Goal: Task Accomplishment & Management: Manage account settings

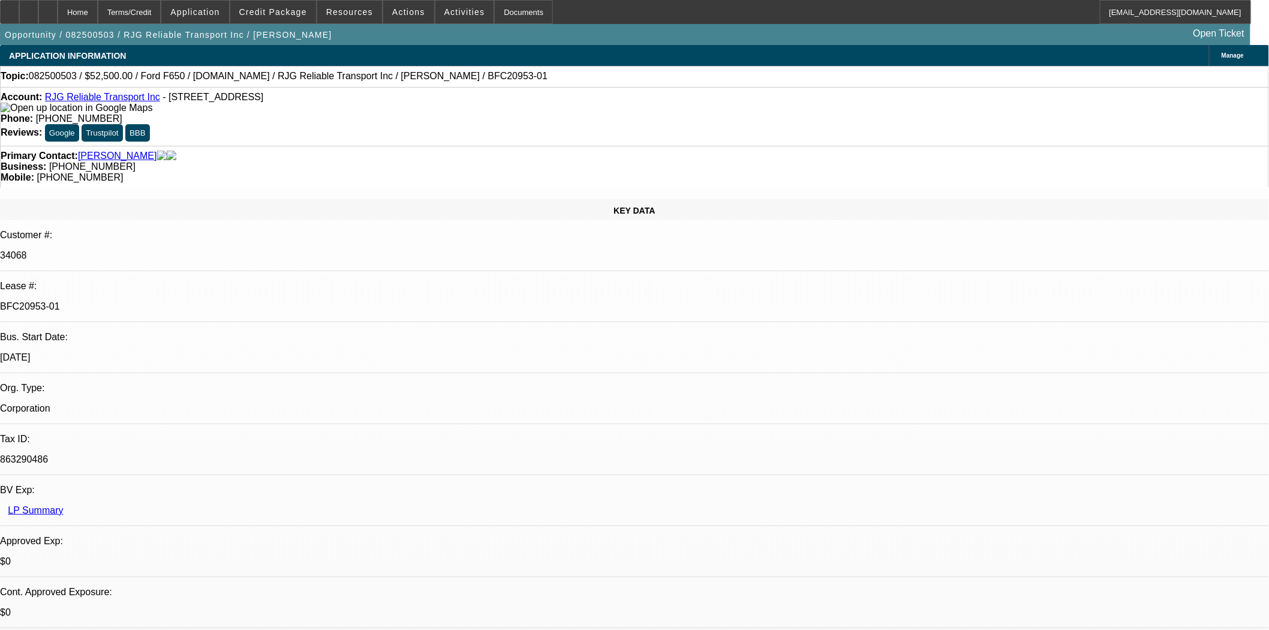
select select "0"
select select "3"
select select "0.1"
select select "4"
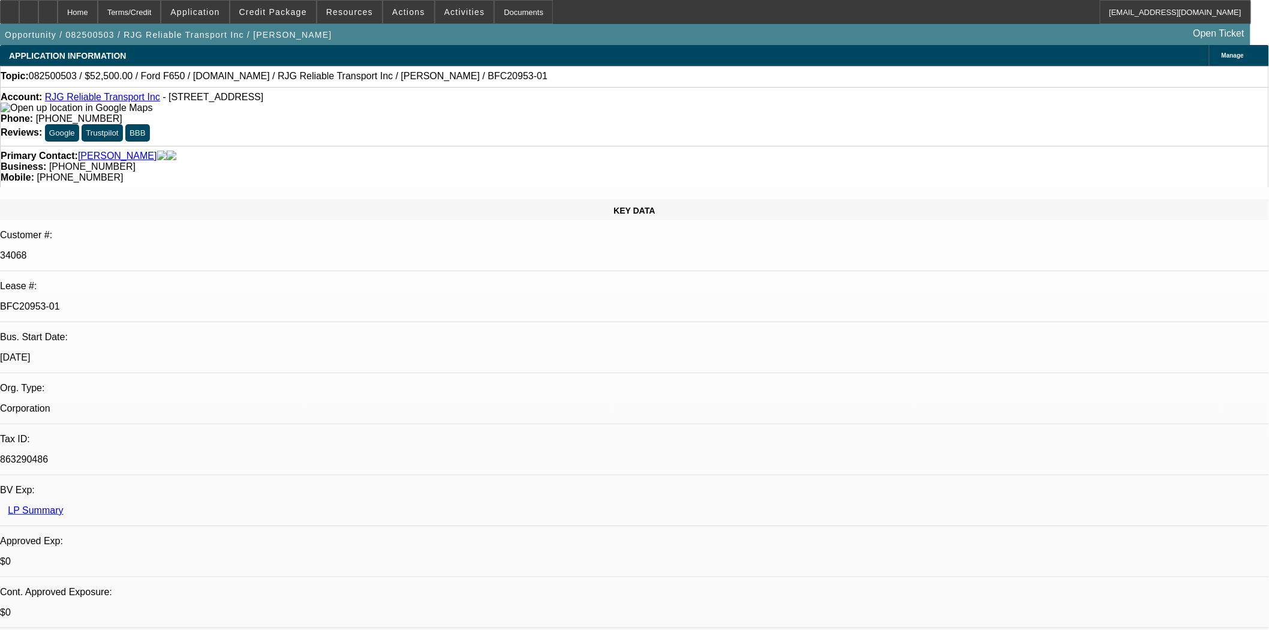
select select "0"
select select "3"
select select "0.1"
select select "4"
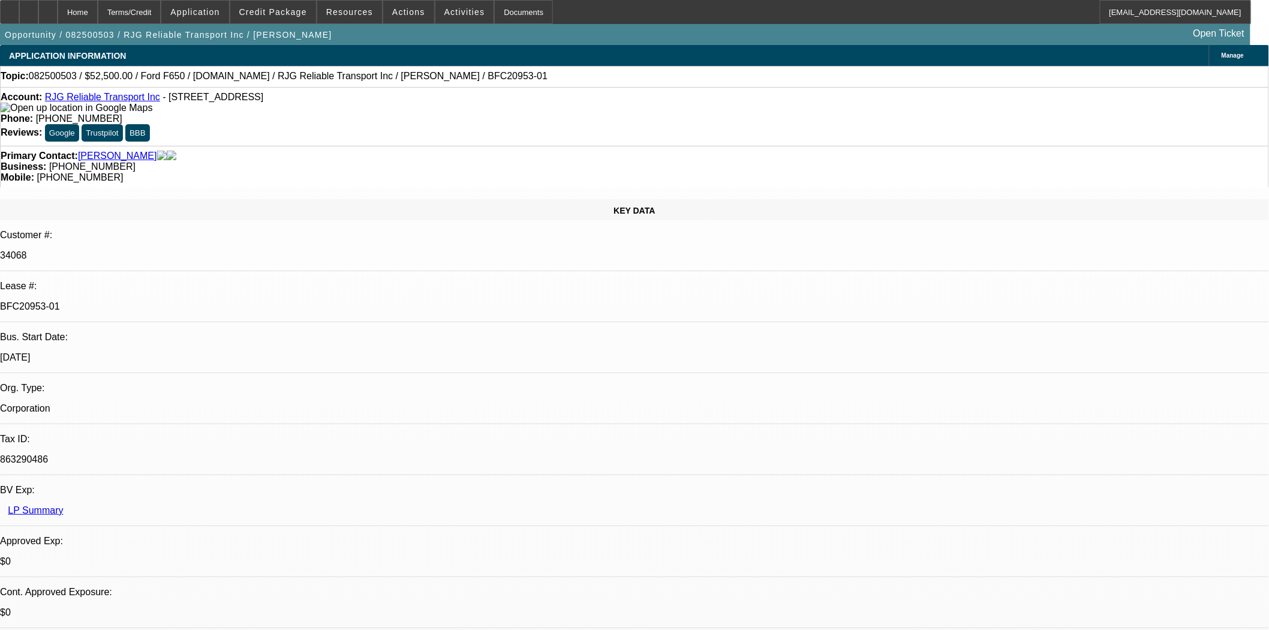
select select "0"
select select "3"
select select "0"
select select "6"
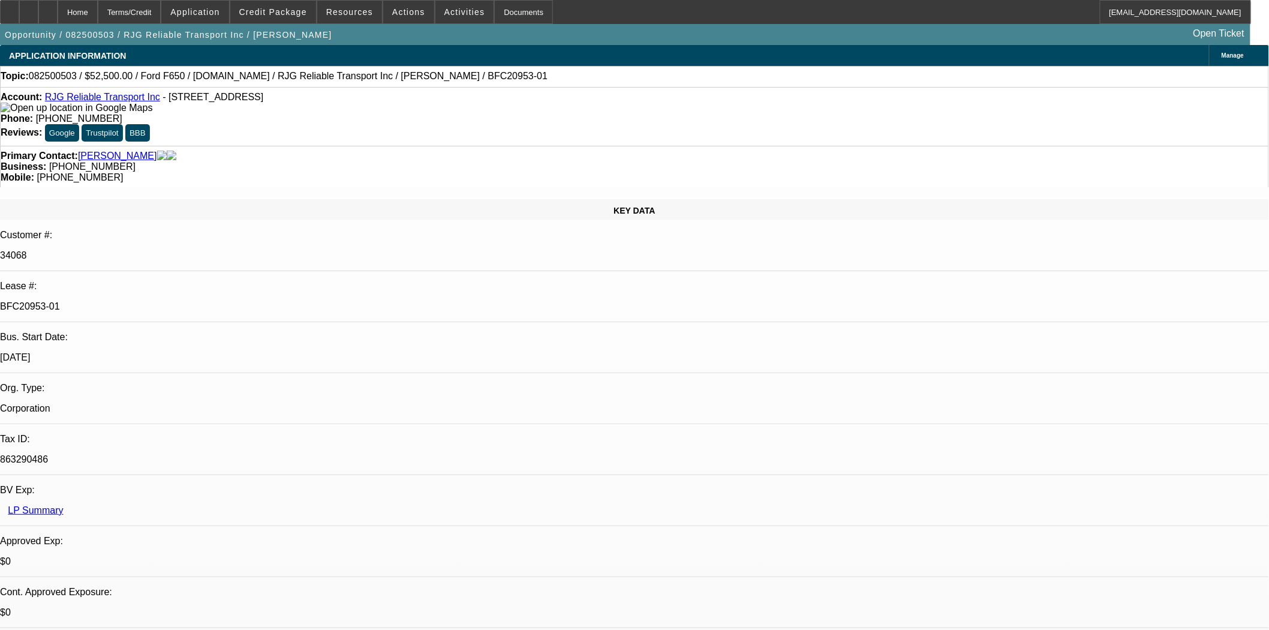
select select "0"
select select "6"
click at [284, 14] on span "Credit Package" at bounding box center [273, 12] width 68 height 10
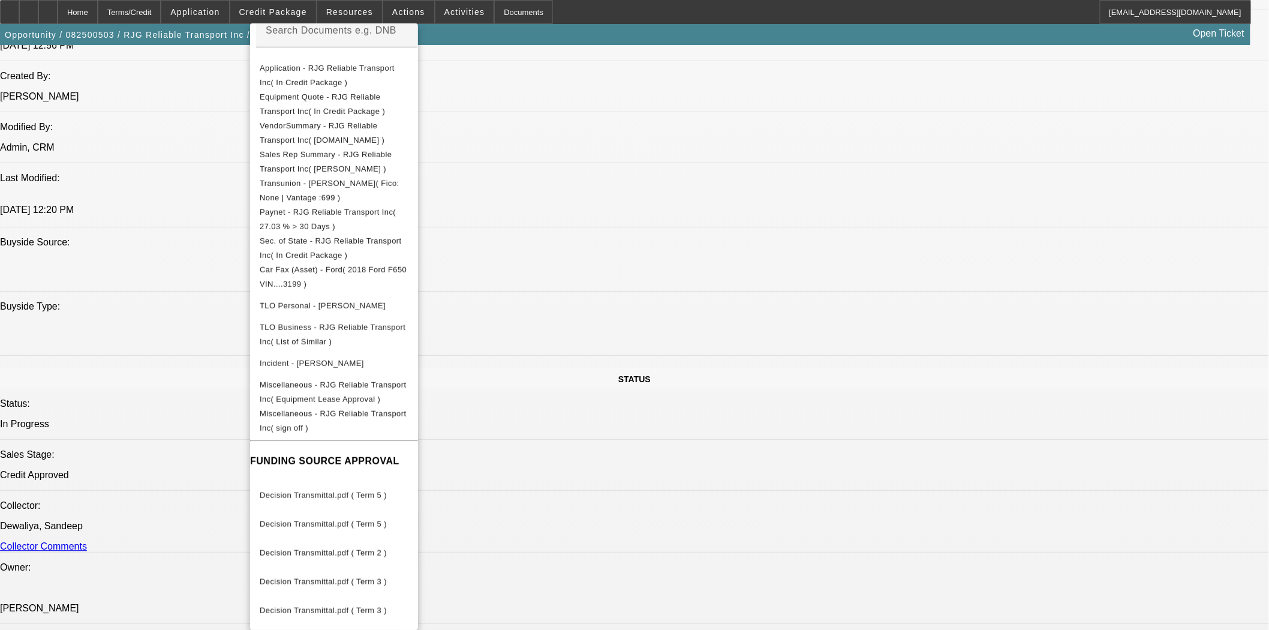
scroll to position [999, 0]
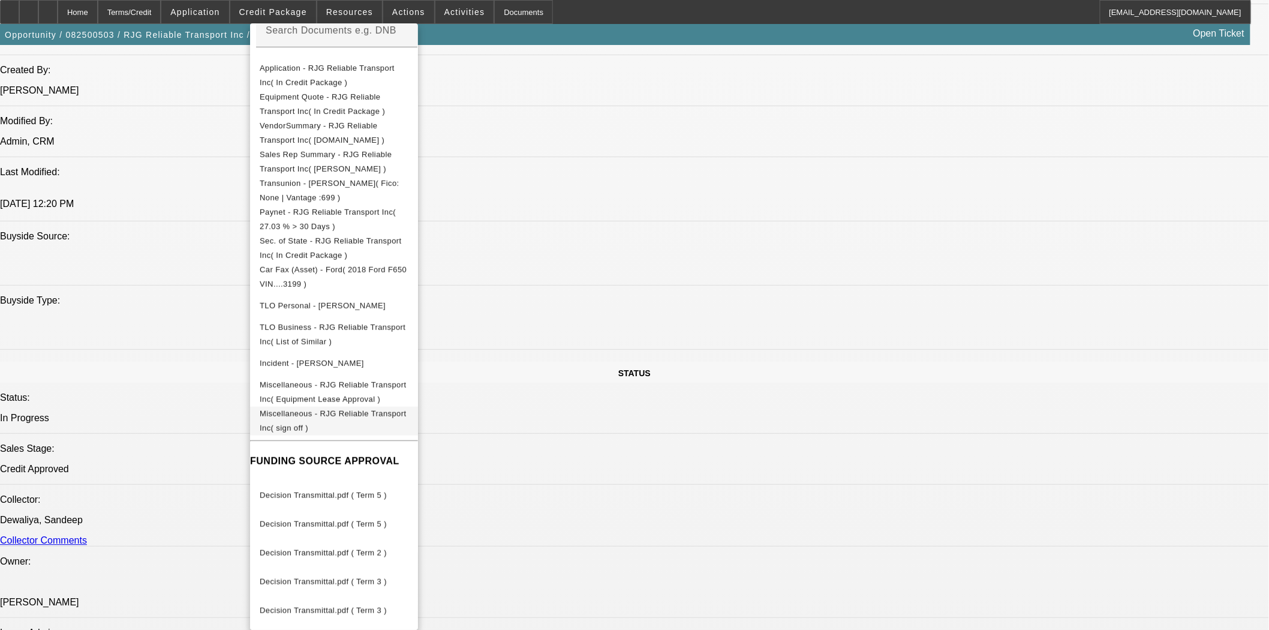
click at [383, 413] on span "Miscellaneous - RJG Reliable Transport Inc( sign off )" at bounding box center [333, 419] width 146 height 23
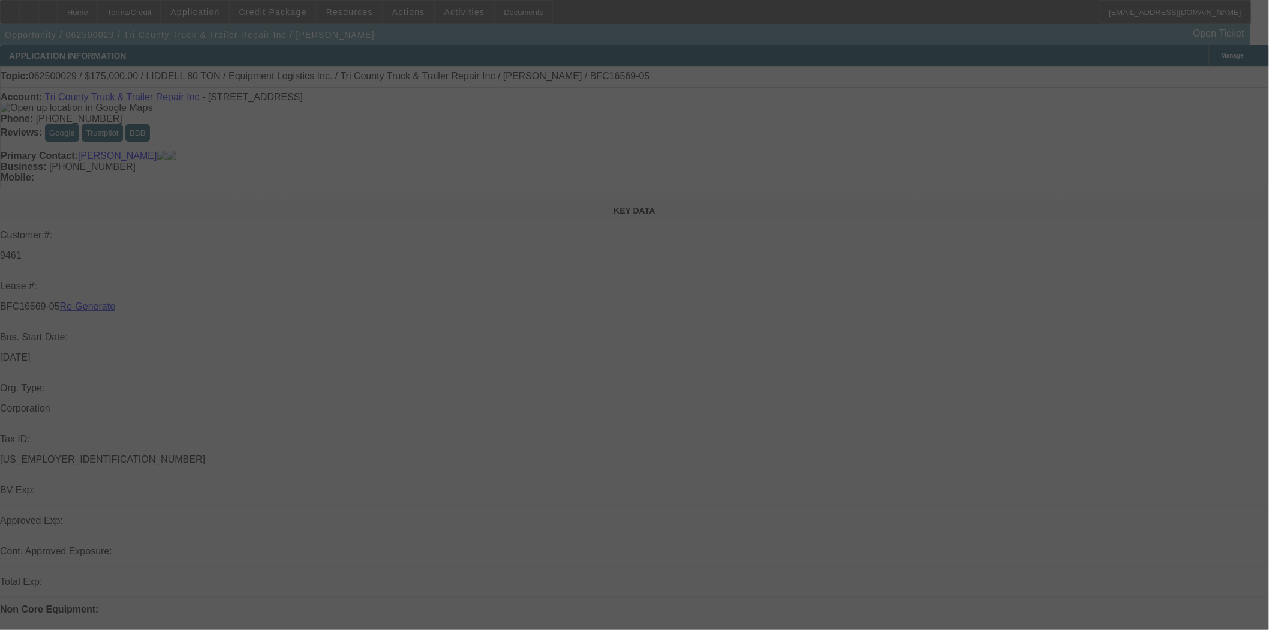
select select "3"
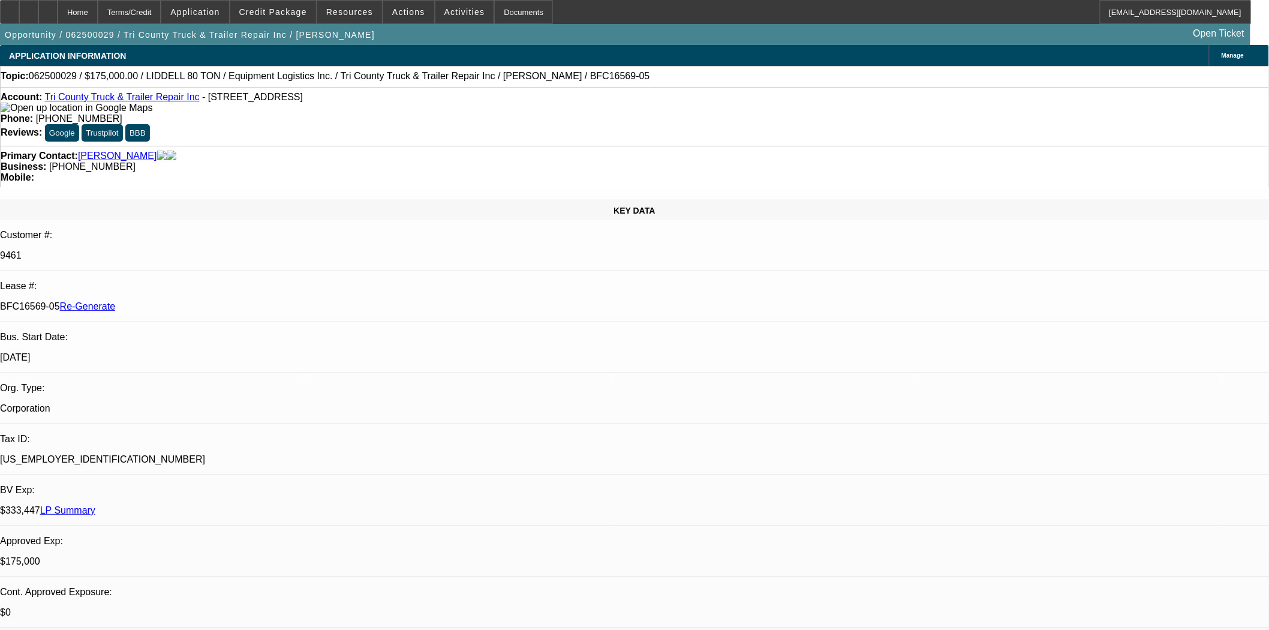
select select "0"
select select "1"
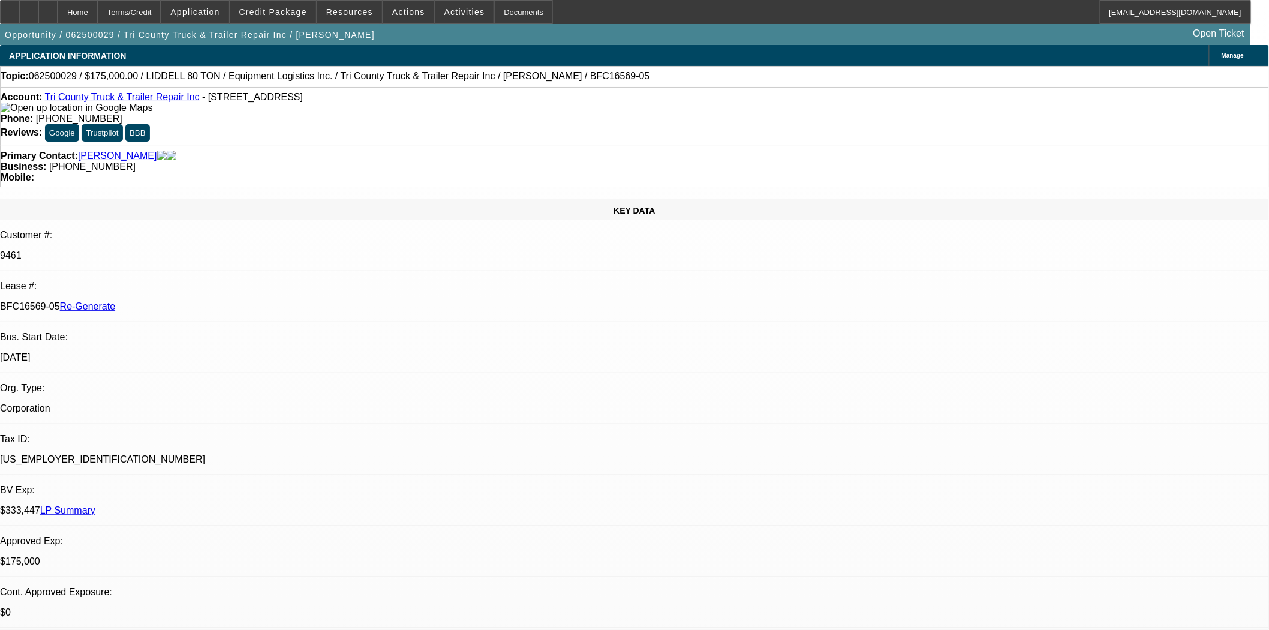
select select "6"
click at [272, 13] on span "Credit Package" at bounding box center [273, 12] width 68 height 10
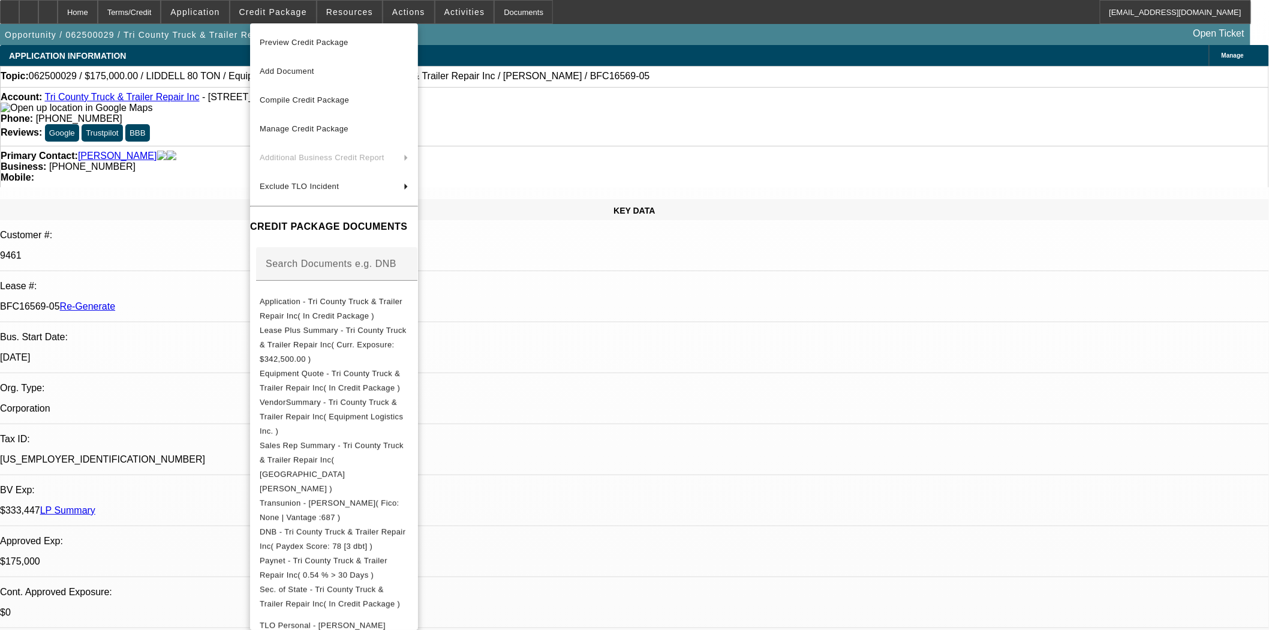
click at [288, 41] on span "Preview Credit Package" at bounding box center [304, 42] width 89 height 9
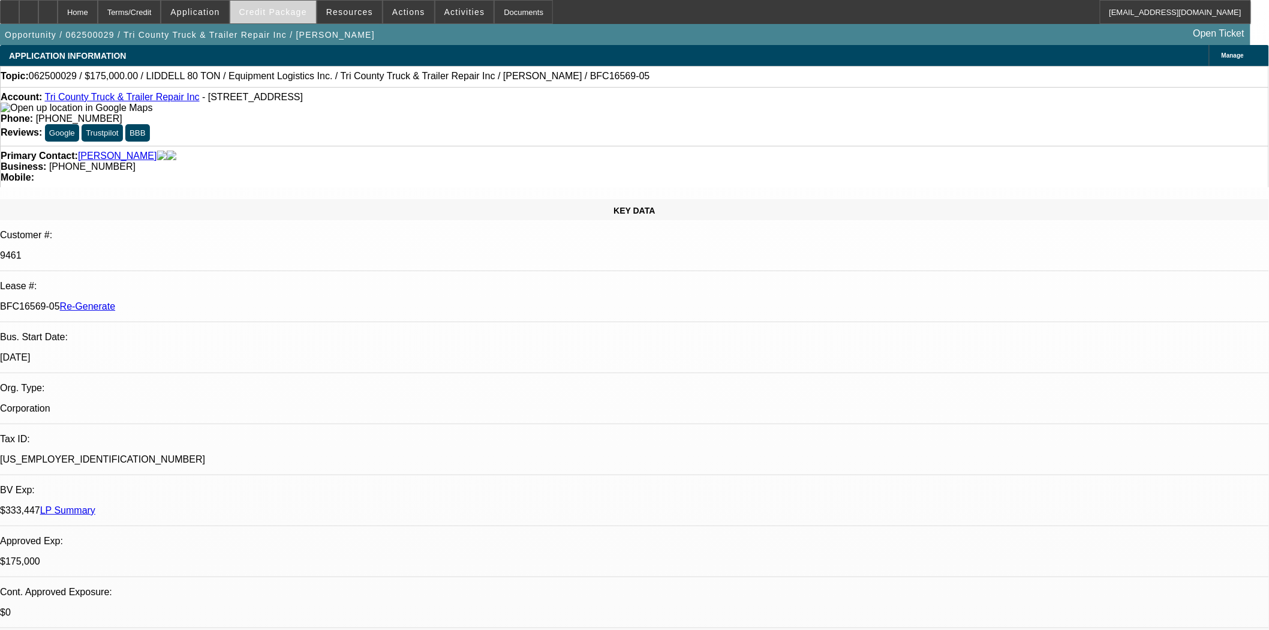
click at [272, 11] on span "Credit Package" at bounding box center [273, 12] width 68 height 10
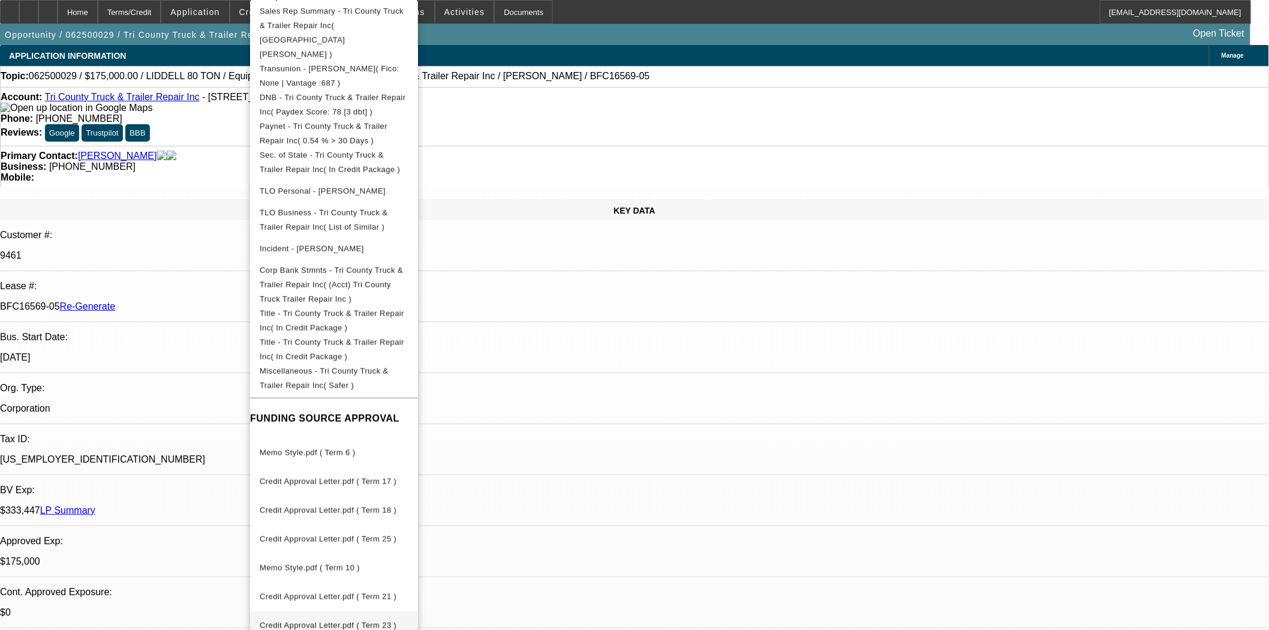
scroll to position [414, 0]
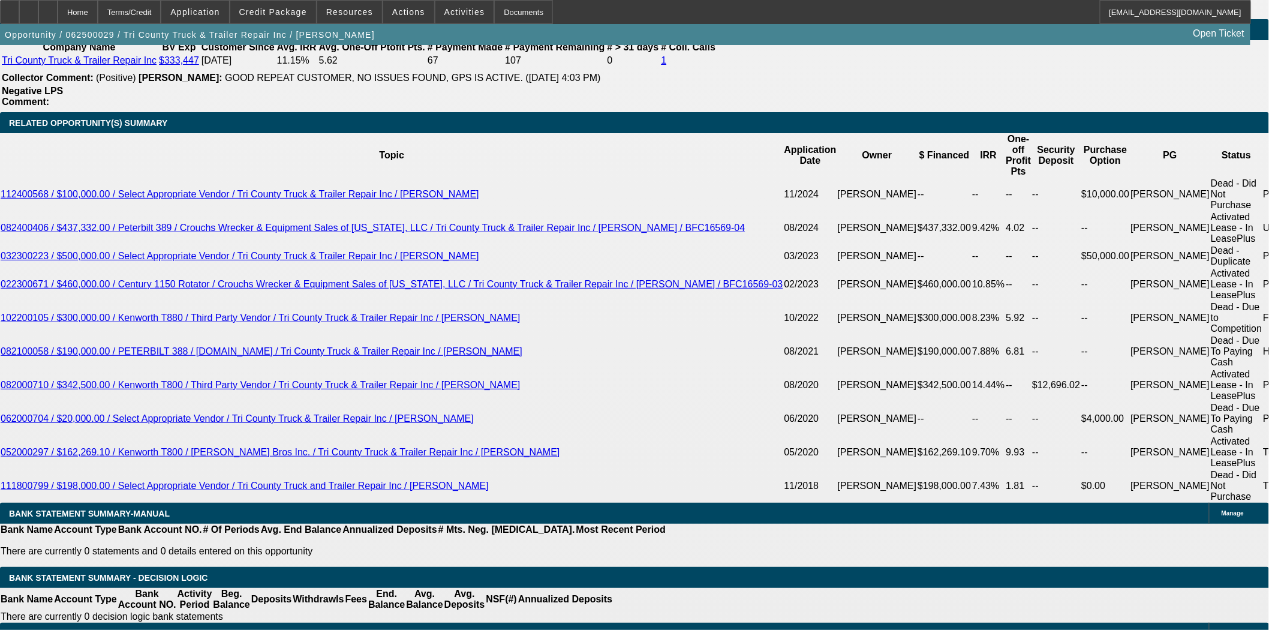
scroll to position [2065, 0]
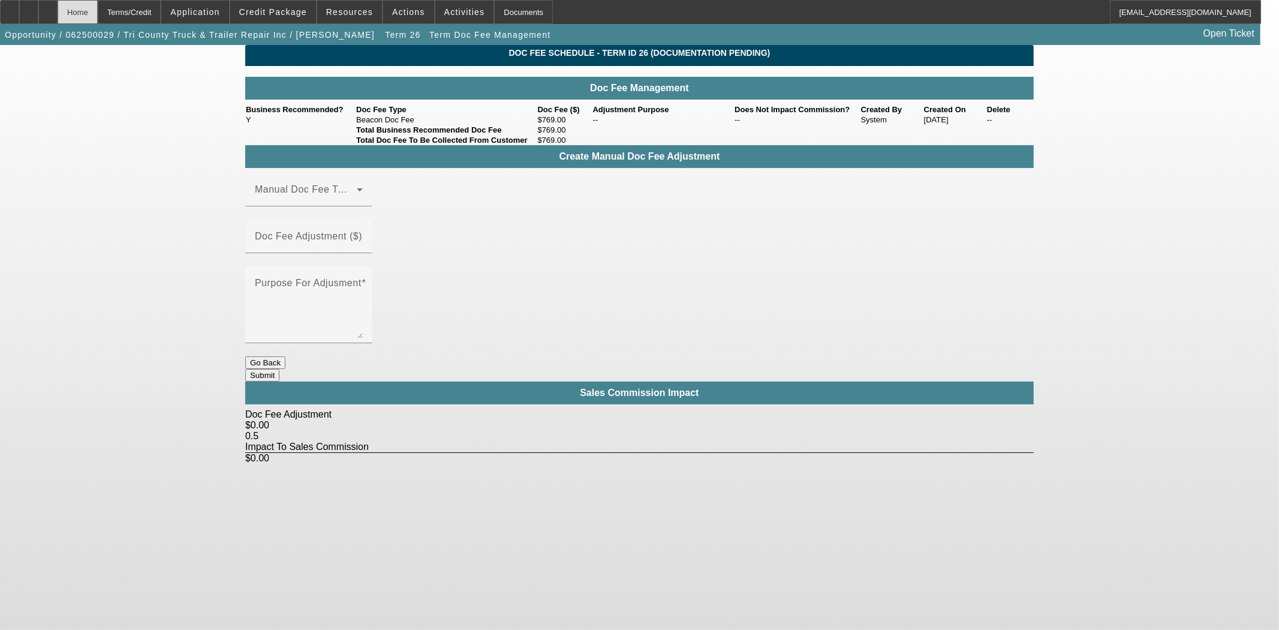
click at [98, 14] on div "Home" at bounding box center [78, 12] width 40 height 24
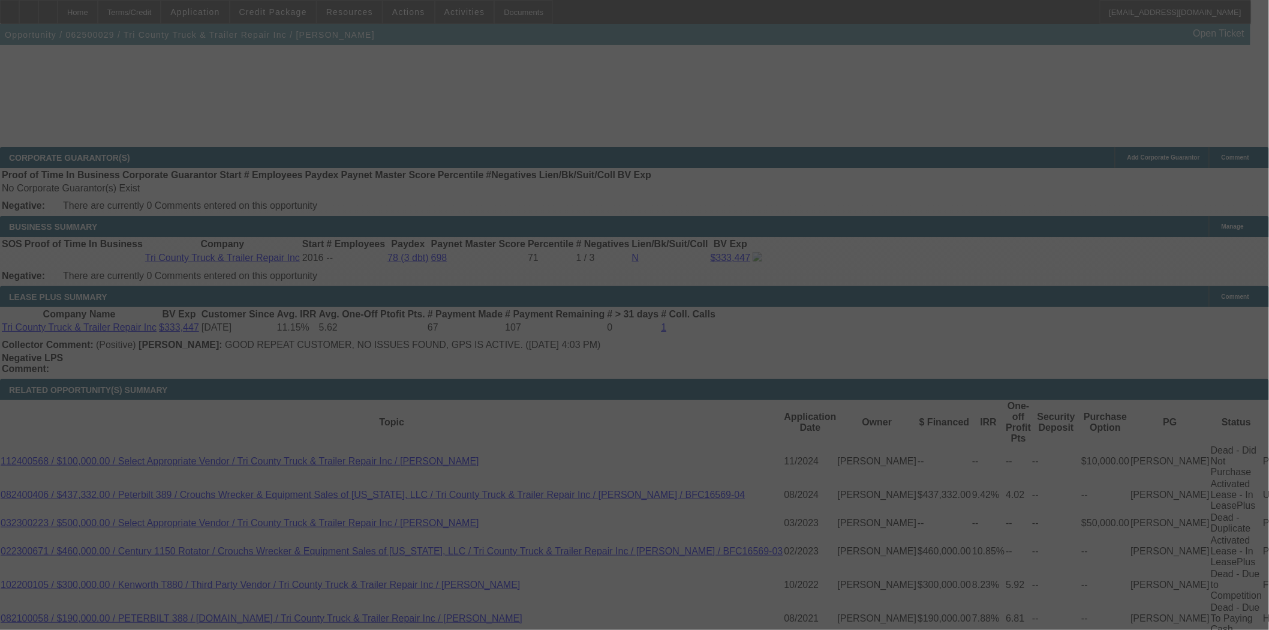
select select "3"
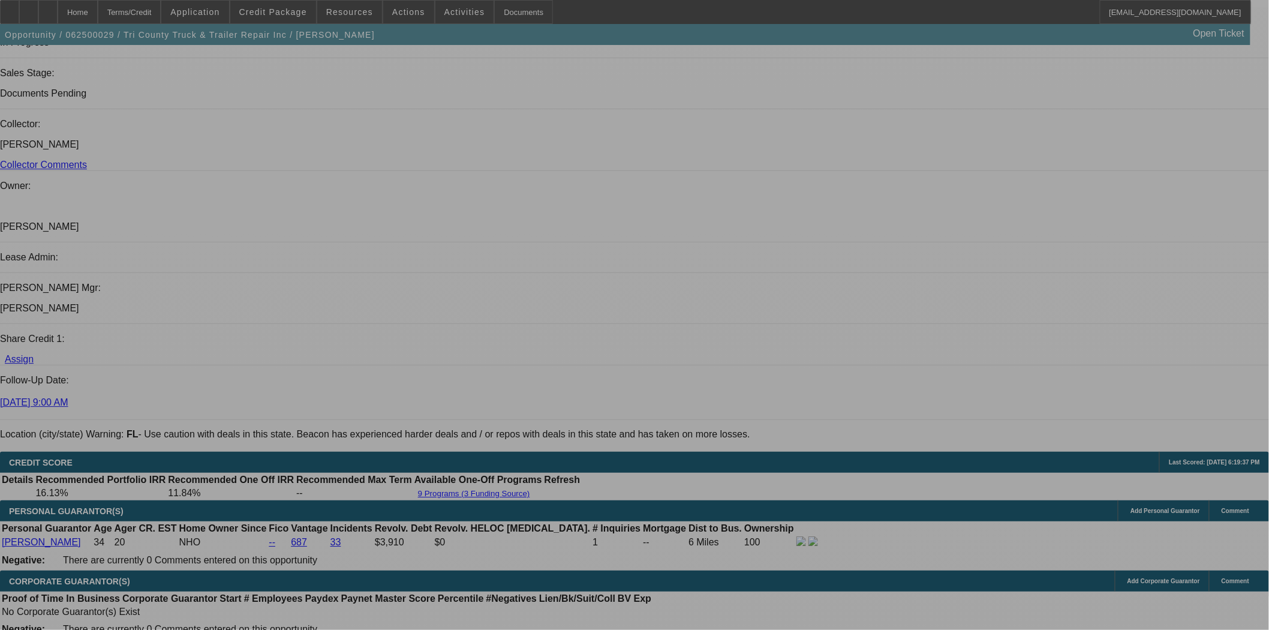
select select "0"
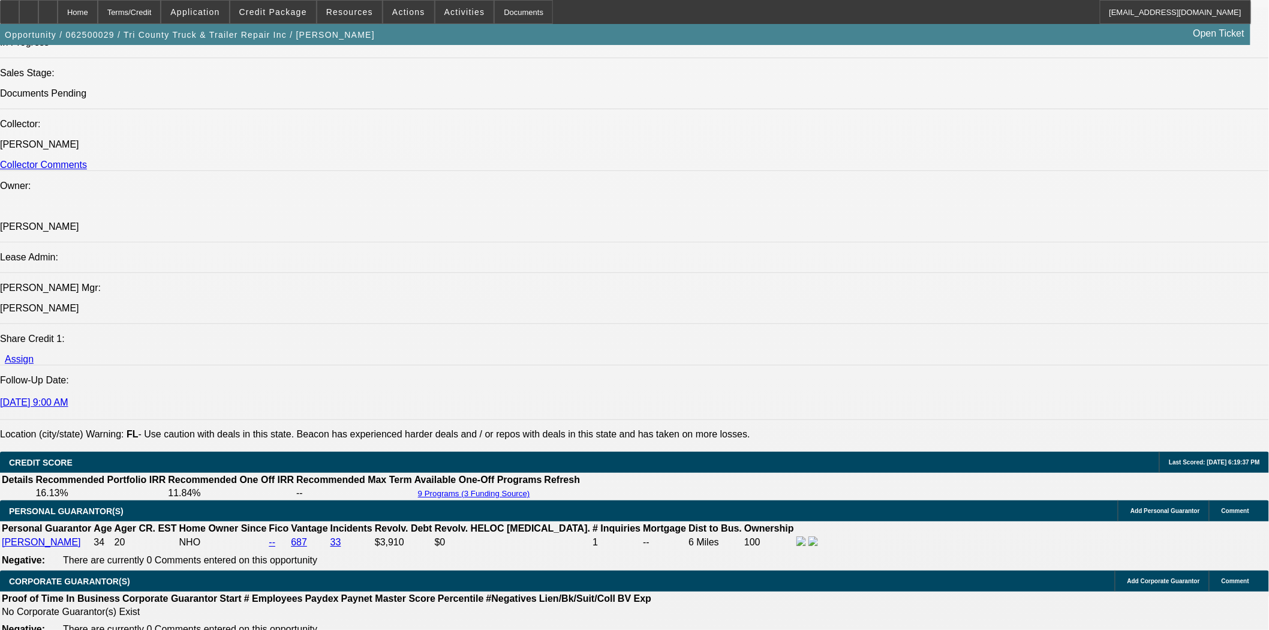
select select "0"
select select "6"
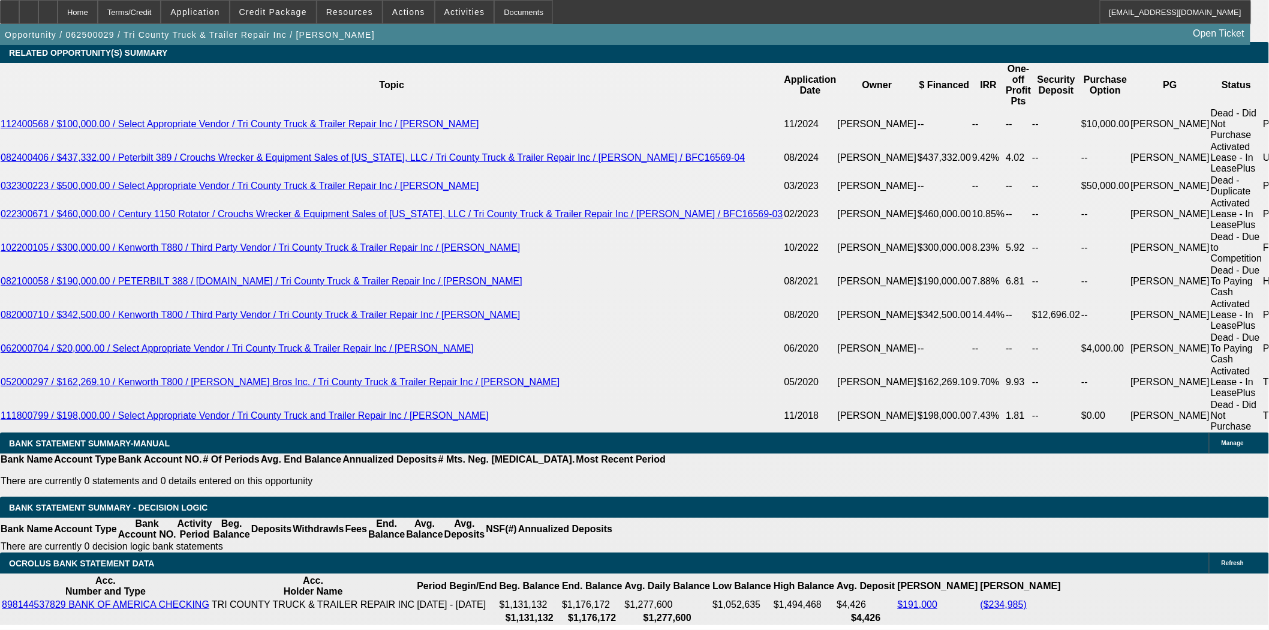
scroll to position [2226, 0]
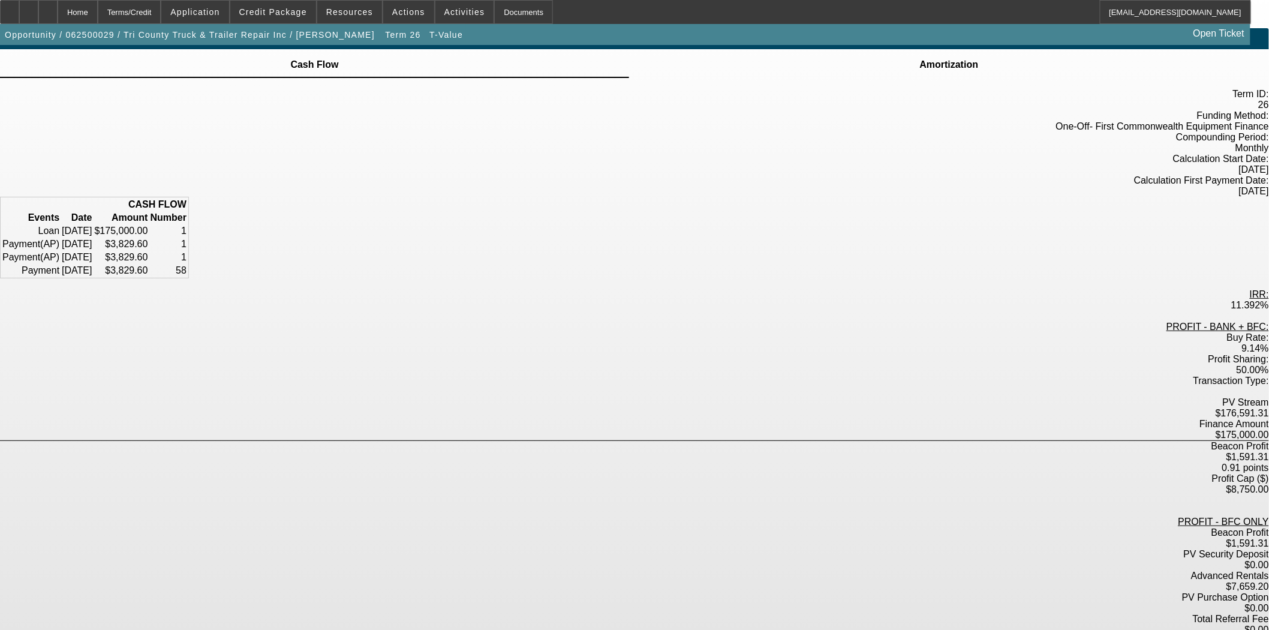
scroll to position [22, 0]
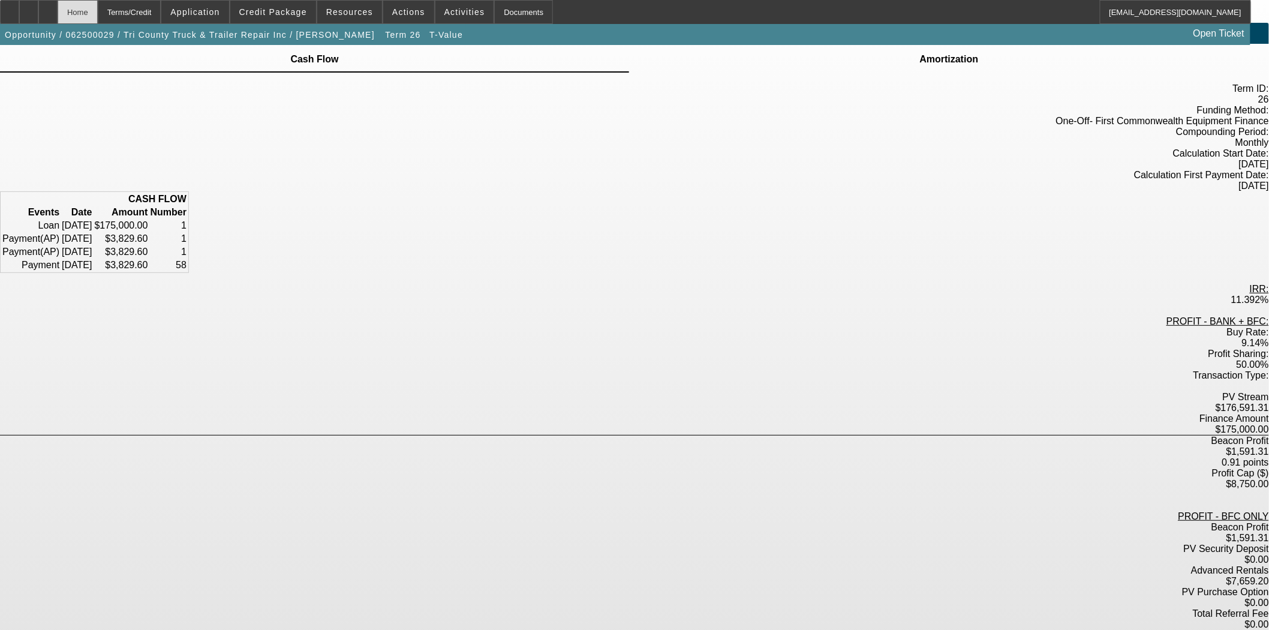
click at [98, 13] on div "Home" at bounding box center [78, 12] width 40 height 24
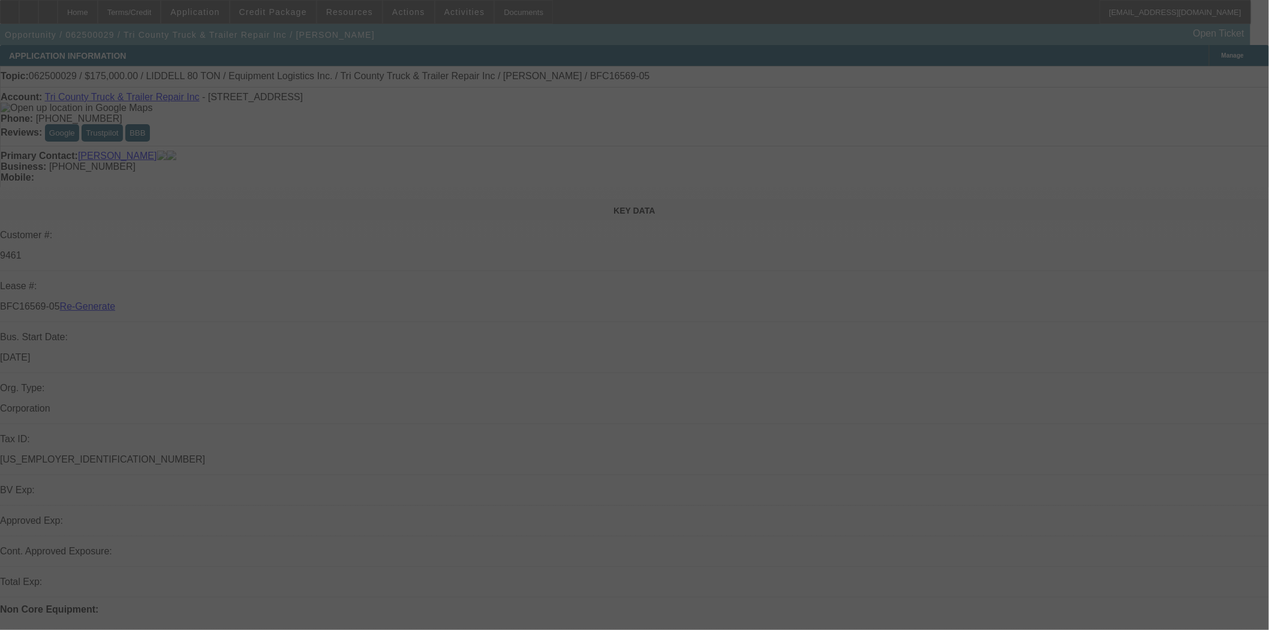
select select "3"
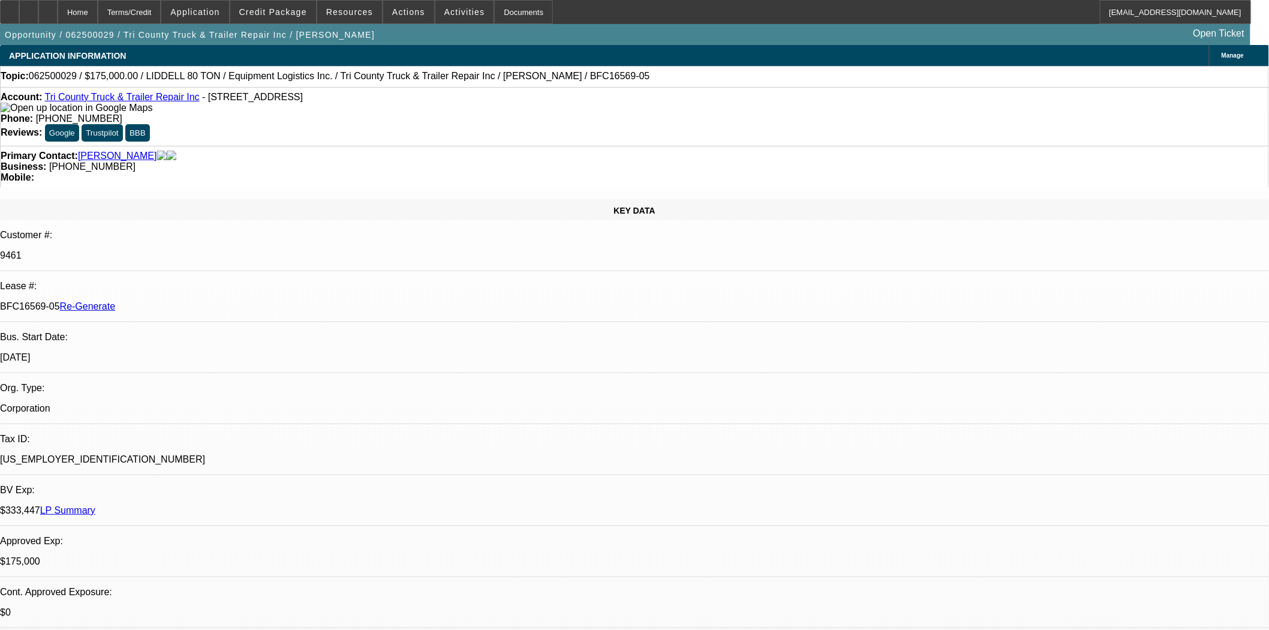
select select "0"
select select "6"
click at [10, 8] on icon at bounding box center [10, 8] width 0 height 0
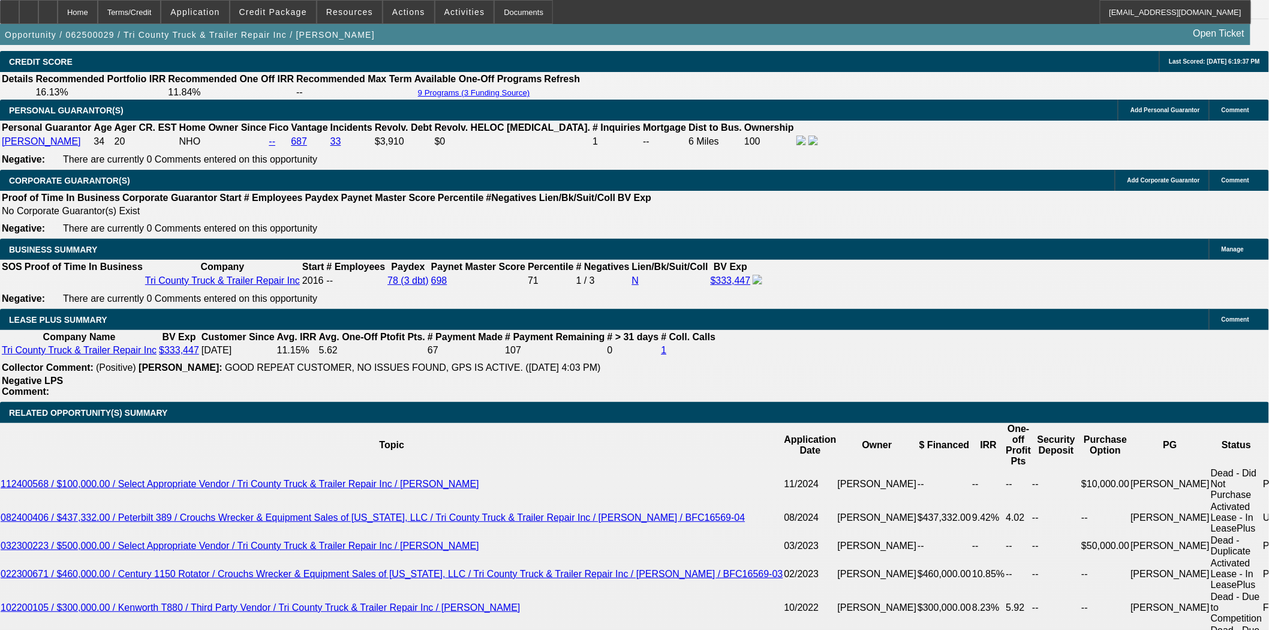
scroll to position [1866, 0]
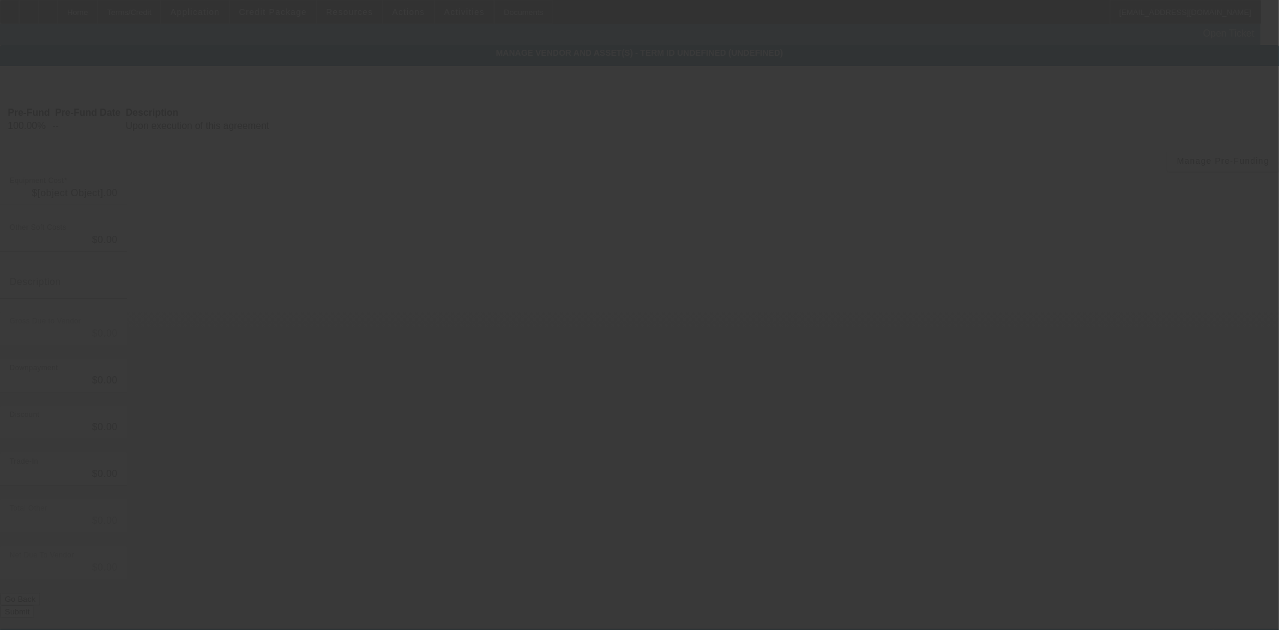
type input "$220,000.00"
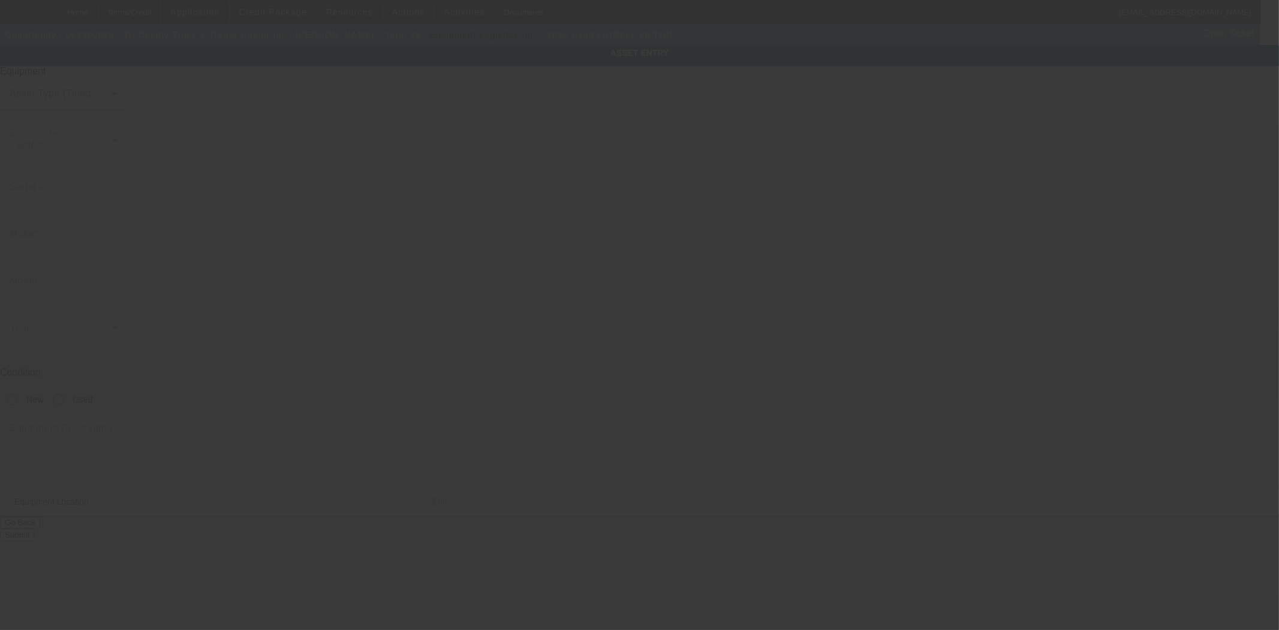
type input "1L9SL5739A1236987"
type input "LIDDELL"
type input "80 TON"
radio input "true"
type textarea "80 Ton 4 axle Trailer"
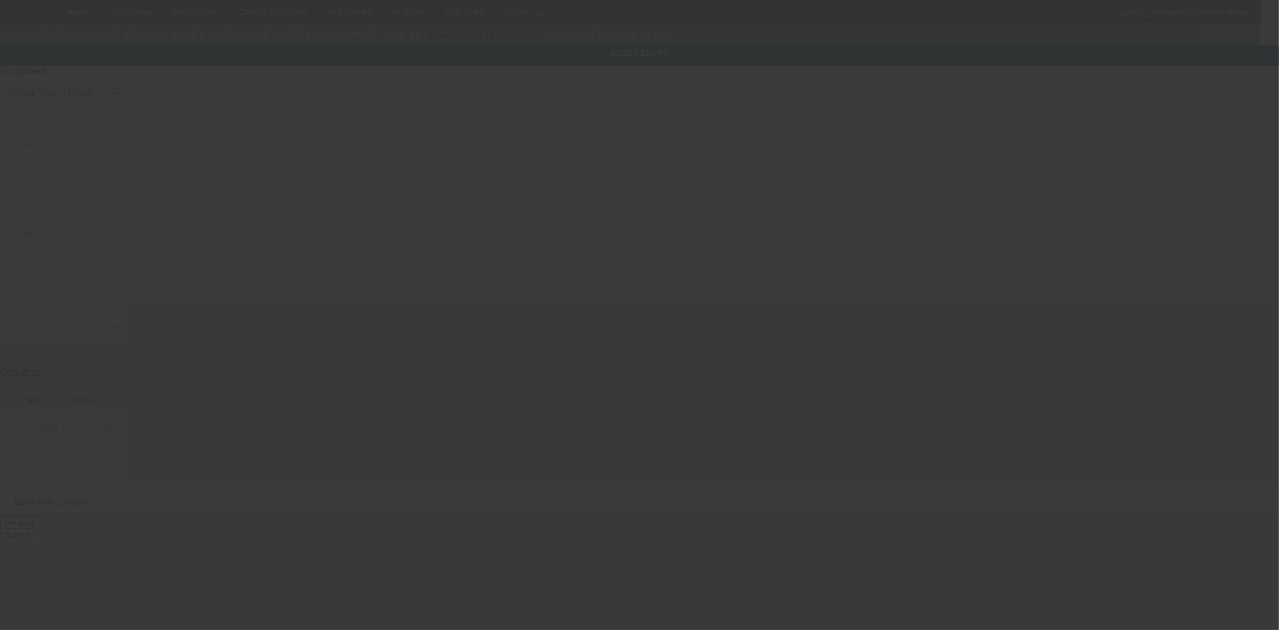
type input "8000 NW 74th St"
type input "Medley"
type input "33166"
type input "Miami-Dade"
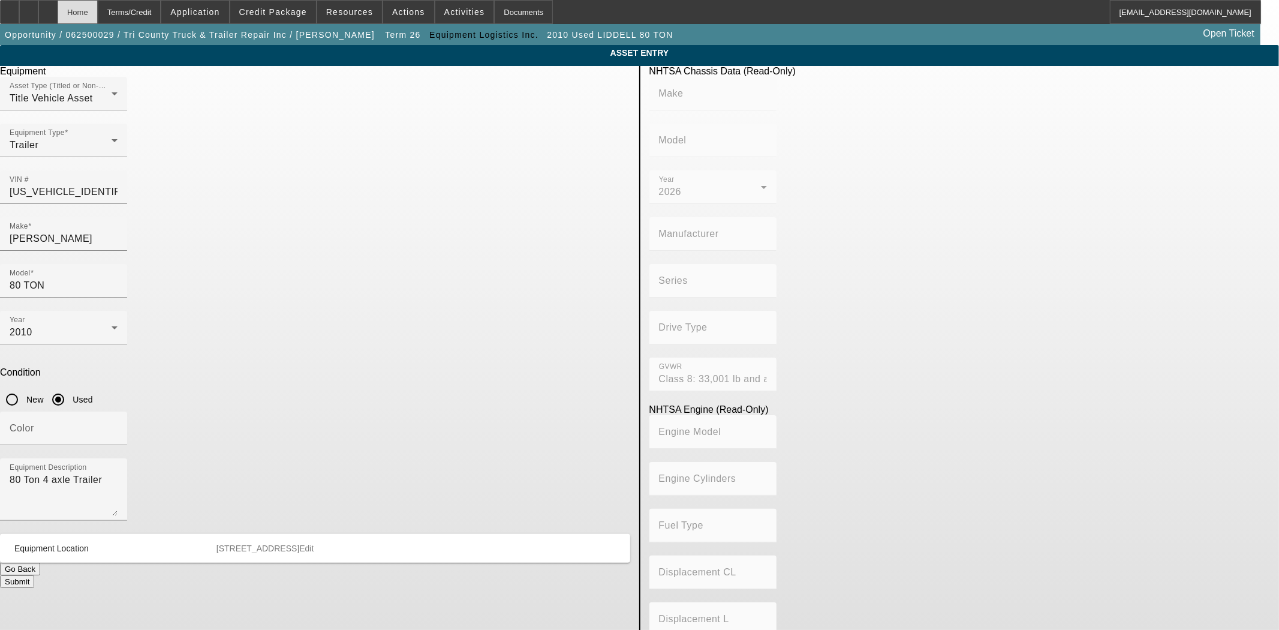
click at [98, 11] on div "Home" at bounding box center [78, 12] width 40 height 24
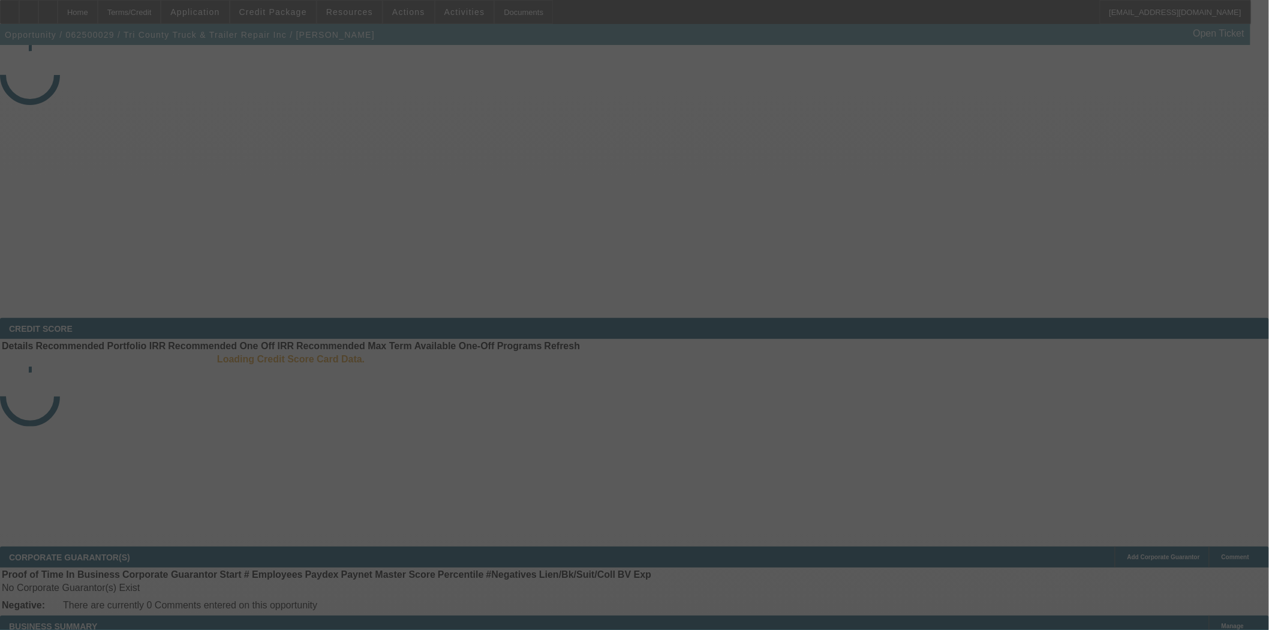
select select "3"
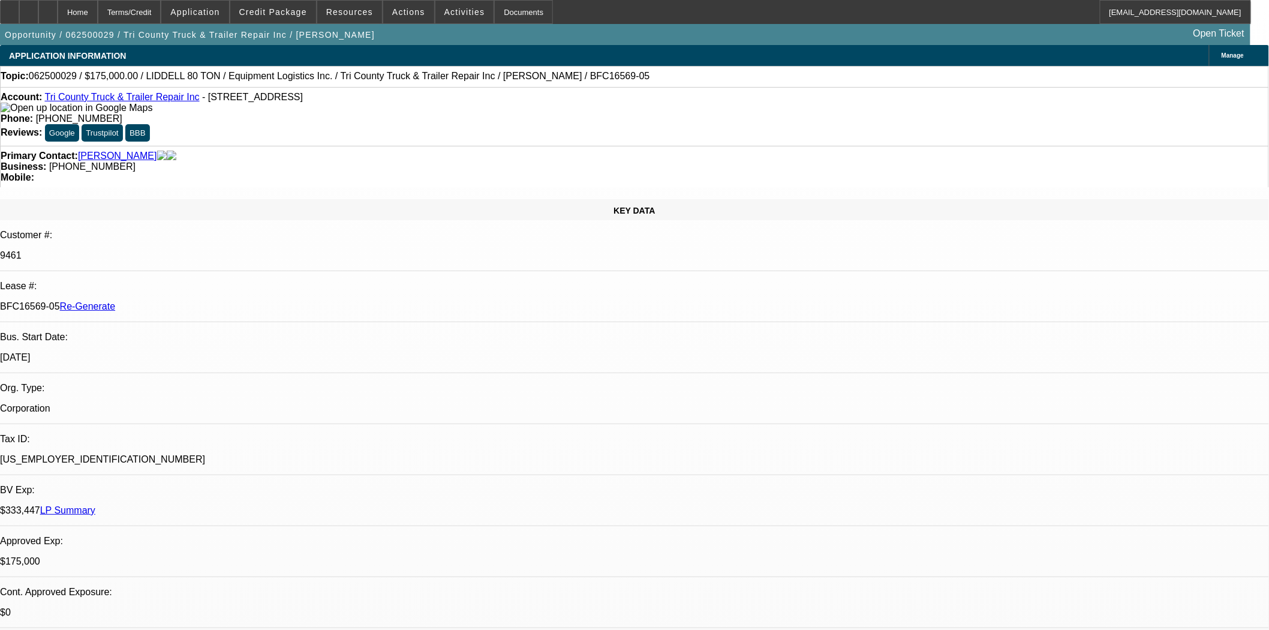
select select "0"
select select "6"
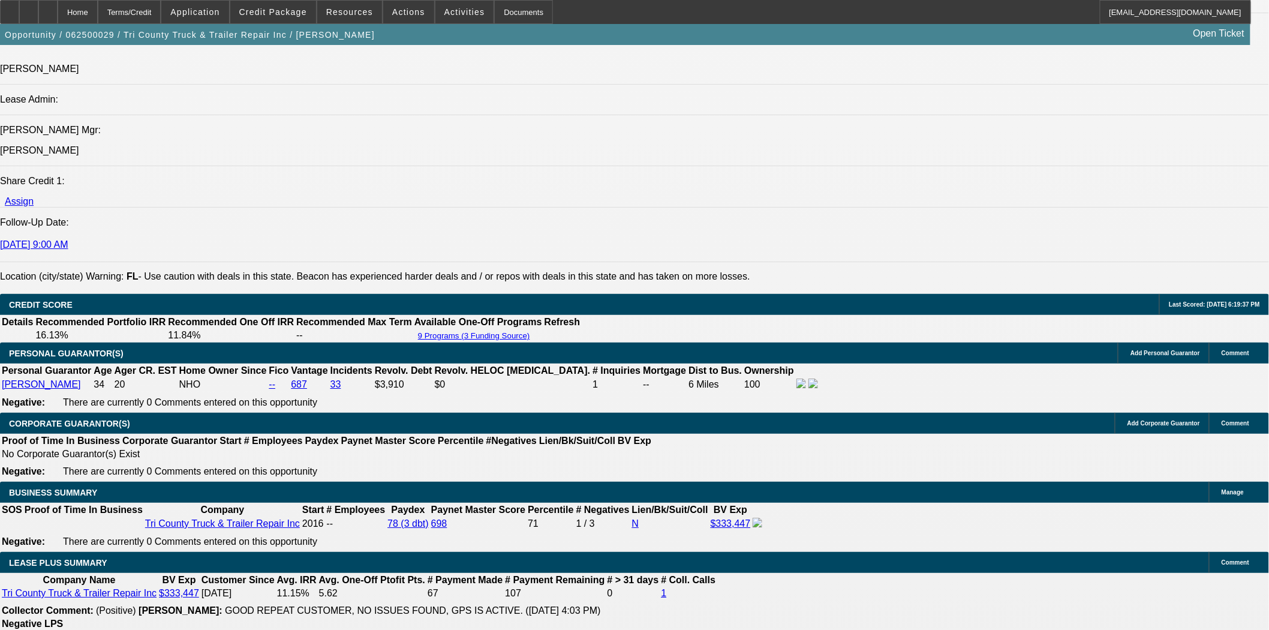
scroll to position [1999, 0]
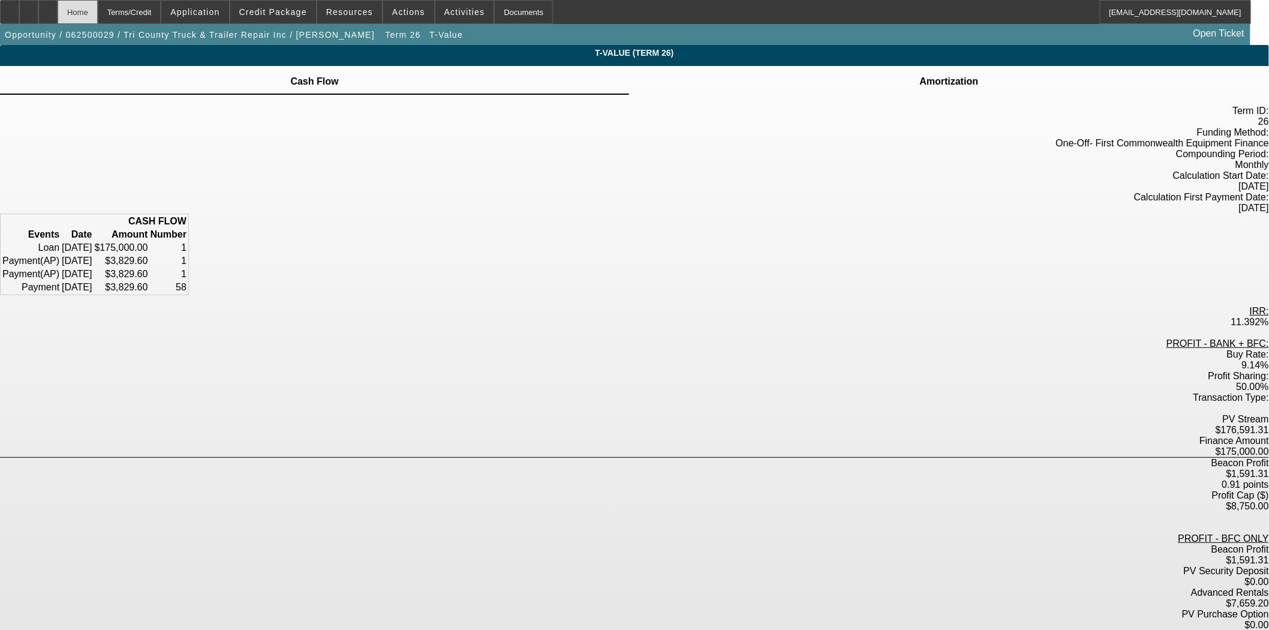
click at [98, 10] on div "Home" at bounding box center [78, 12] width 40 height 24
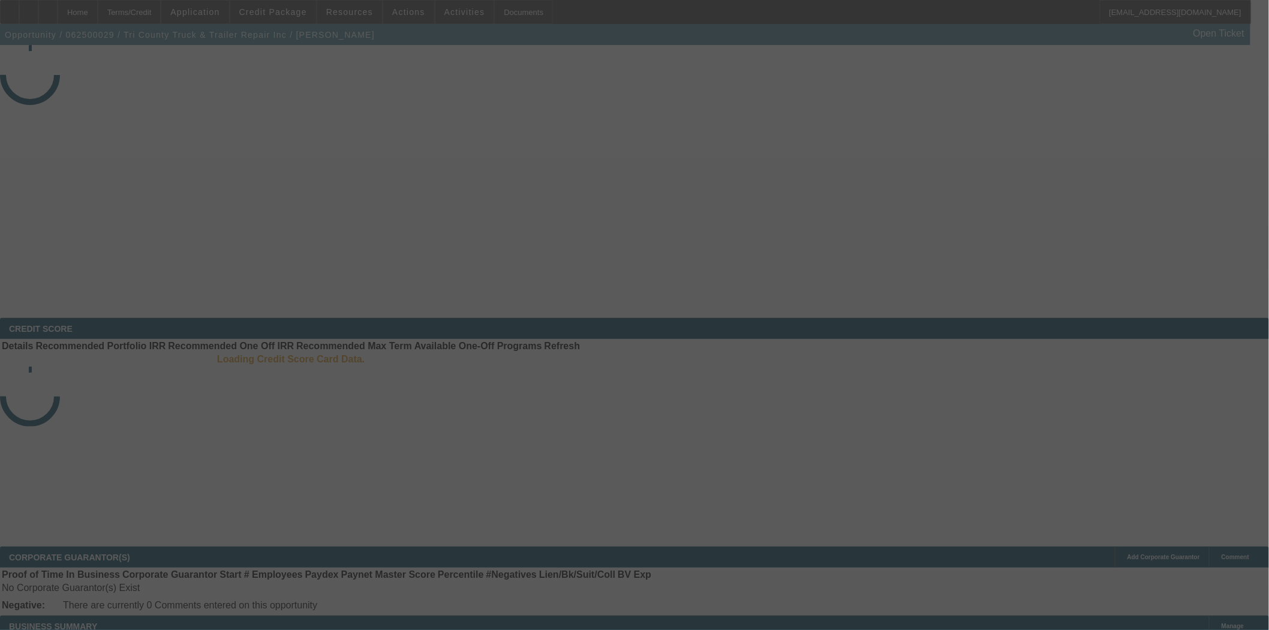
select select "3"
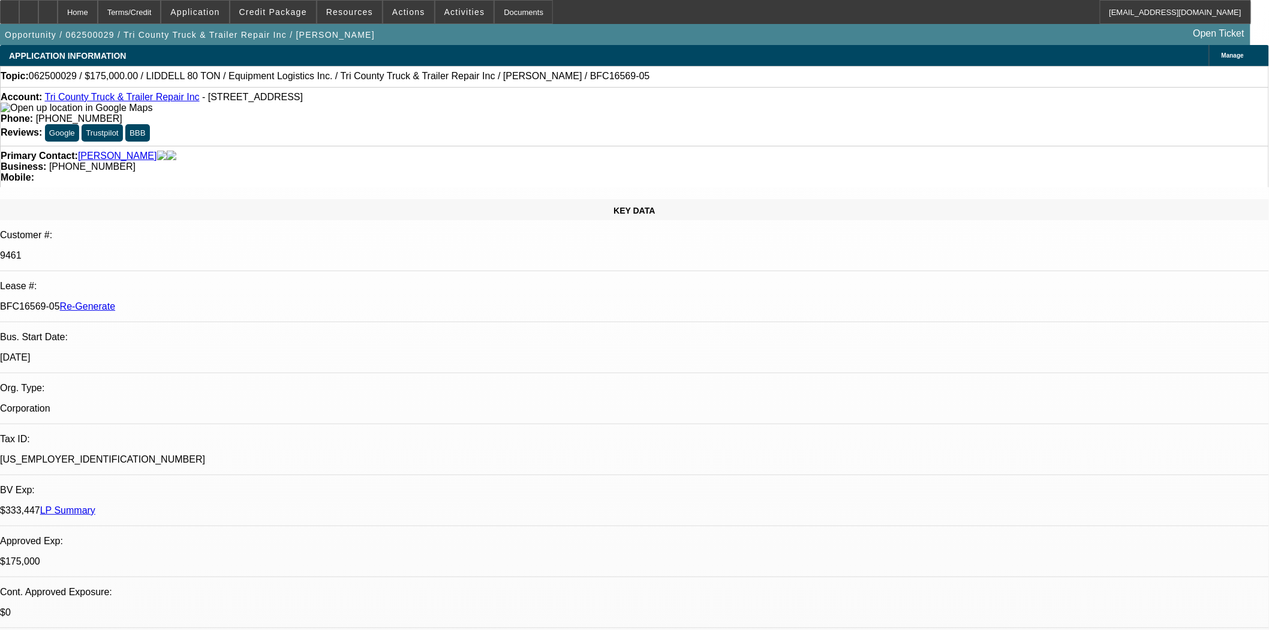
select select "0"
select select "6"
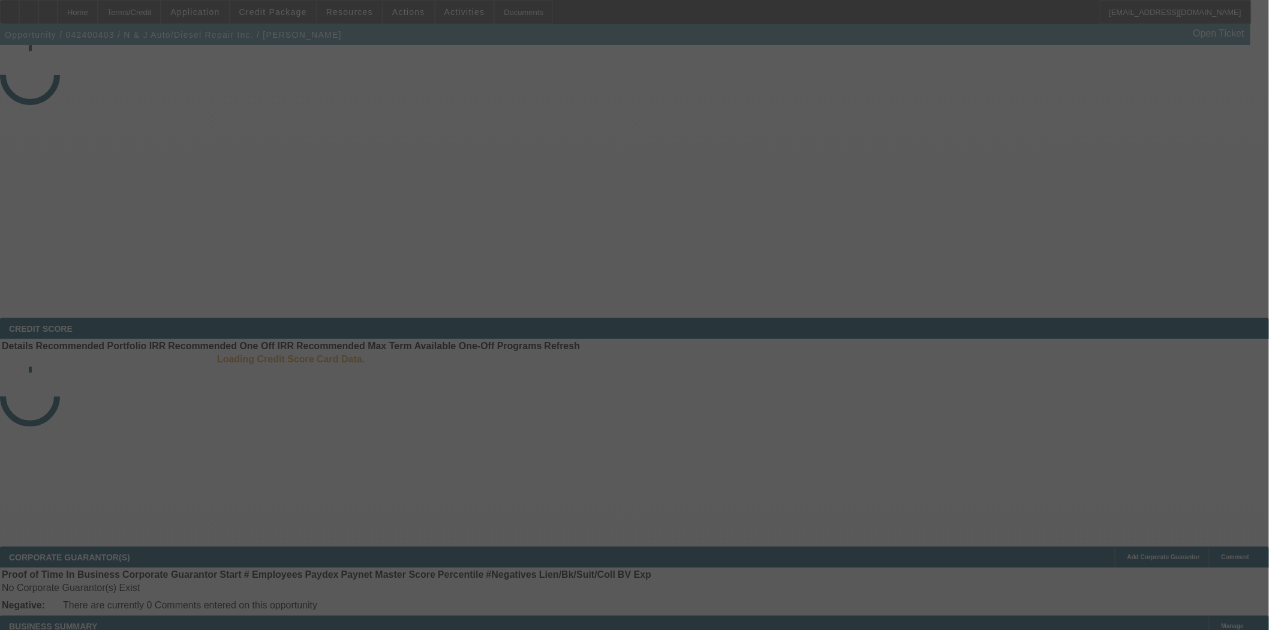
select select "4"
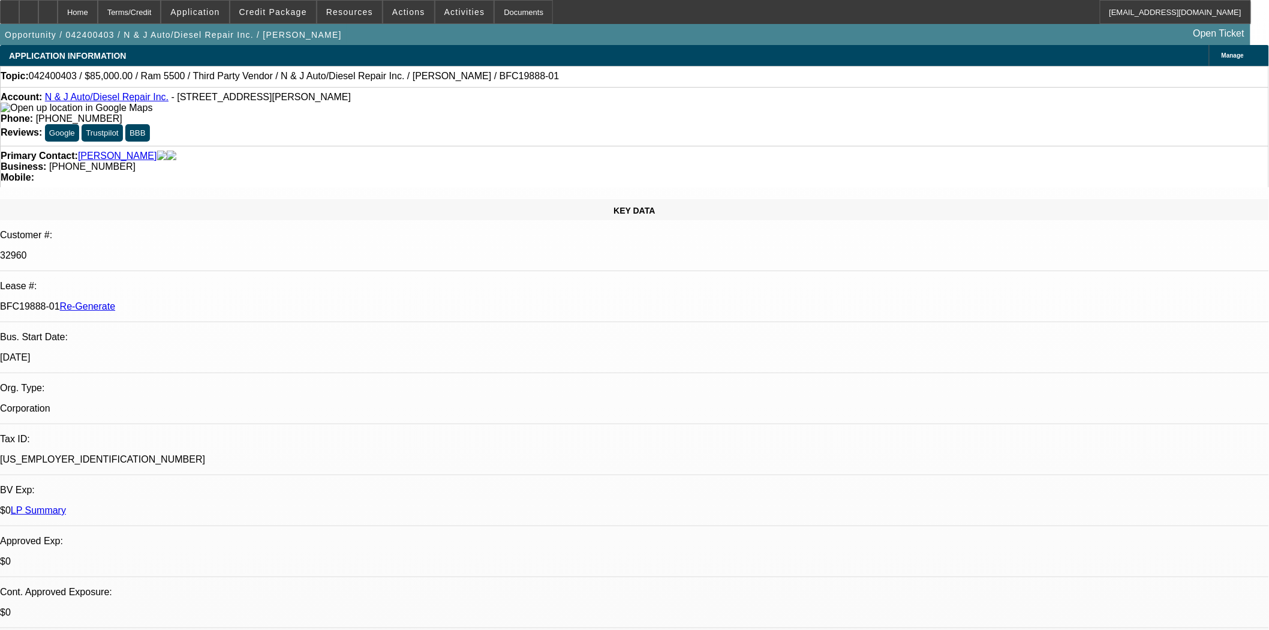
select select "0"
select select "6"
click at [411, 14] on span "Actions" at bounding box center [408, 12] width 33 height 10
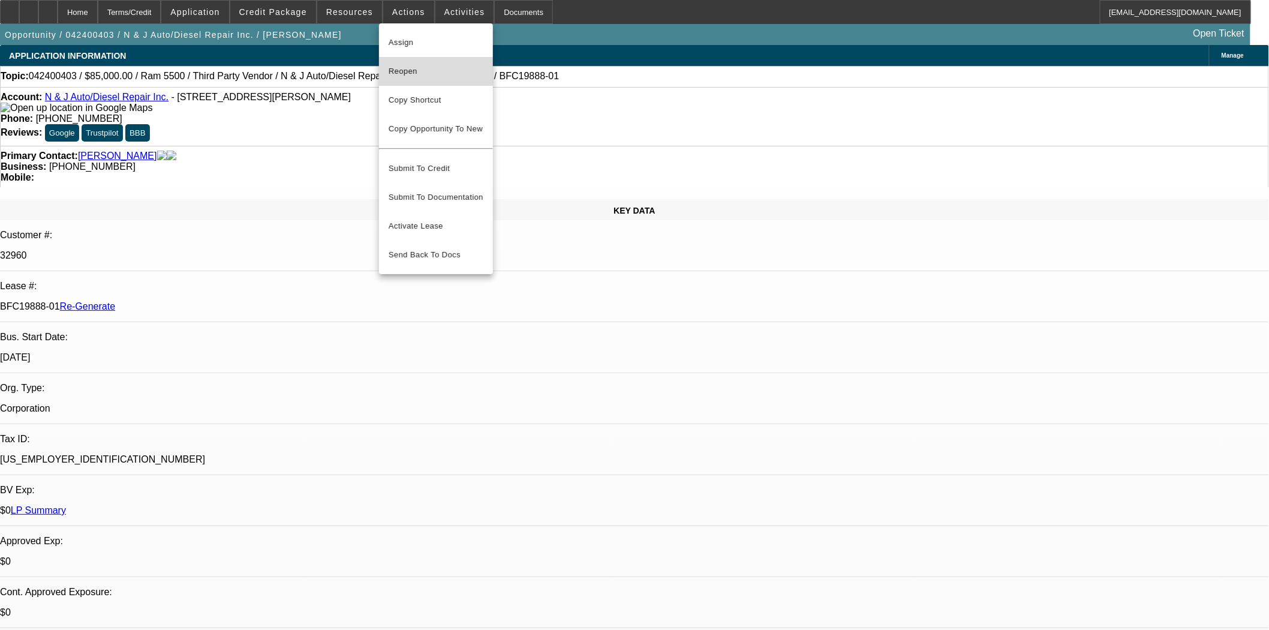
click at [409, 62] on button "Reopen" at bounding box center [436, 71] width 114 height 29
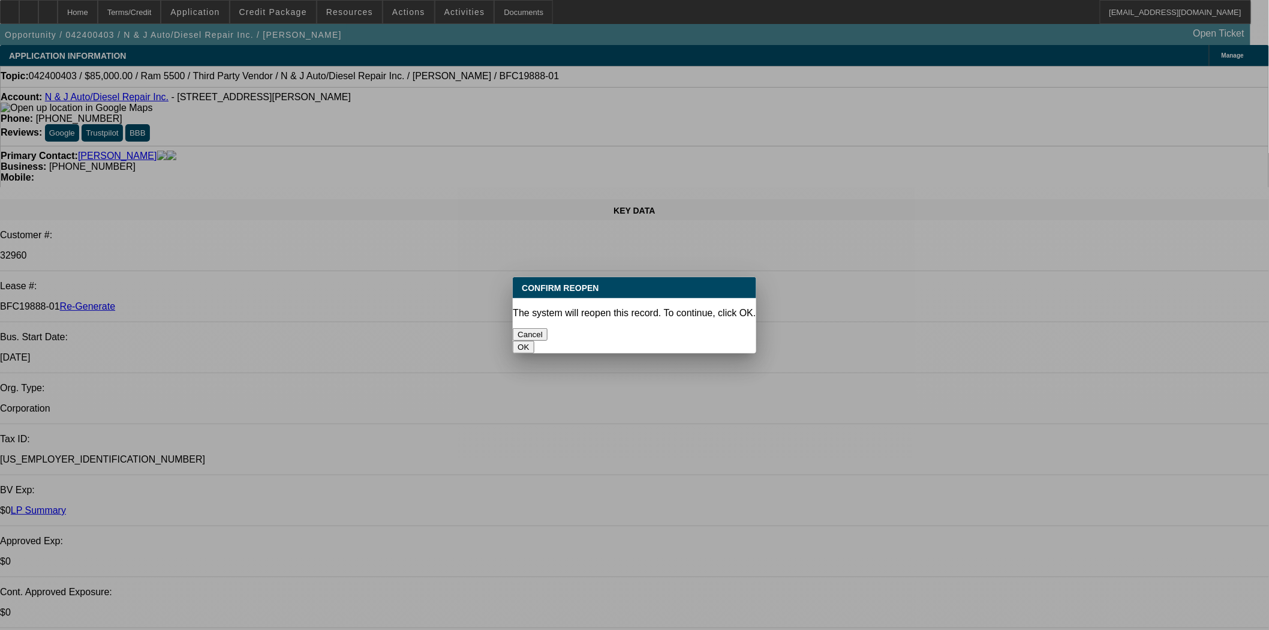
click at [534, 341] on button "OK" at bounding box center [523, 347] width 21 height 13
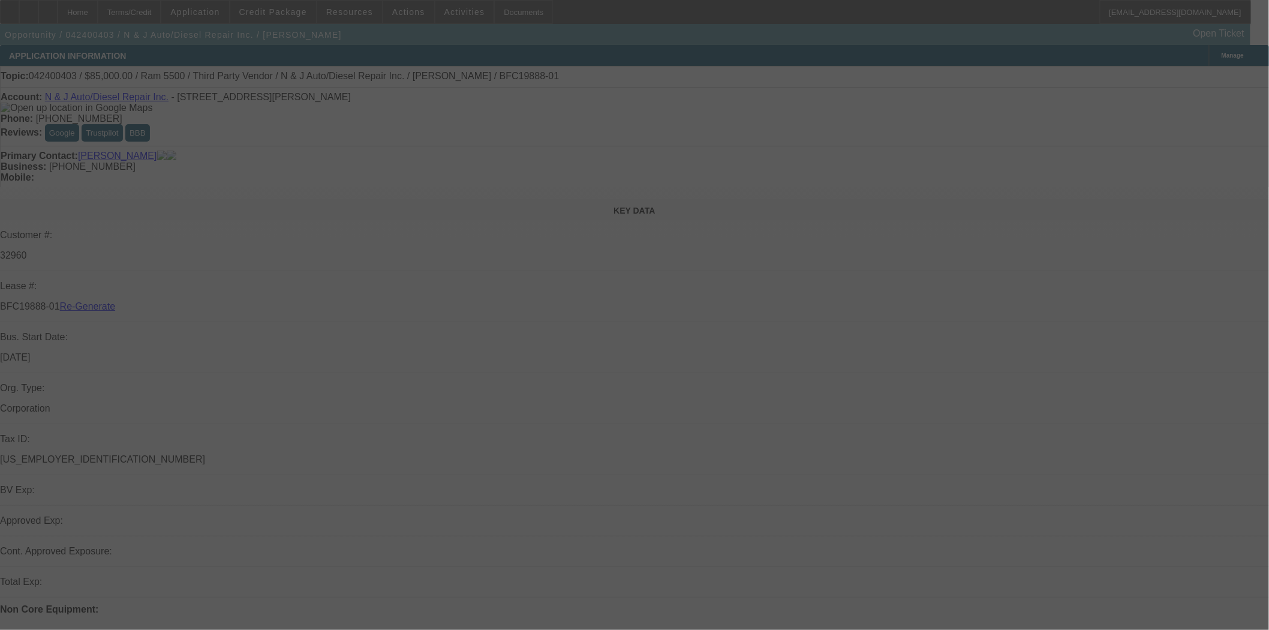
select select "4"
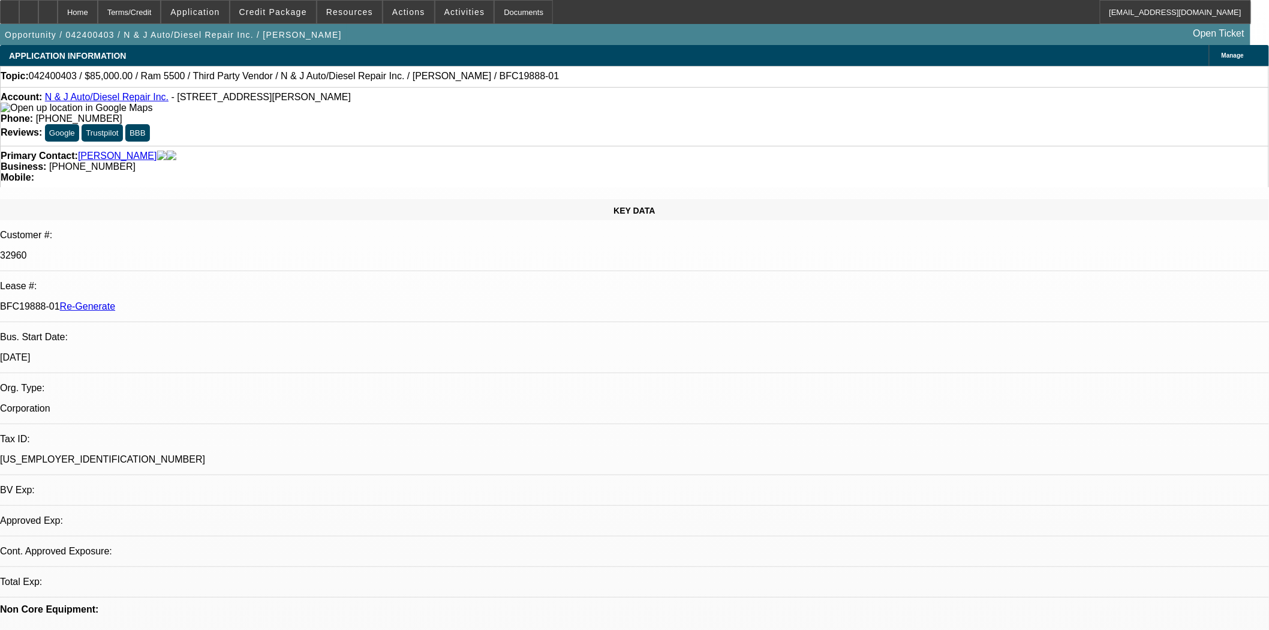
select select "0"
select select "1"
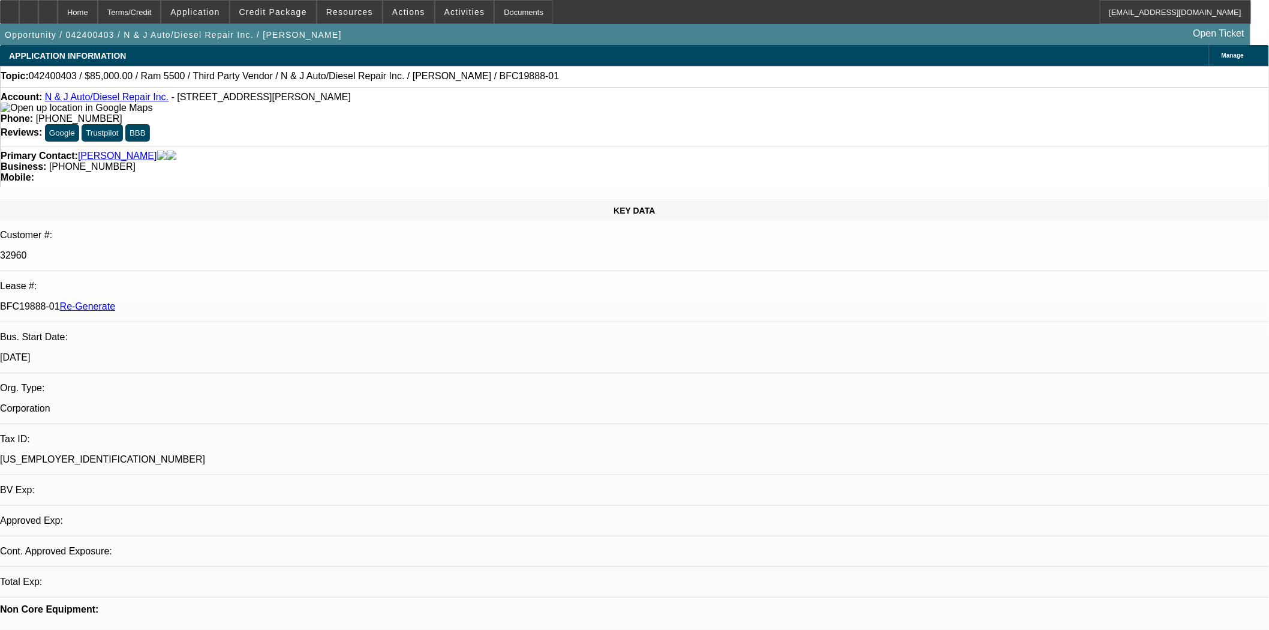
select select "6"
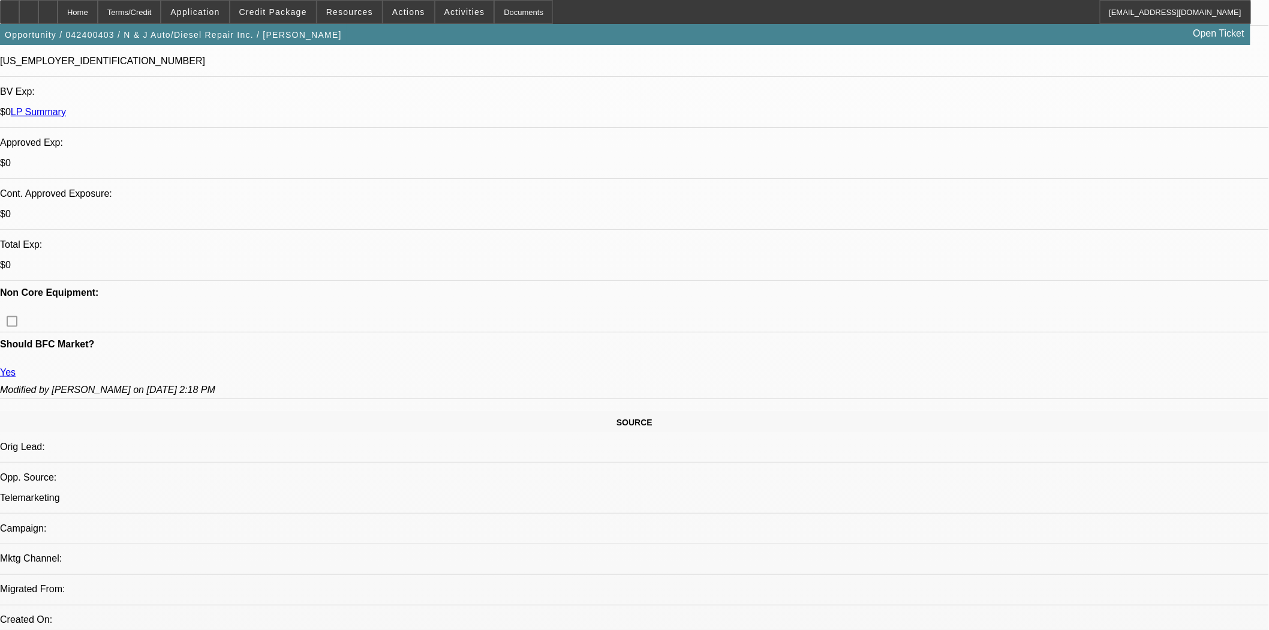
scroll to position [466, 0]
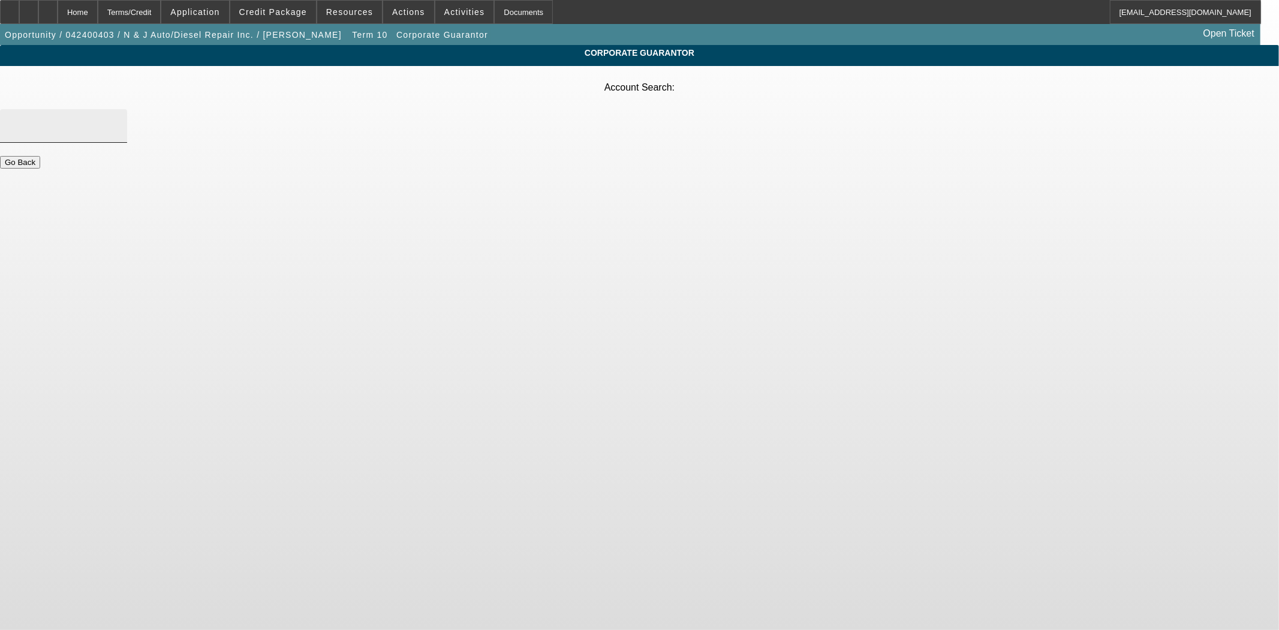
click at [118, 109] on div at bounding box center [64, 126] width 108 height 34
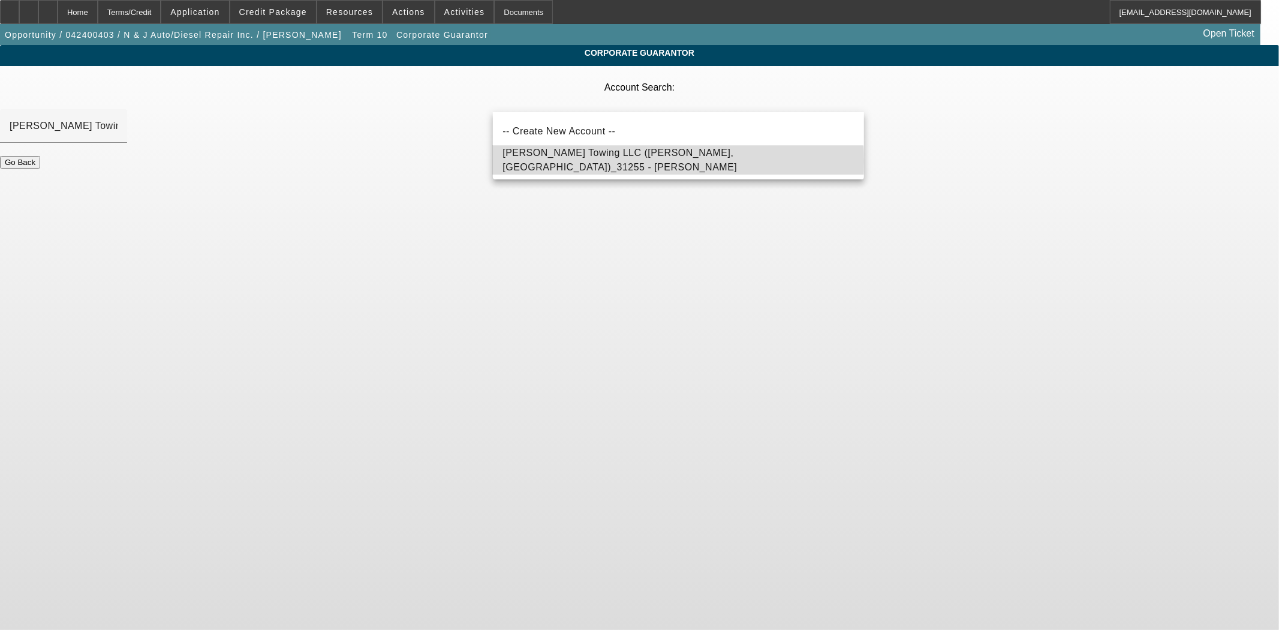
click at [624, 161] on span "Gaylord Towing LLC (Gaylord, MI)_31255 - Arlt, Norman" at bounding box center [620, 160] width 234 height 25
type input "Gaylord Towing LLC (Gaylord, MI)_31255 - Arlt, Norman"
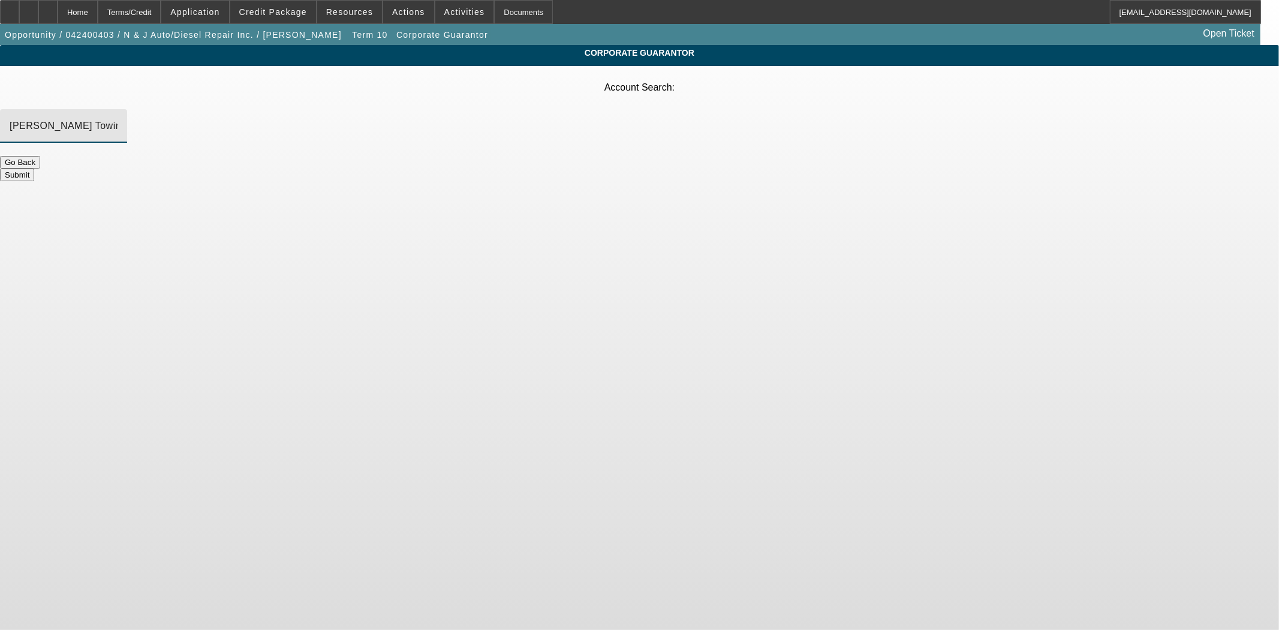
click at [34, 169] on button "Submit" at bounding box center [17, 175] width 34 height 13
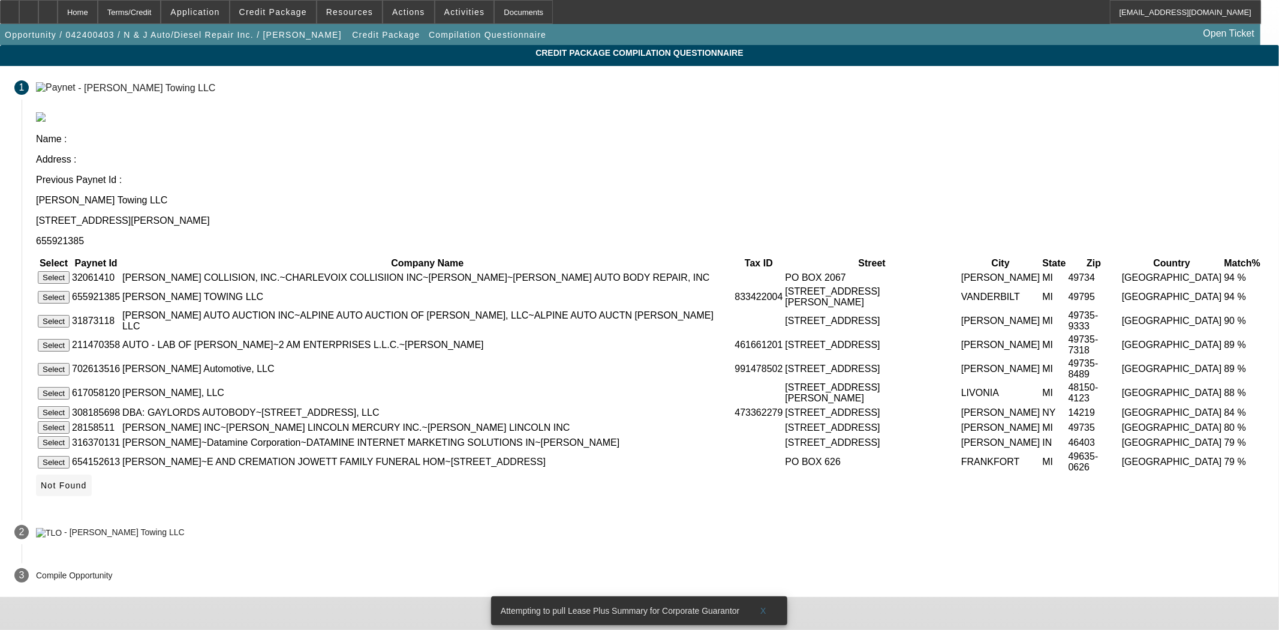
click at [41, 480] on icon at bounding box center [41, 485] width 0 height 10
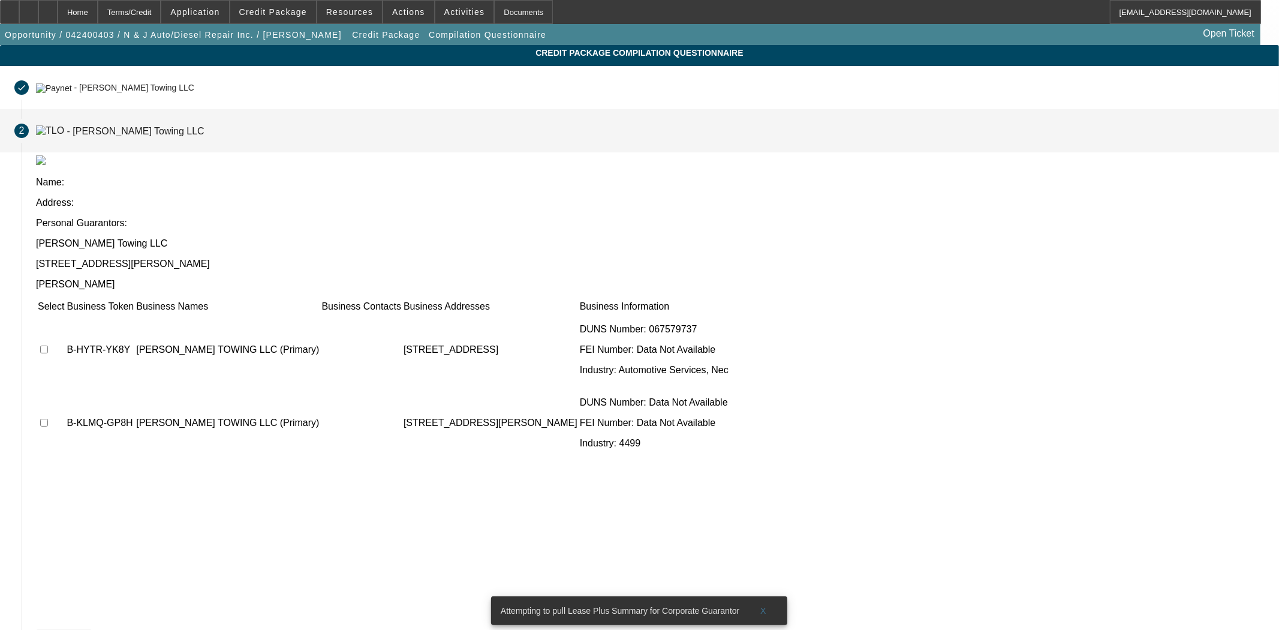
click at [87, 629] on span "Not Found" at bounding box center [64, 640] width 46 height 10
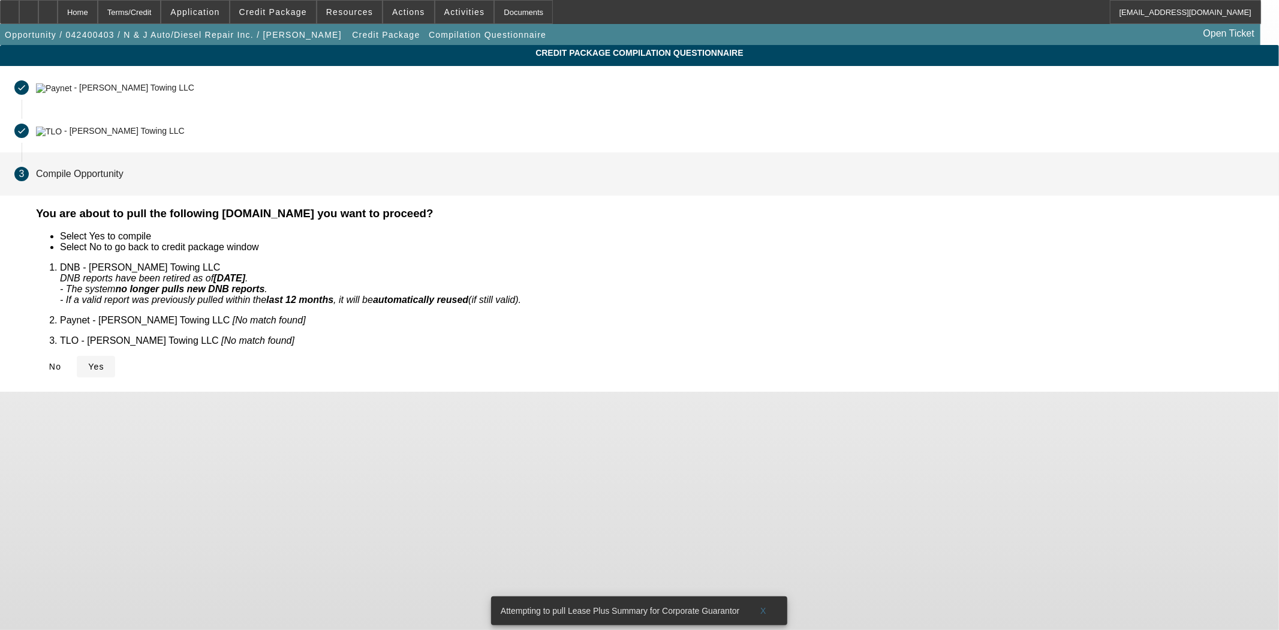
click at [104, 362] on span "Yes" at bounding box center [96, 367] width 16 height 10
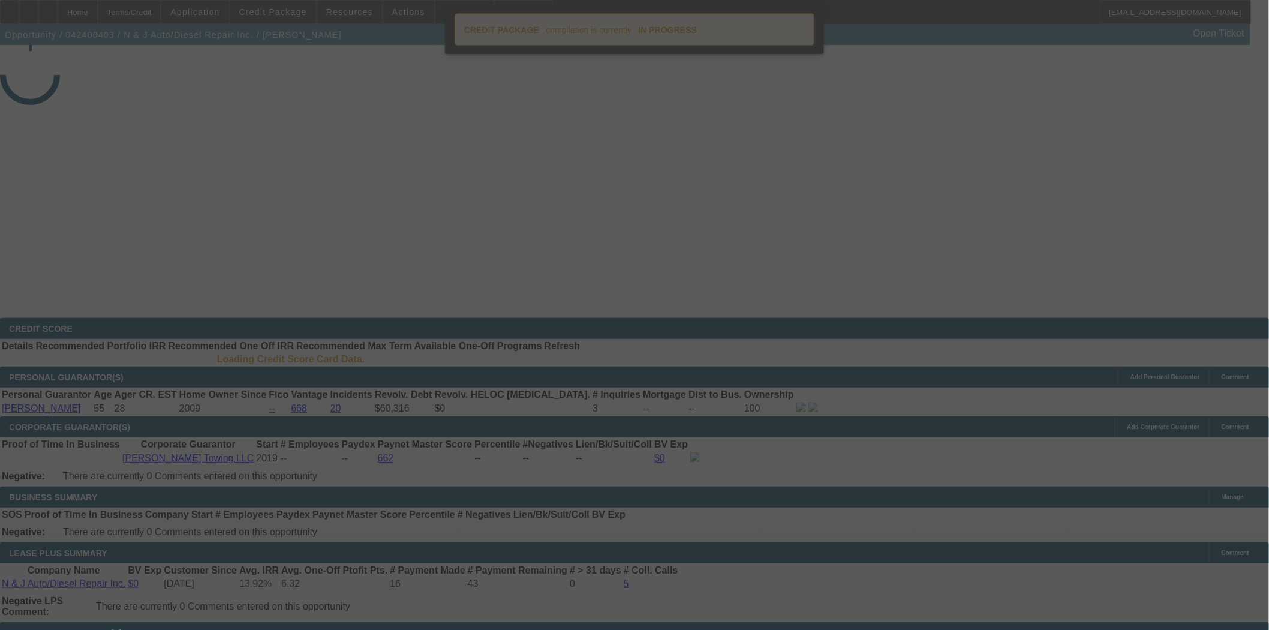
select select "4"
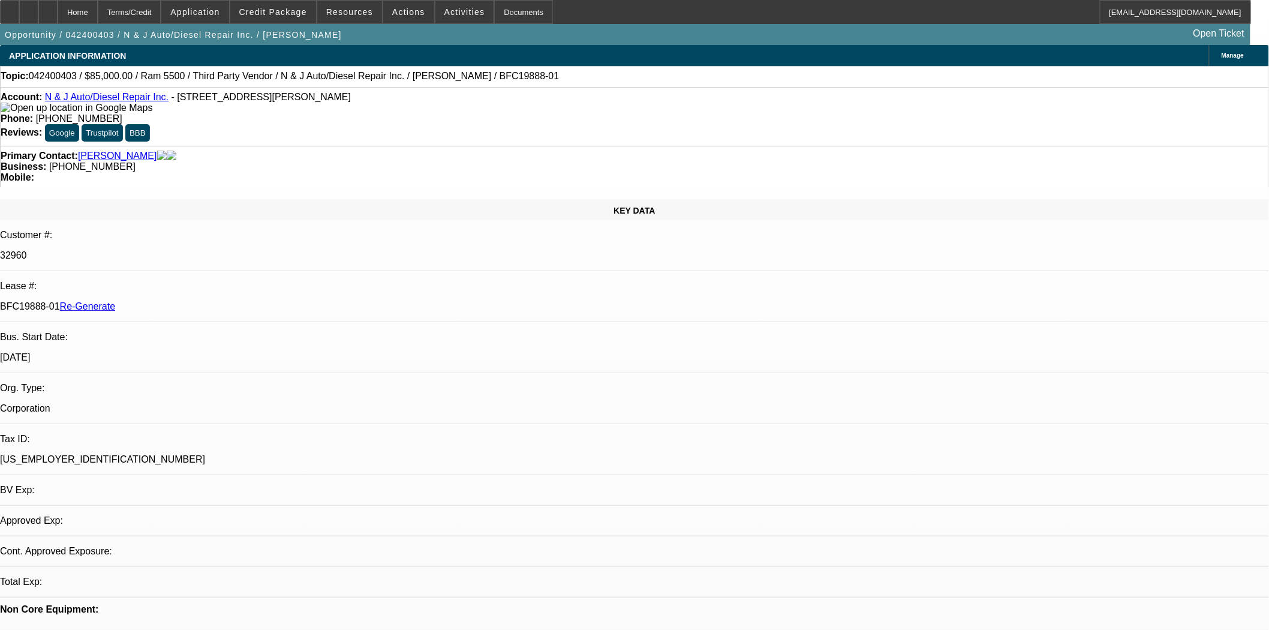
select select "0"
select select "6"
click at [494, 10] on div "Documents" at bounding box center [523, 12] width 59 height 24
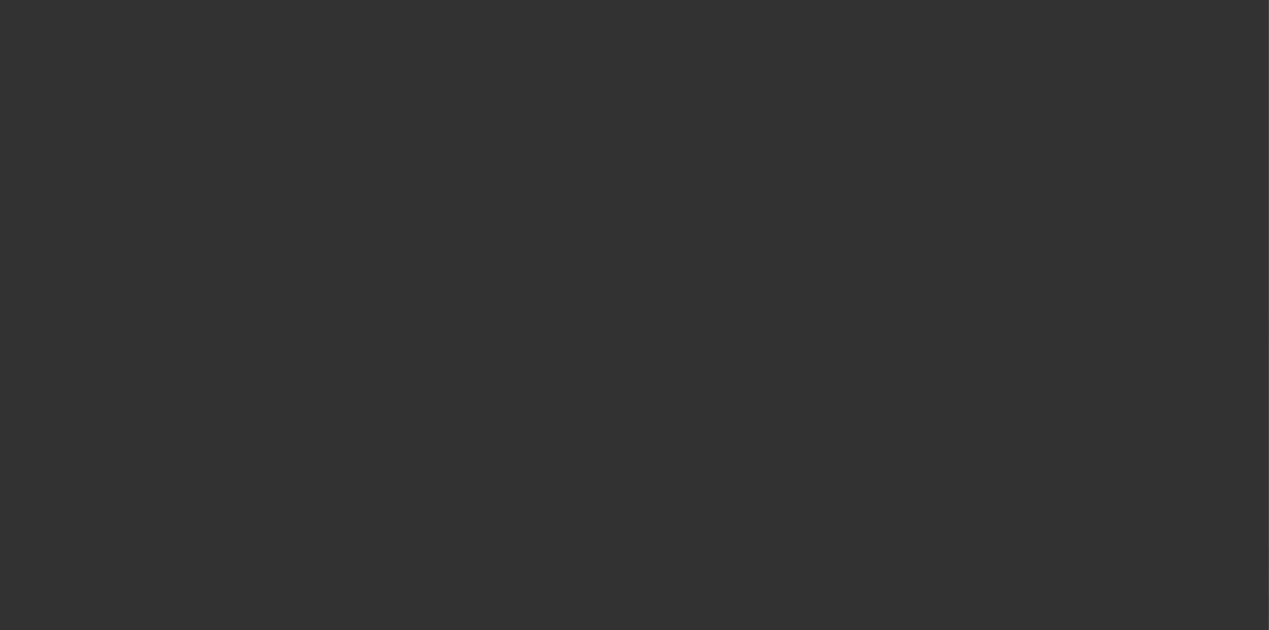
select select "3"
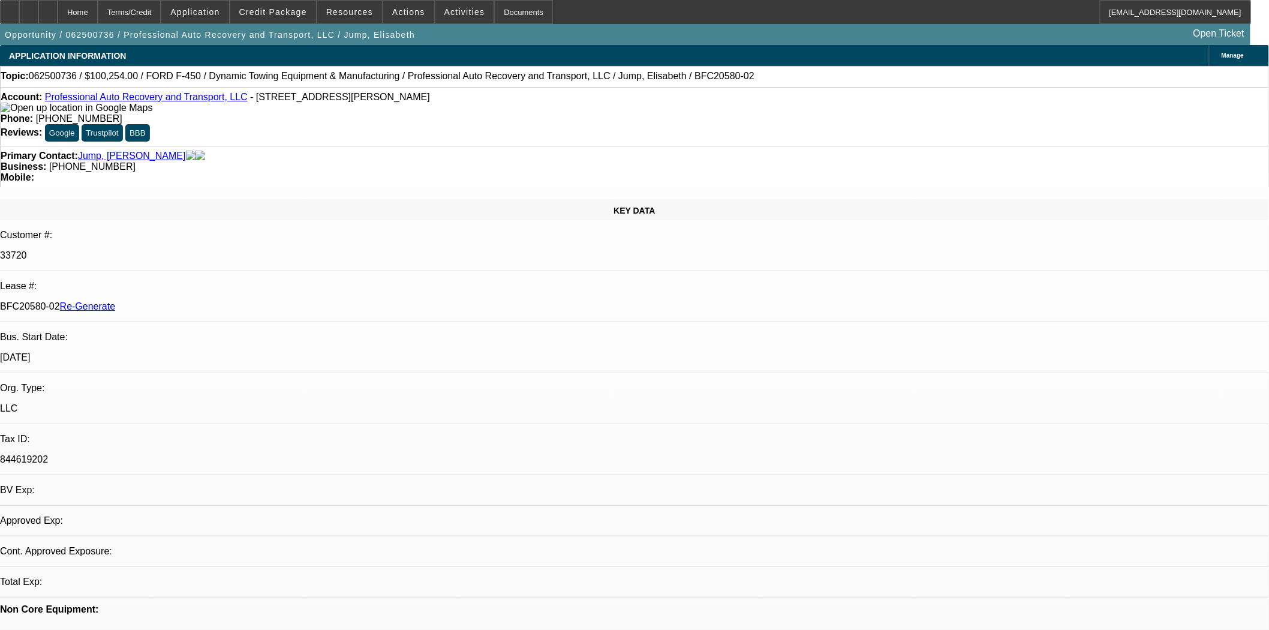
select select "0"
select select "6"
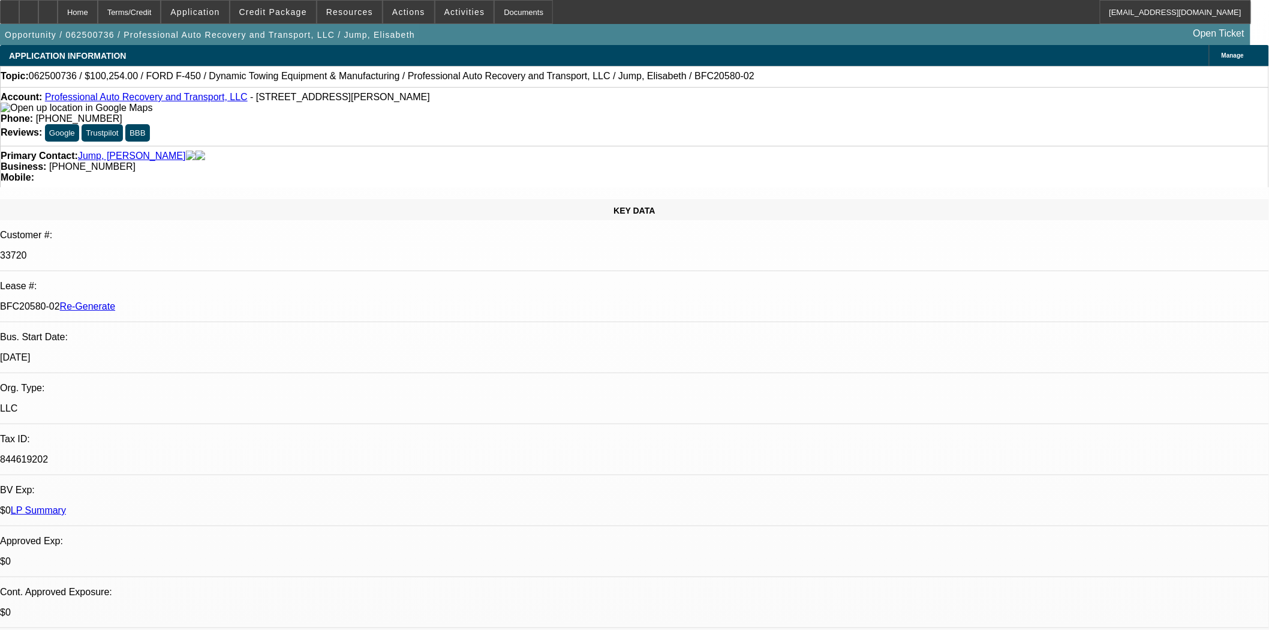
click at [958, 201] on span "Reply" at bounding box center [968, 202] width 21 height 9
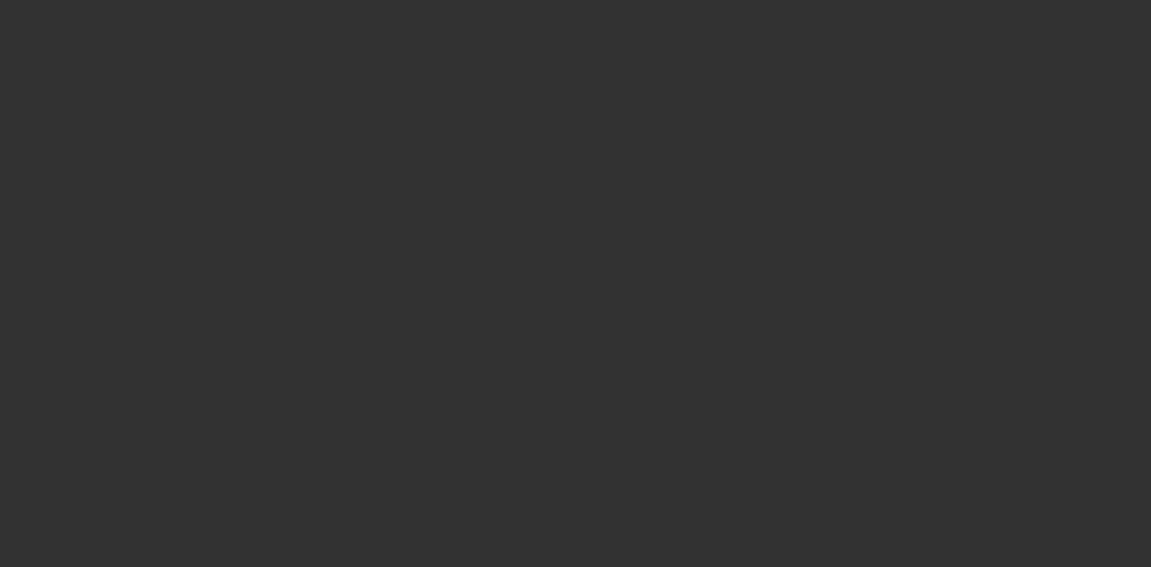
select select "3"
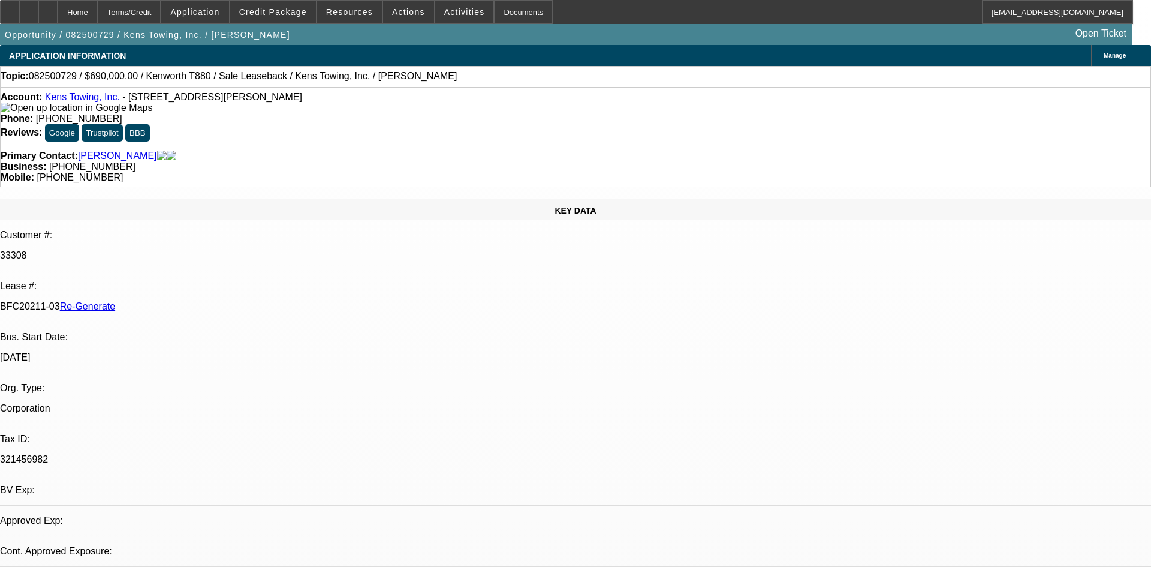
select select "0"
select select "2"
select select "0"
select select "6"
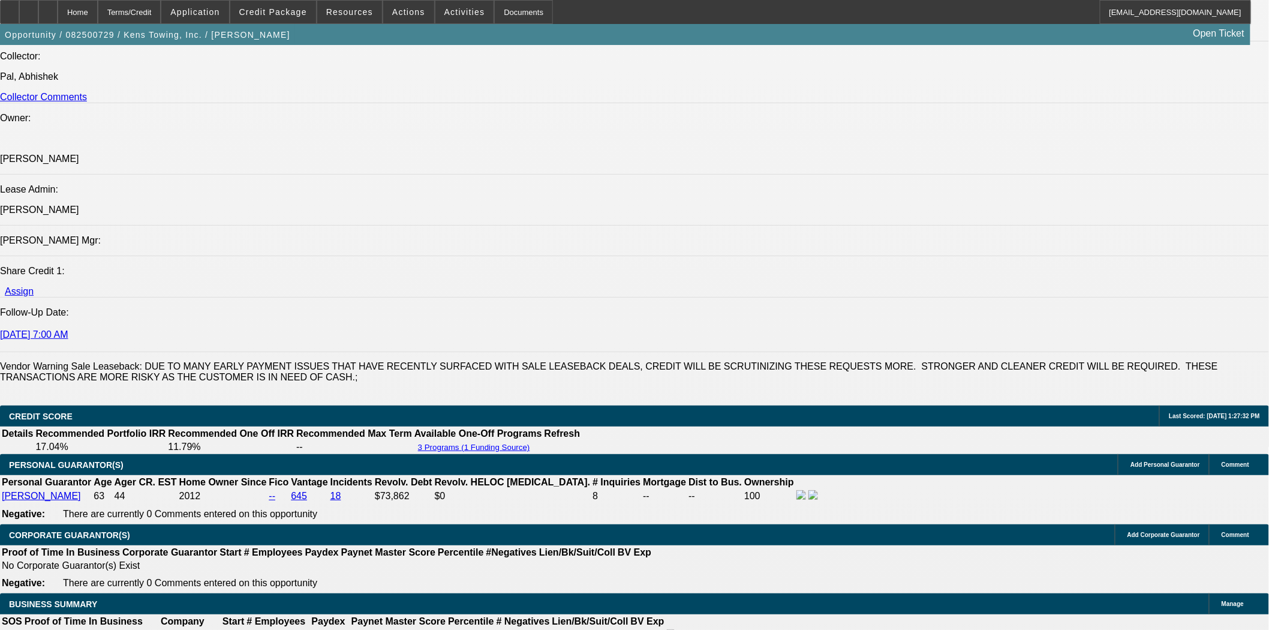
scroll to position [1665, 0]
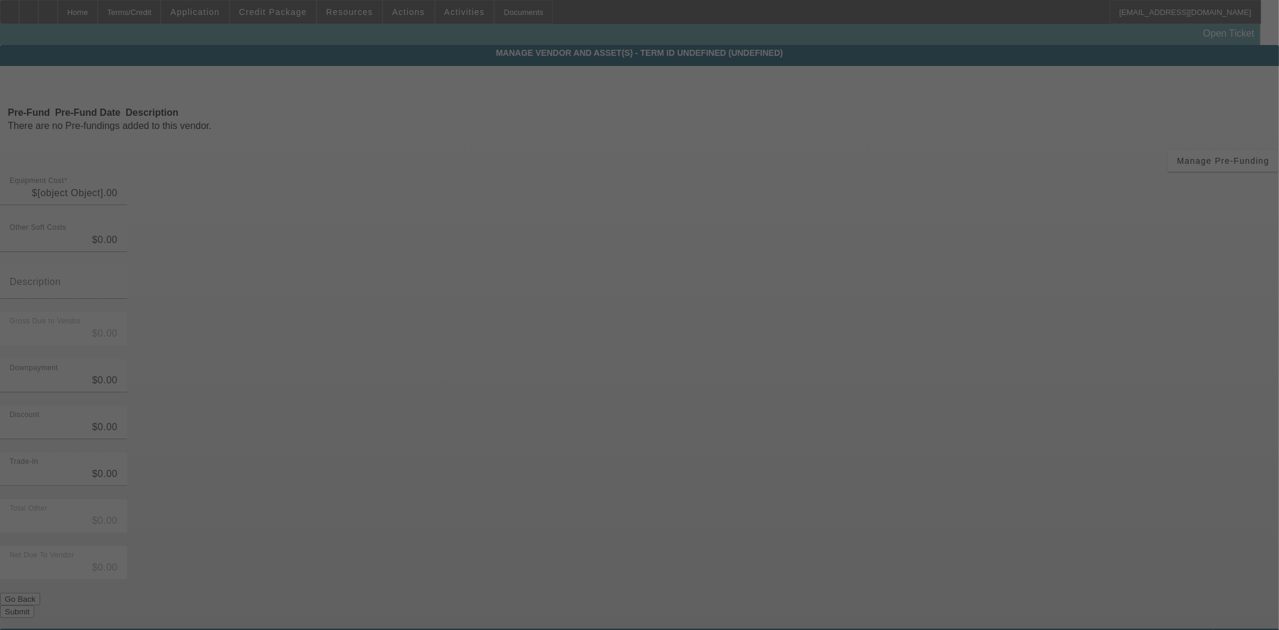
type input "$525,794.91"
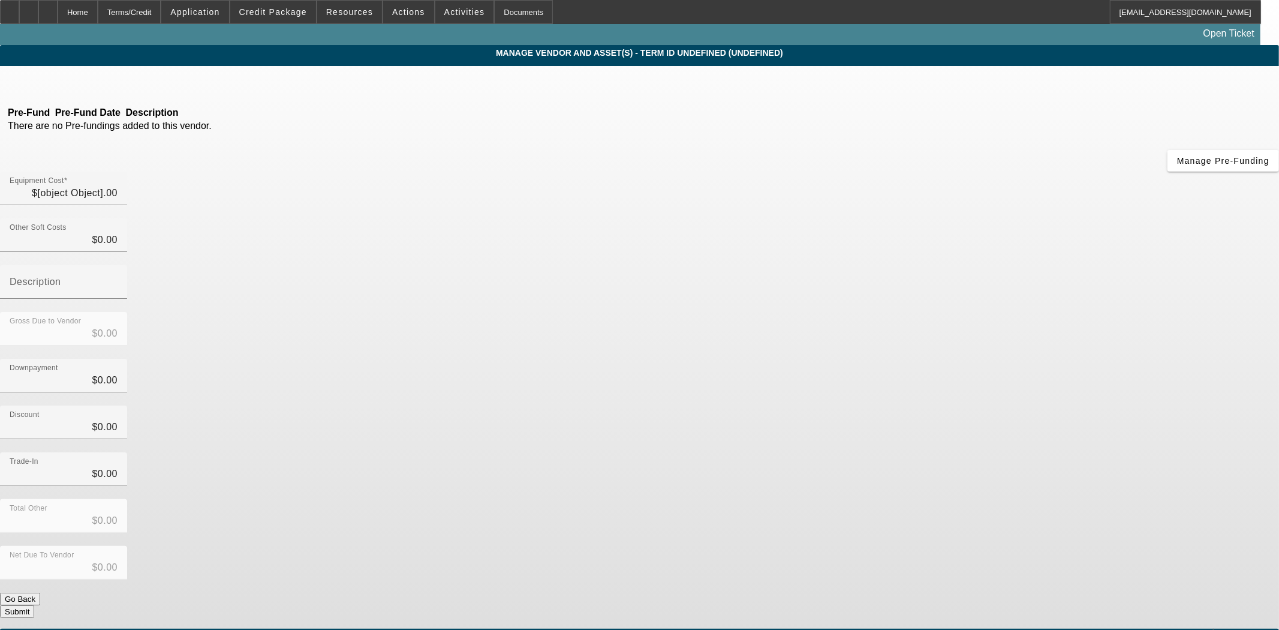
type input "$525,794.91"
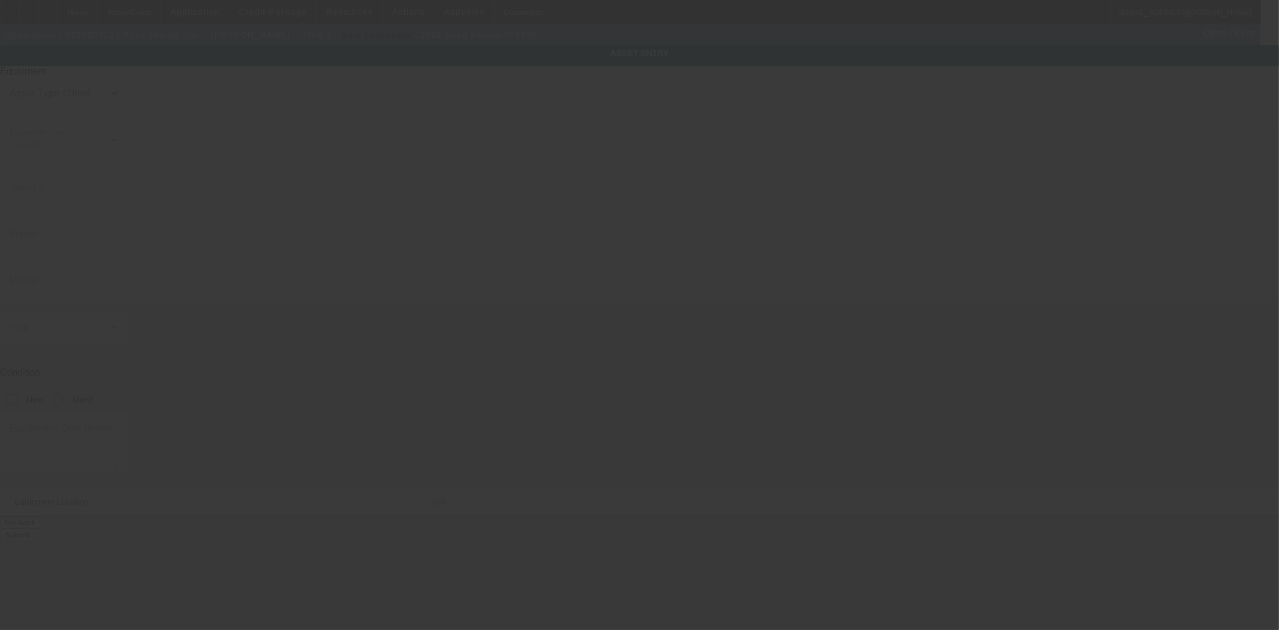
type input "[US_VEHICLE_IDENTIFICATION_NUMBER]"
type input "Kenworth"
type input "T880"
radio input "true"
type textarea "with:"
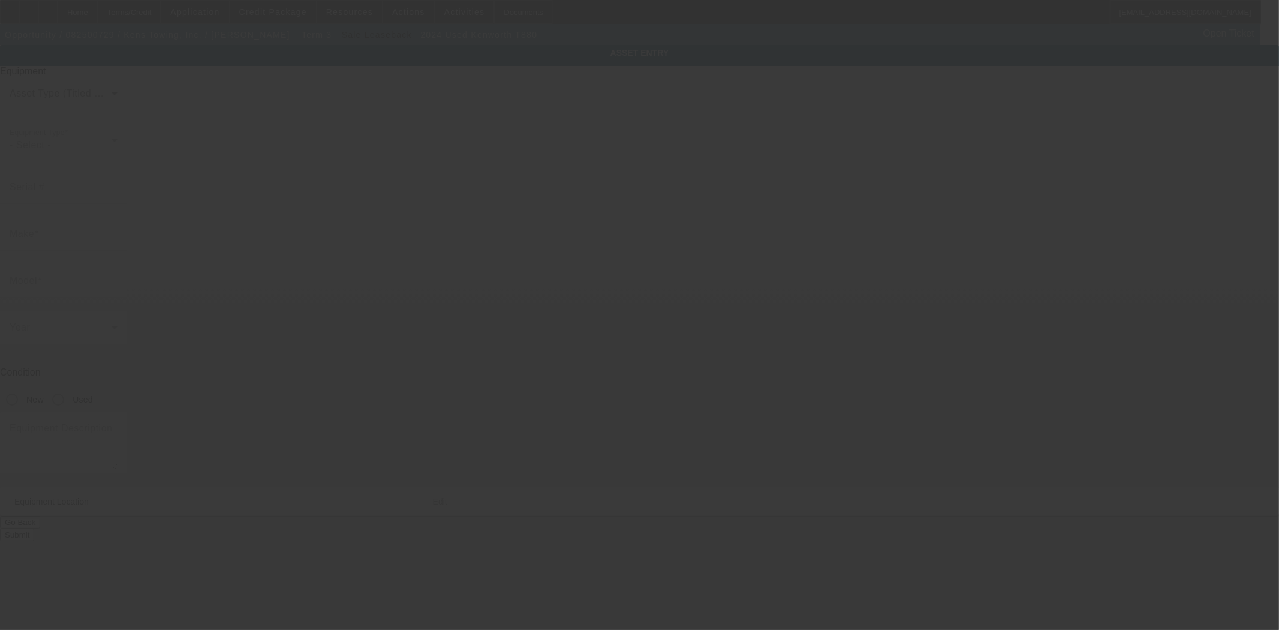
type input "[STREET_ADDRESS][PERSON_NAME]"
type input "Ozark"
type input "72949"
type input "Franklin"
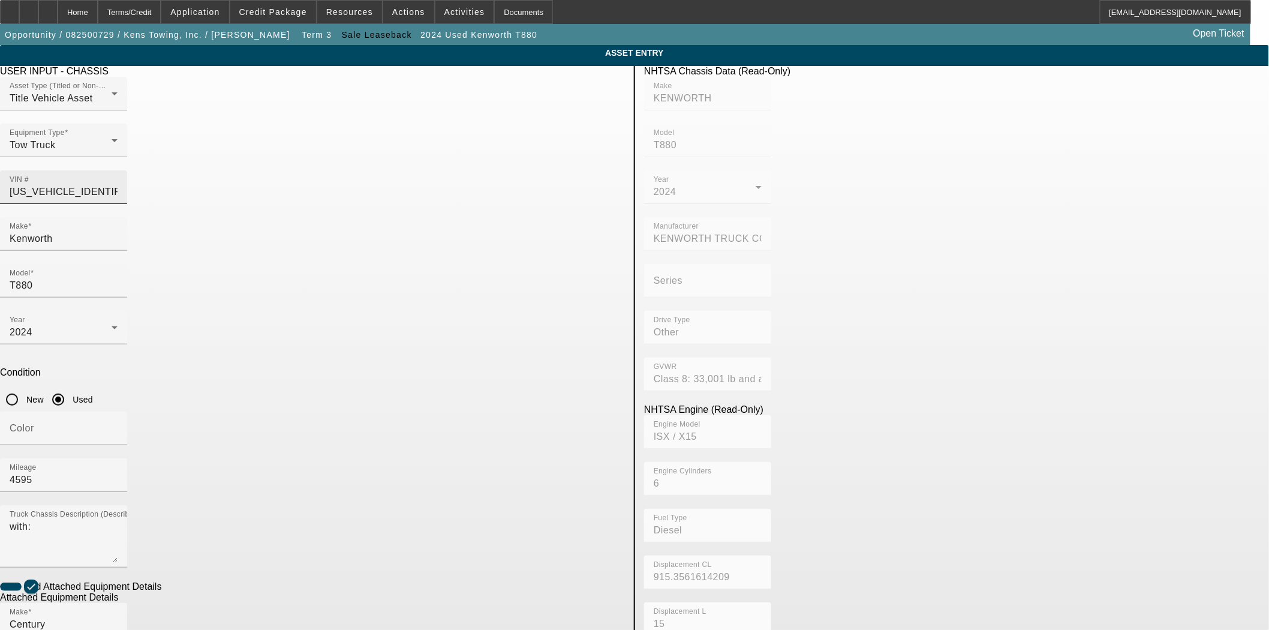
click at [118, 185] on input "[US_VEHICLE_IDENTIFICATION_NUMBER]" at bounding box center [64, 192] width 108 height 14
click at [95, 14] on div "Home" at bounding box center [78, 12] width 40 height 24
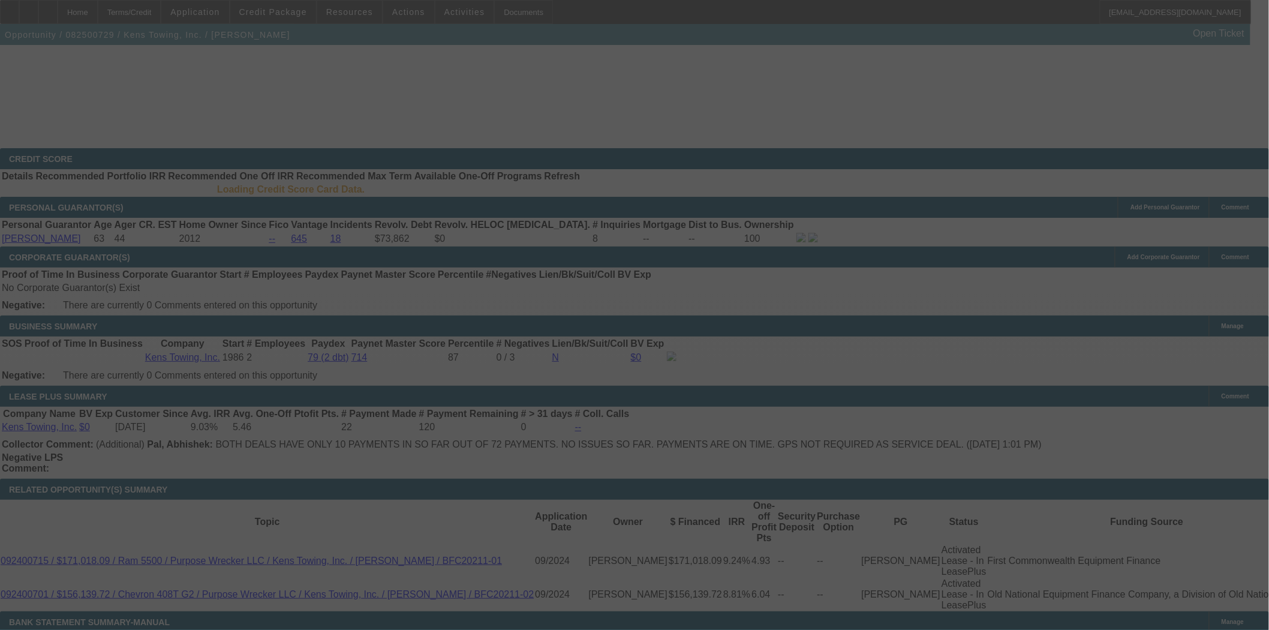
select select "3"
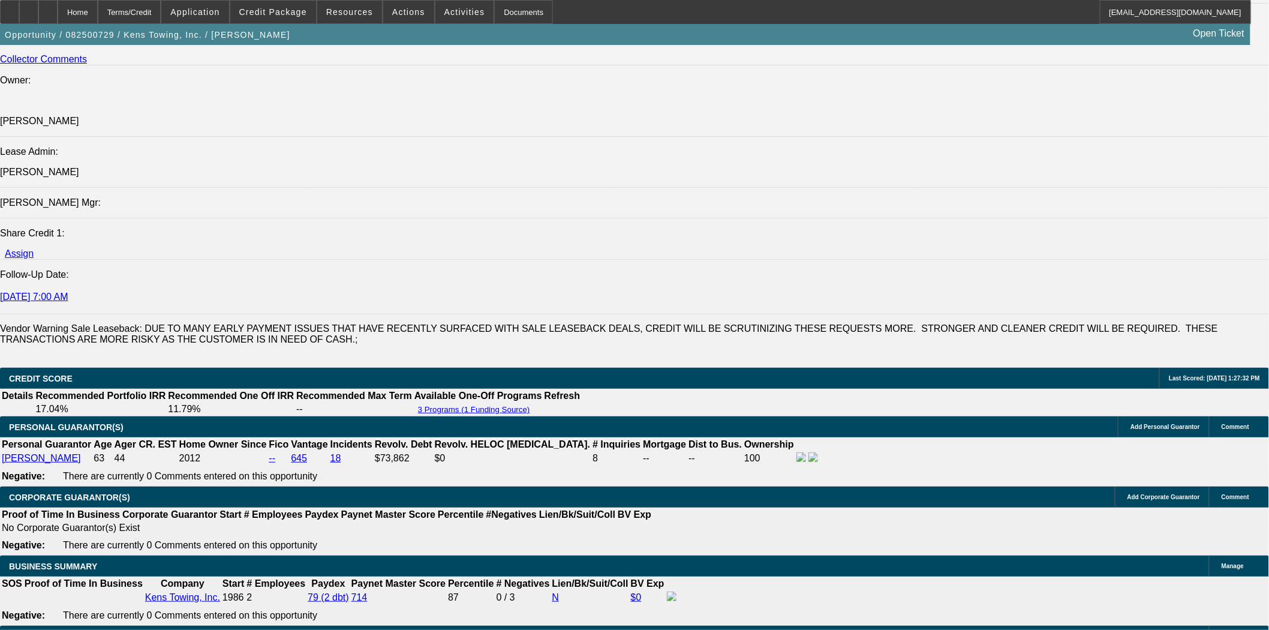
select select "0"
select select "2"
select select "0"
select select "6"
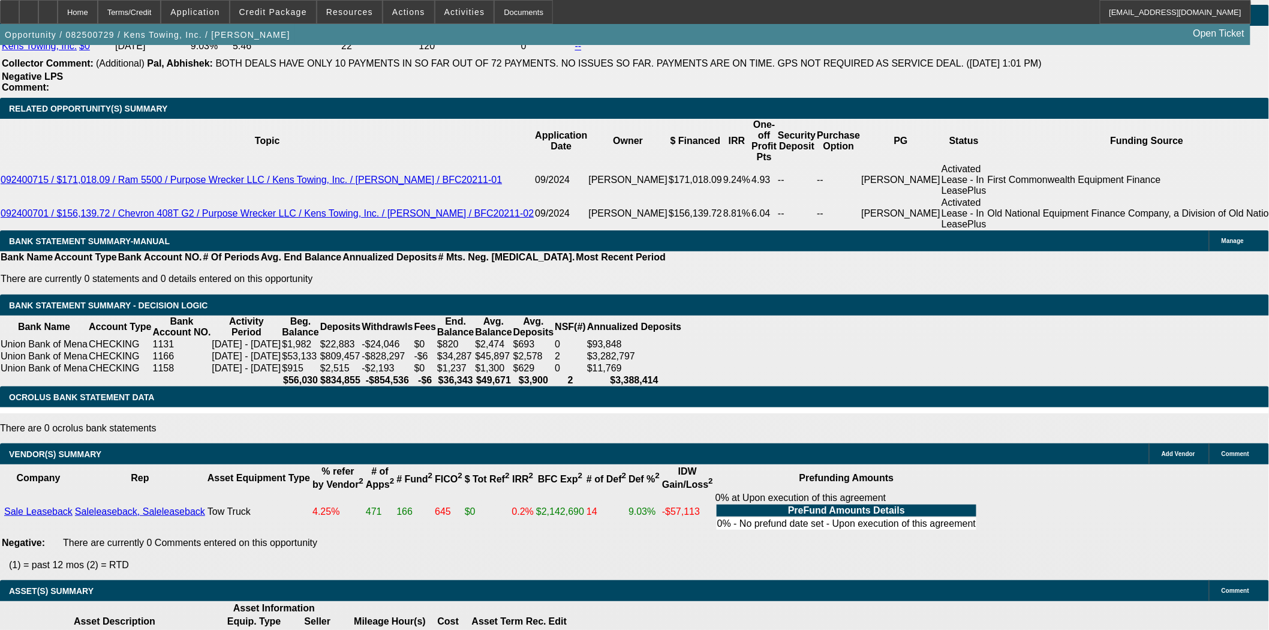
scroll to position [2143, 0]
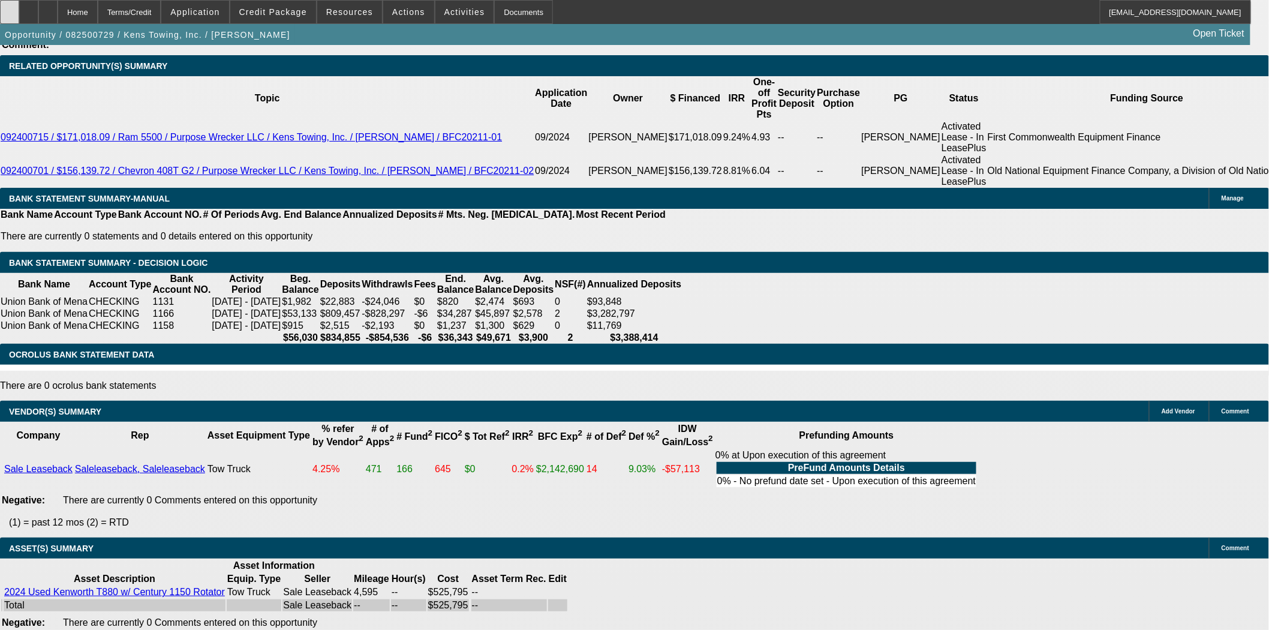
click at [19, 10] on div at bounding box center [9, 12] width 19 height 24
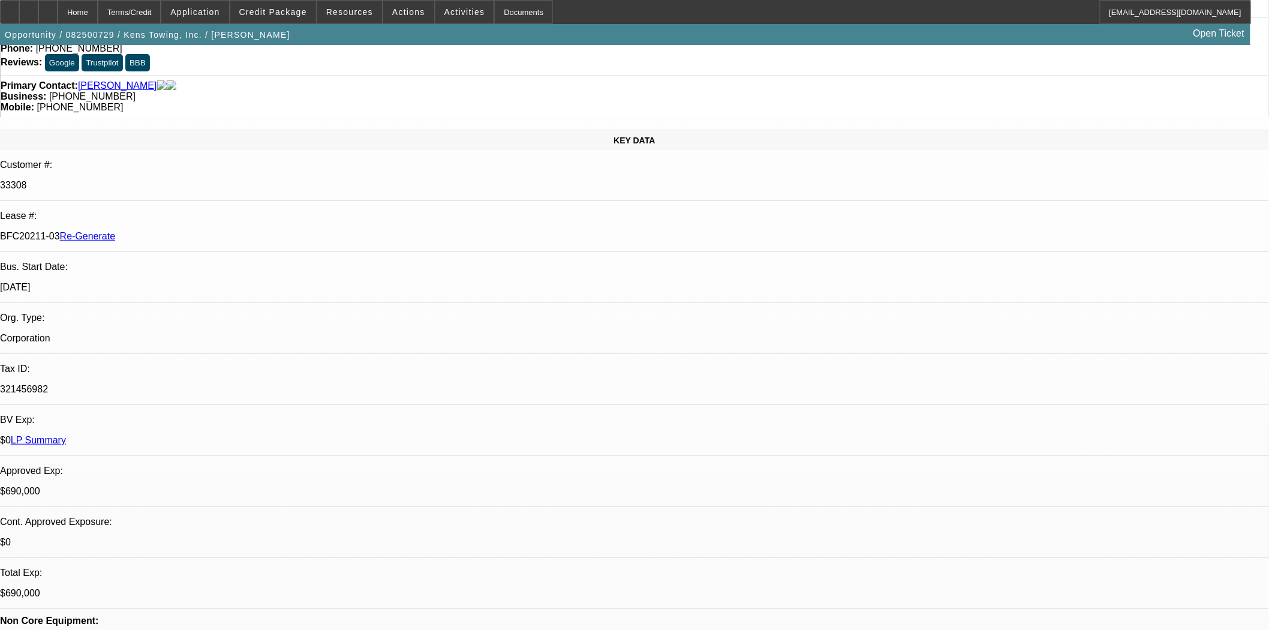
scroll to position [0, 0]
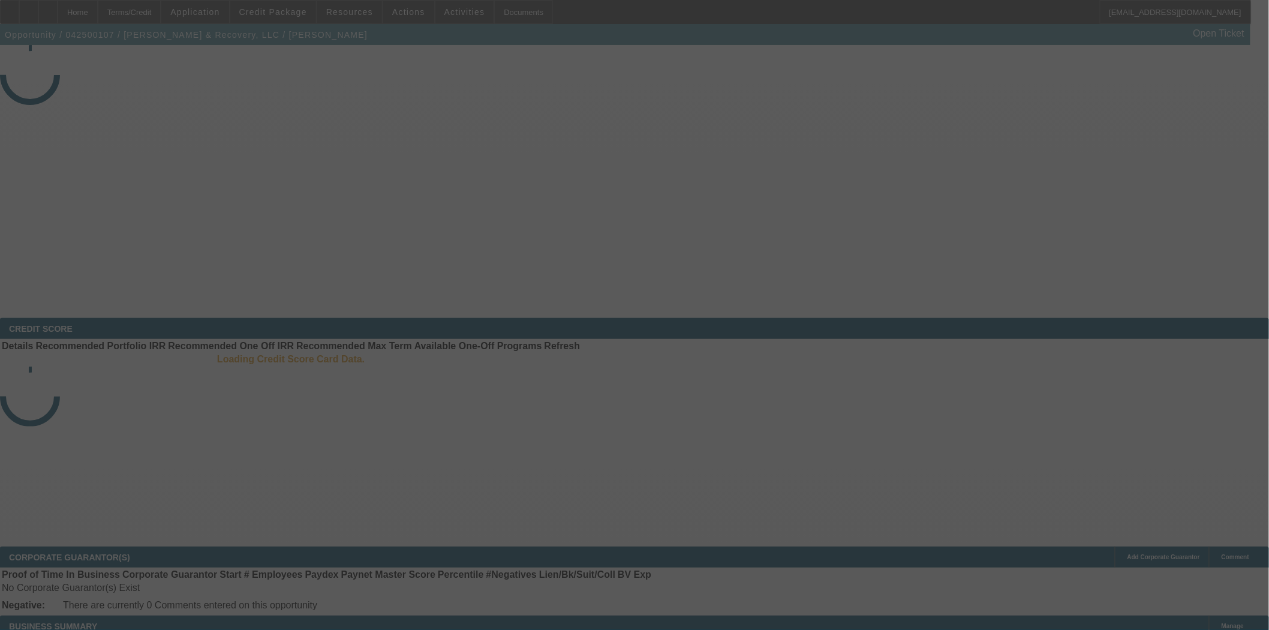
select select "4"
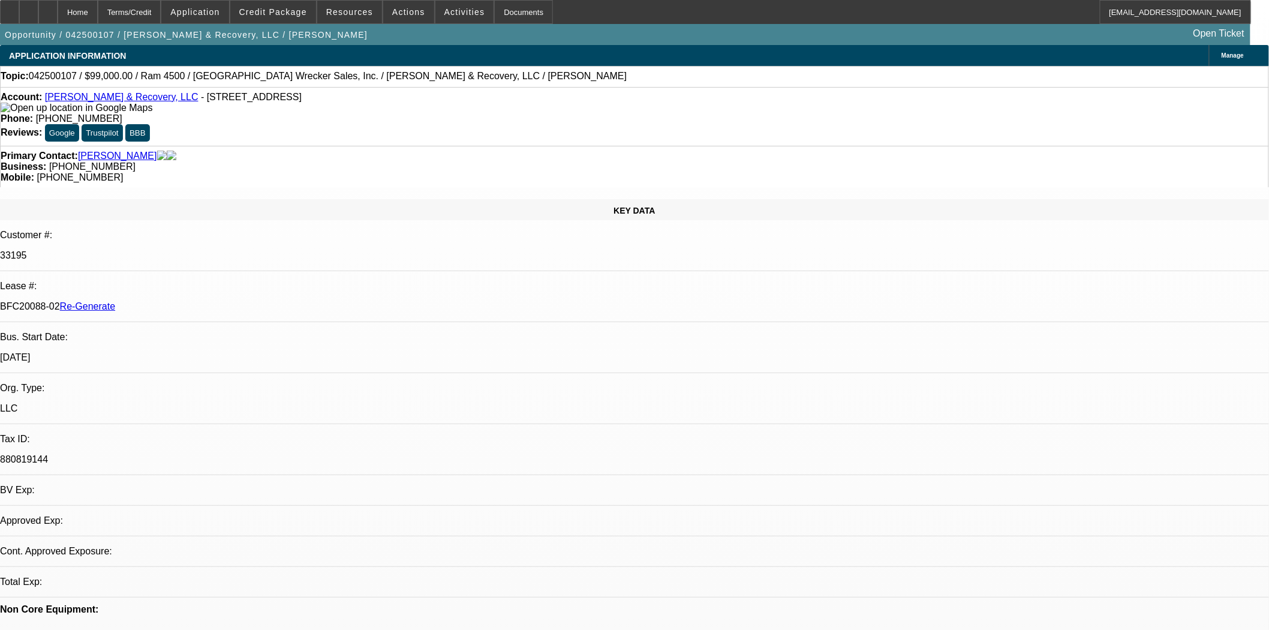
select select "0"
select select "2"
select select "0"
select select "6"
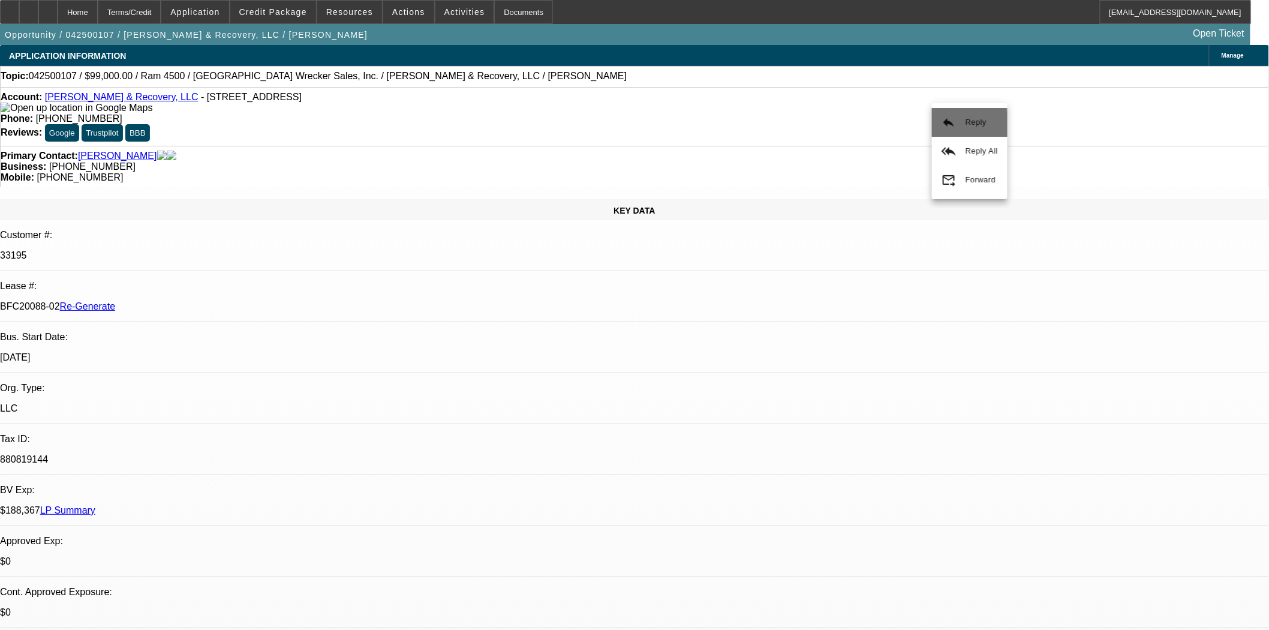
click at [957, 126] on button "reply Reply" at bounding box center [970, 122] width 76 height 29
click at [934, 133] on button "reply_all Reply All" at bounding box center [942, 141] width 76 height 29
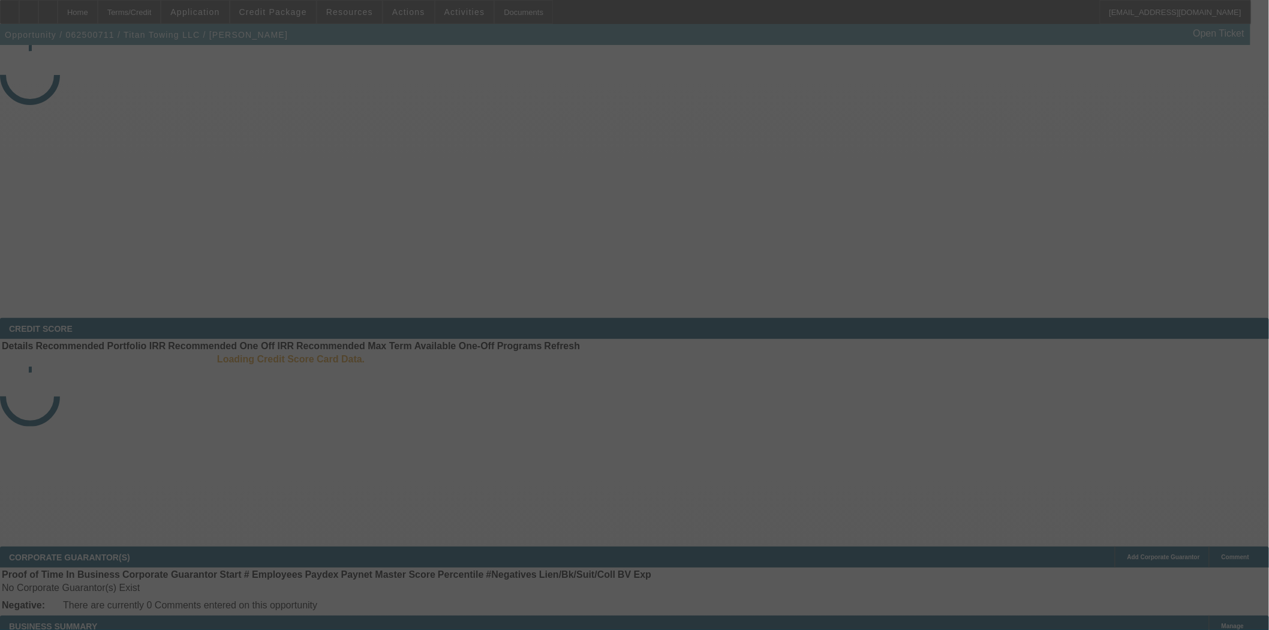
select select "4"
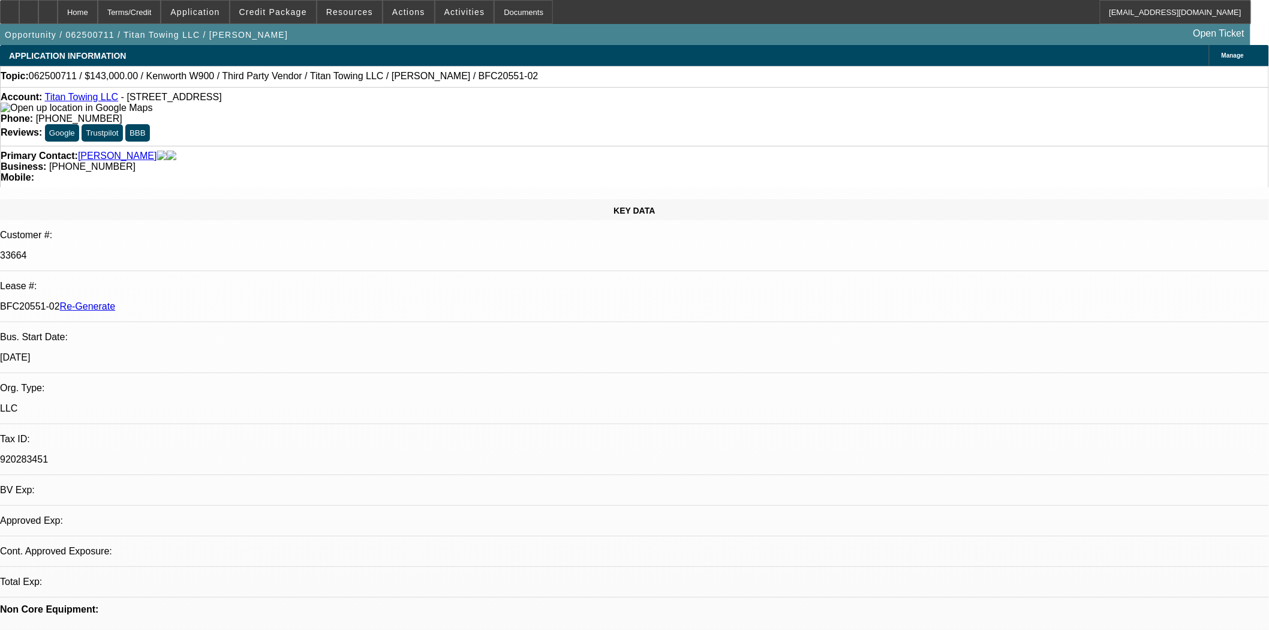
select select "0"
select select "2"
select select "0"
select select "6"
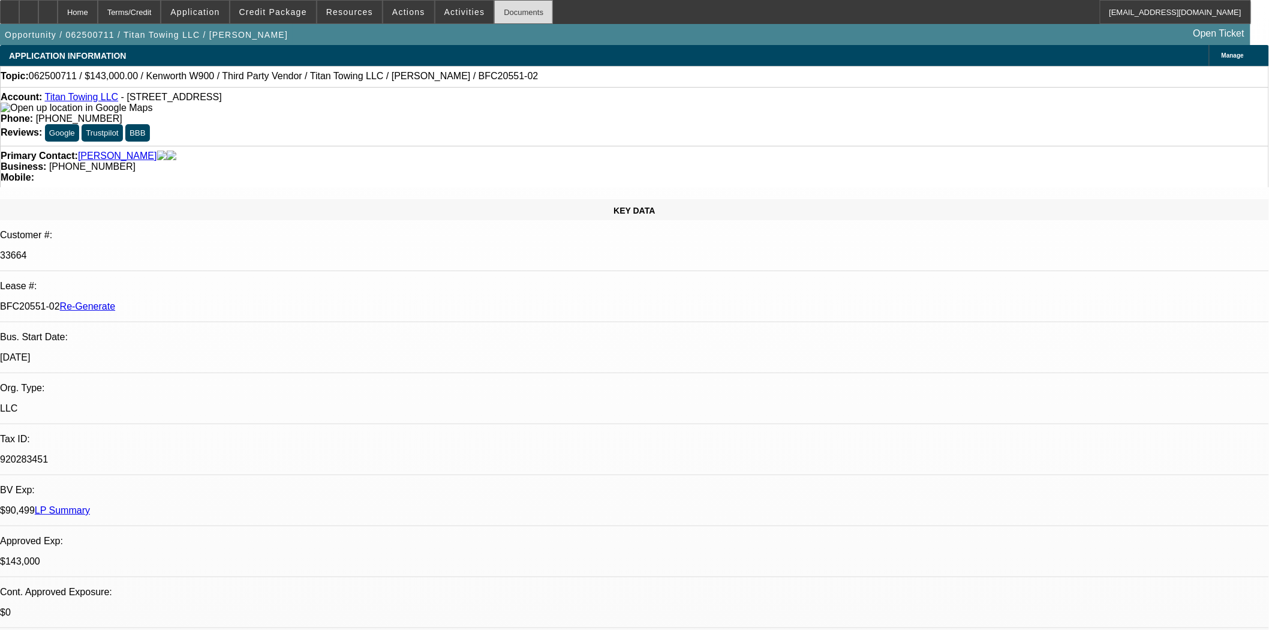
click at [494, 7] on div "Documents" at bounding box center [523, 12] width 59 height 24
click at [446, 9] on span "Activities" at bounding box center [464, 12] width 41 height 10
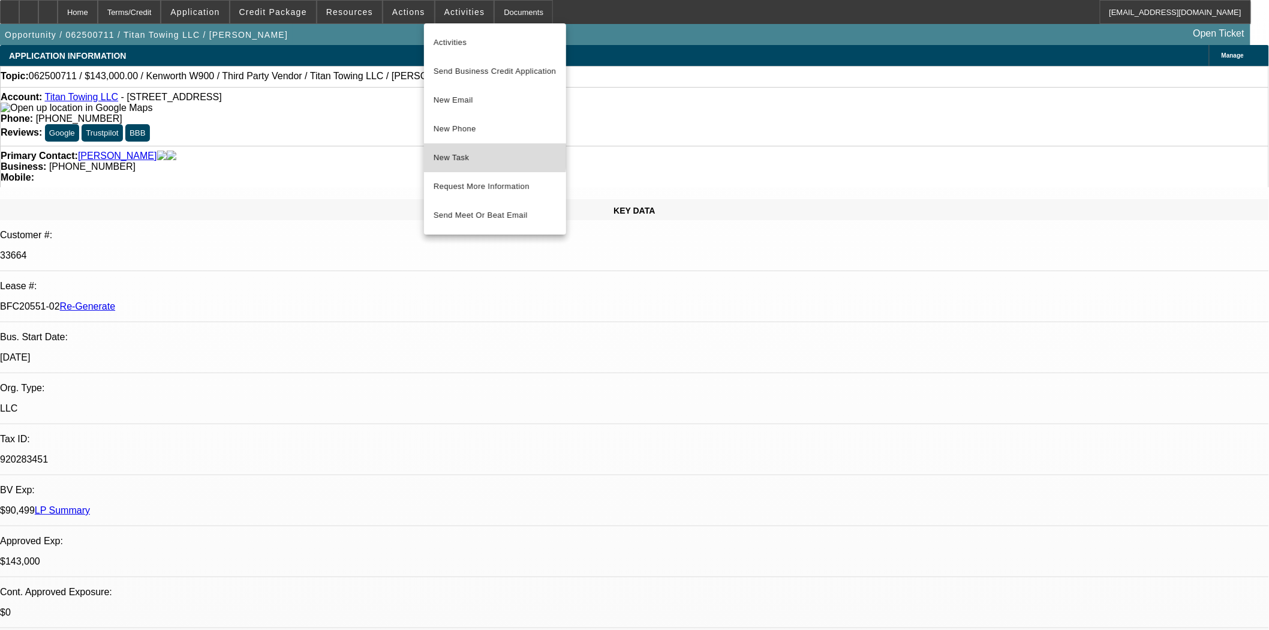
click at [452, 157] on span "New Task" at bounding box center [495, 158] width 123 height 14
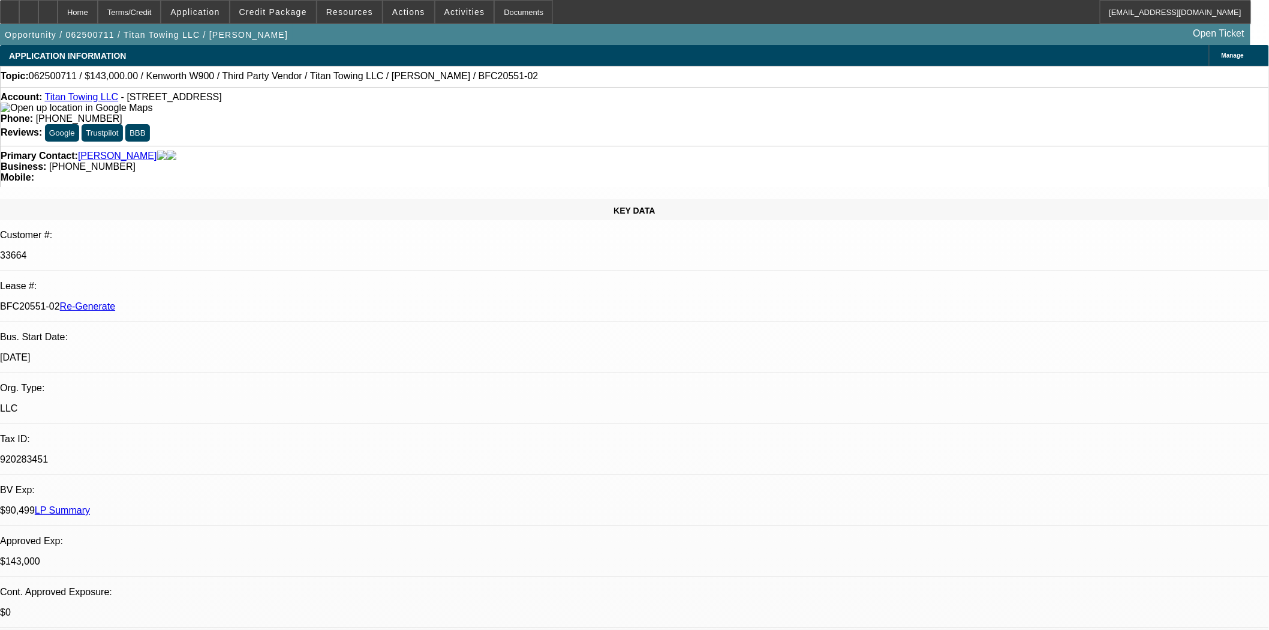
scroll to position [799, 0]
click at [399, 12] on span "Actions" at bounding box center [408, 12] width 33 height 10
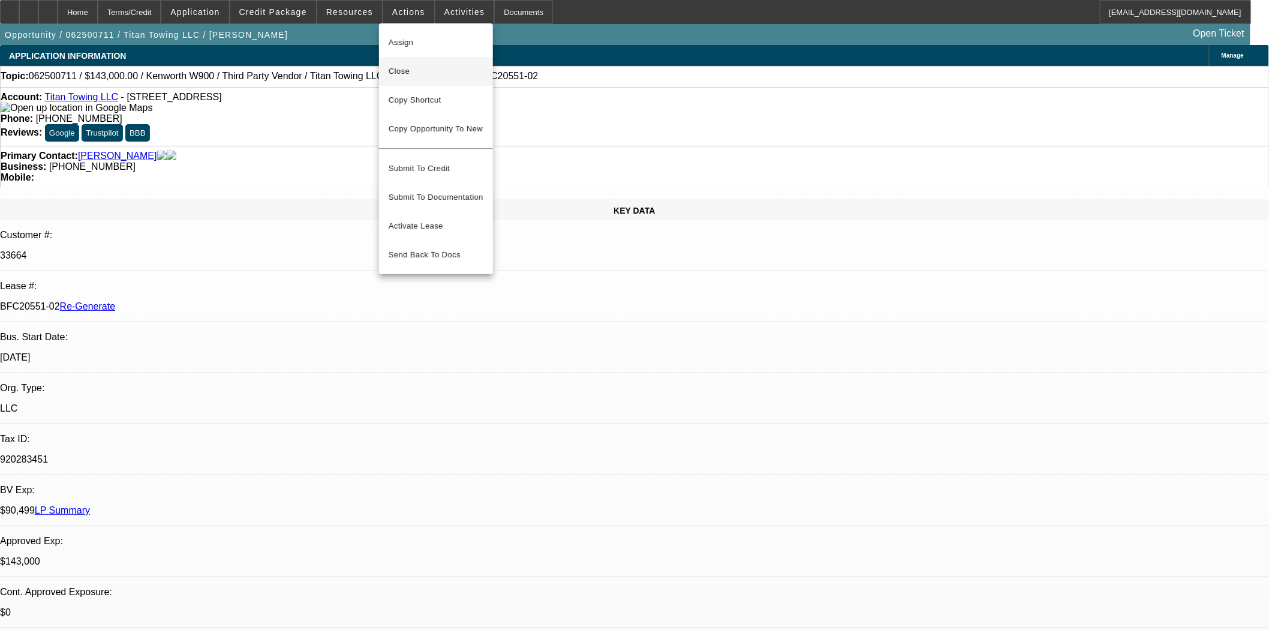
click at [408, 64] on span "Close" at bounding box center [436, 71] width 95 height 14
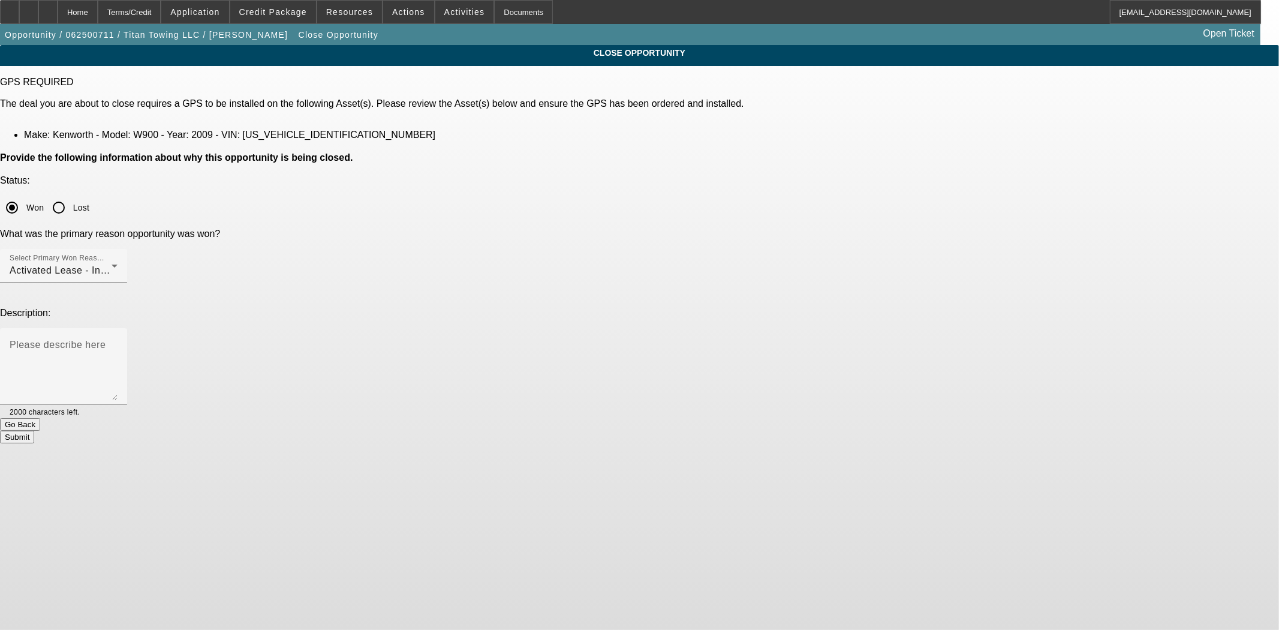
click at [34, 431] on button "Submit" at bounding box center [17, 437] width 34 height 13
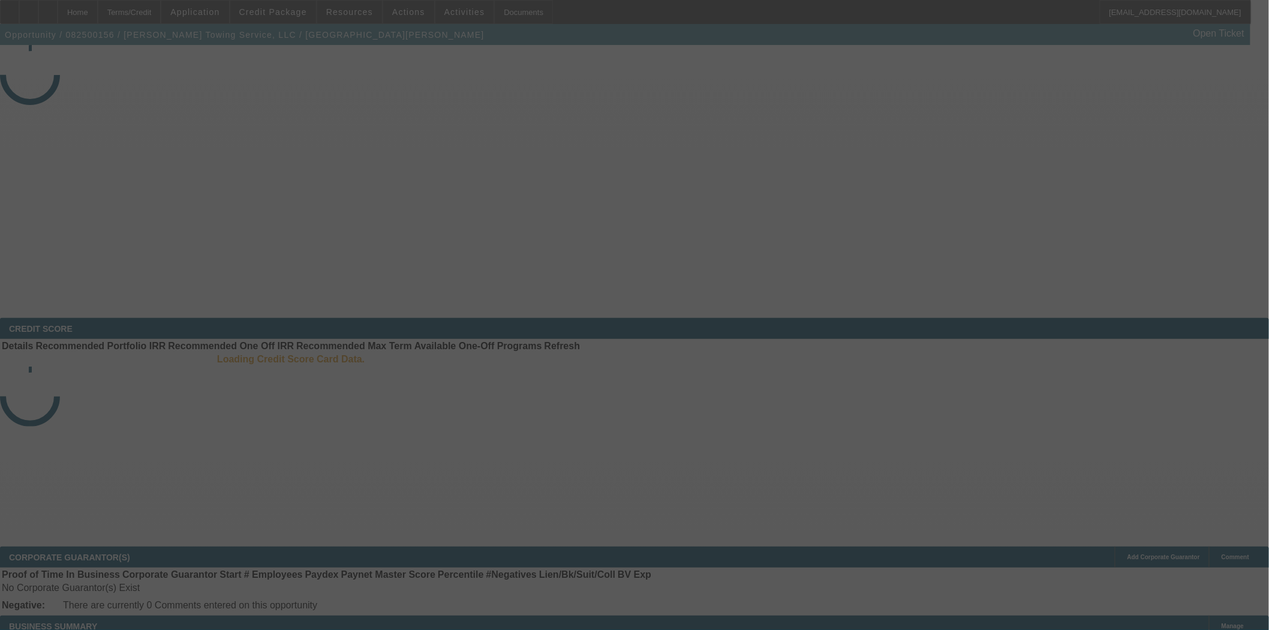
select select "3"
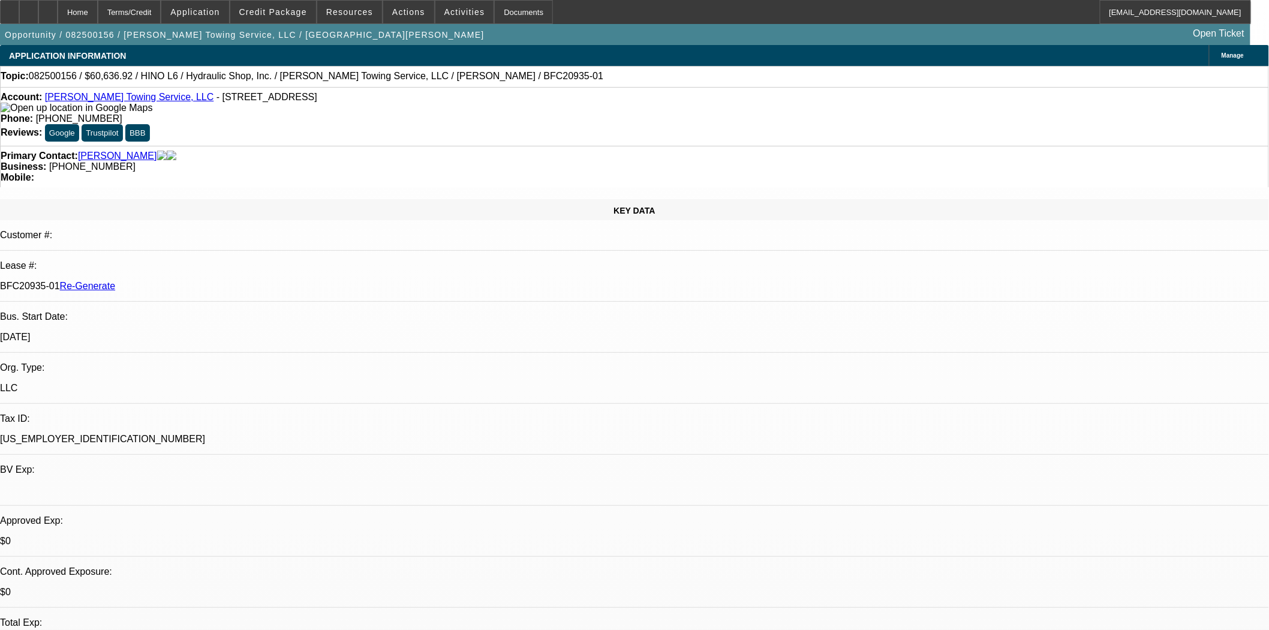
select select "0"
select select "6"
click at [498, 18] on div "Documents" at bounding box center [523, 12] width 59 height 24
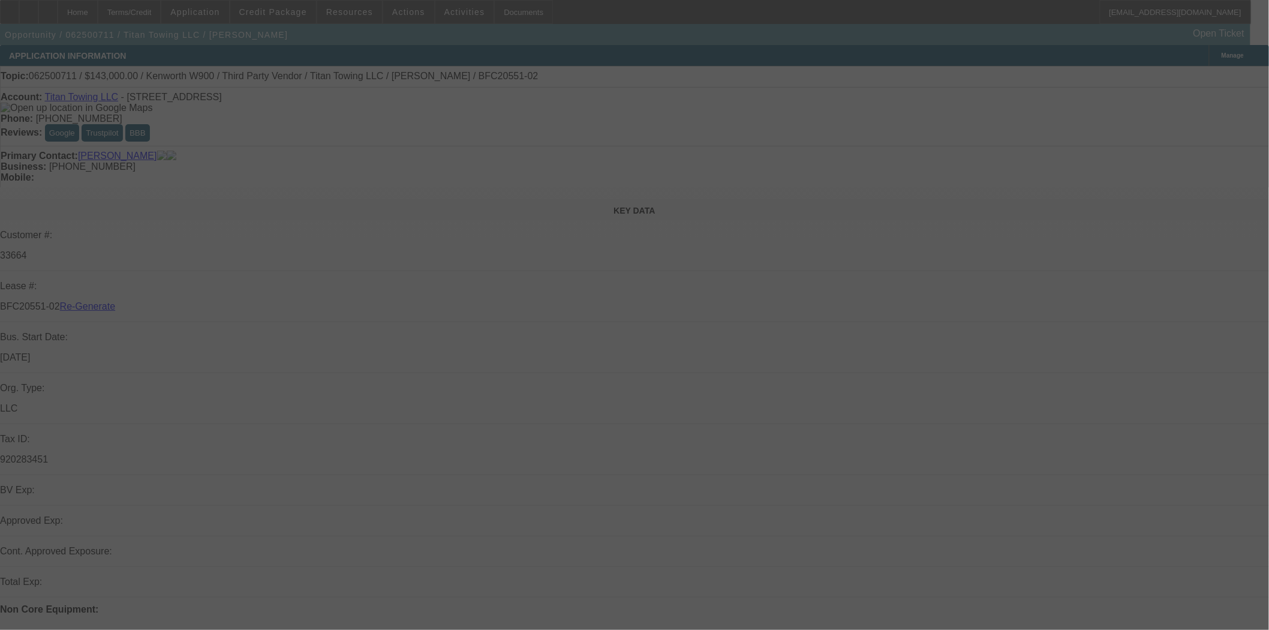
select select "4"
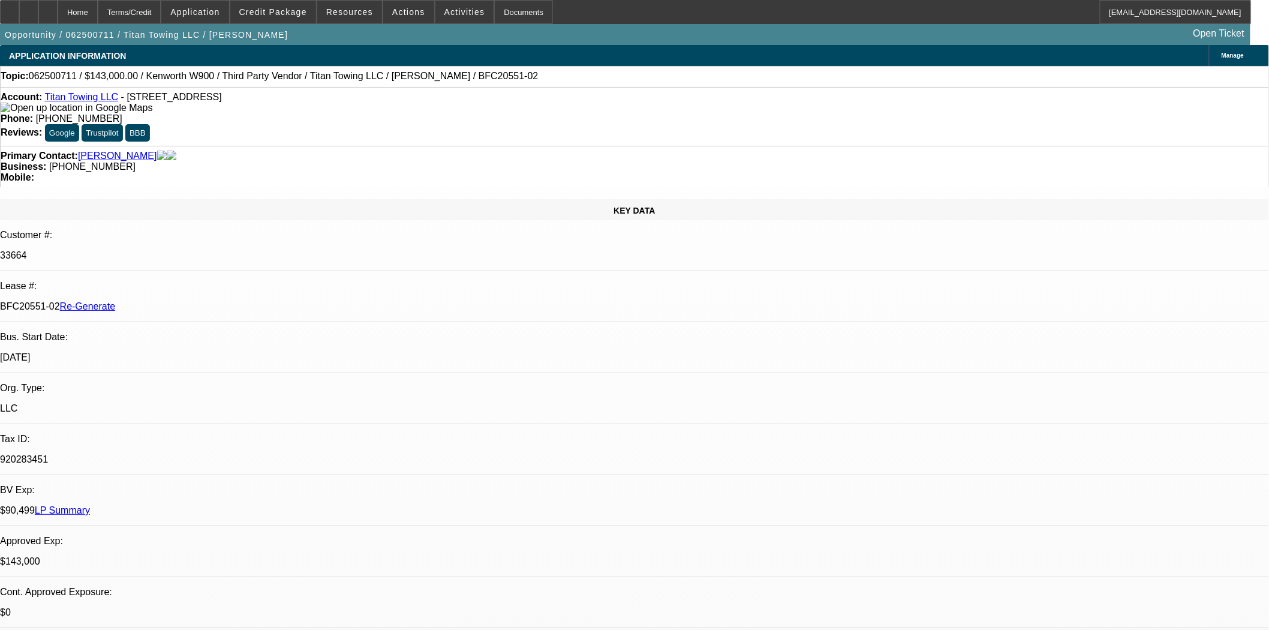
select select "0"
select select "2"
select select "0"
select select "6"
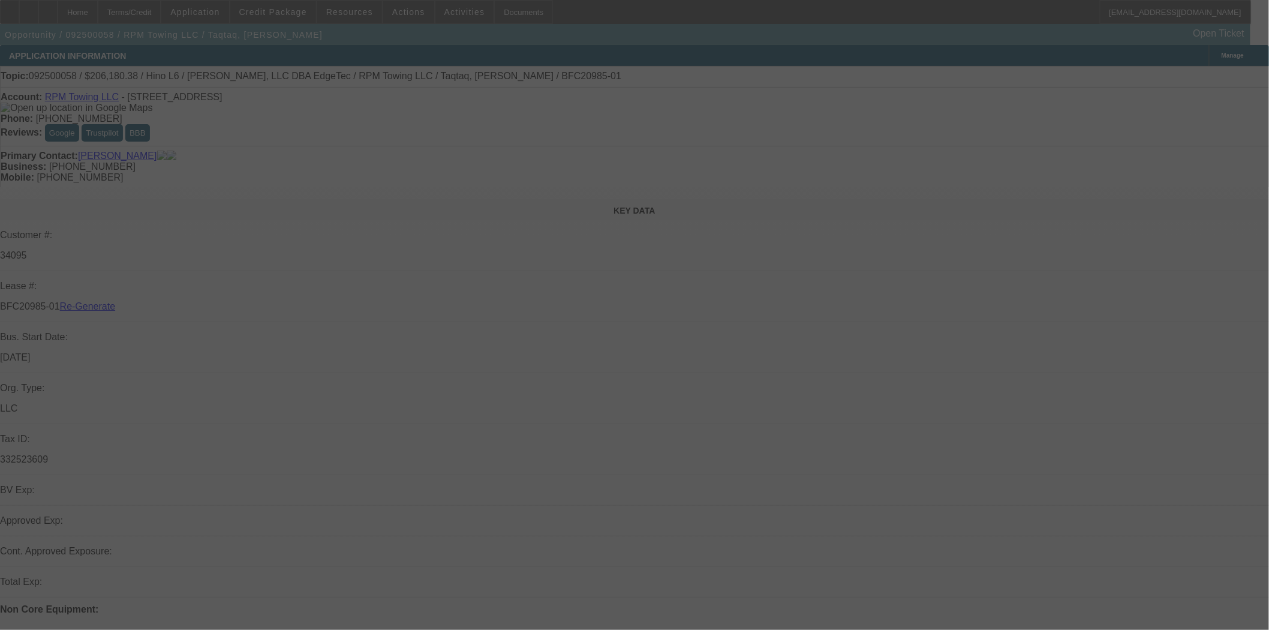
select select "4"
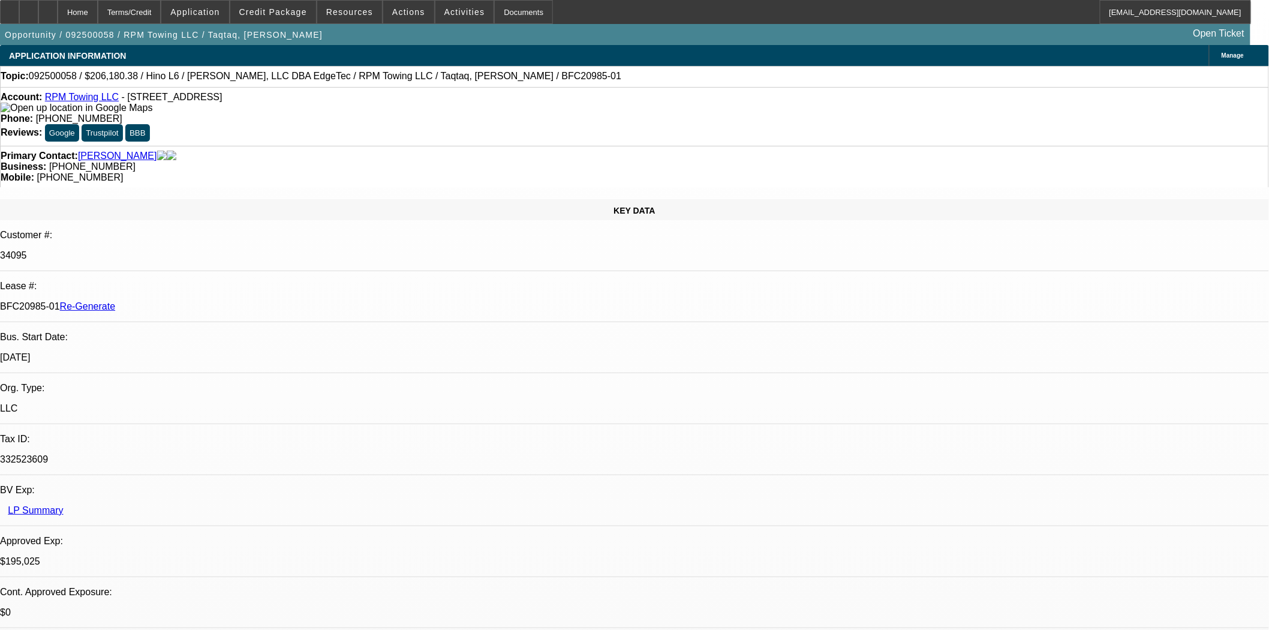
select select "0"
select select "2"
select select "0"
select select "6"
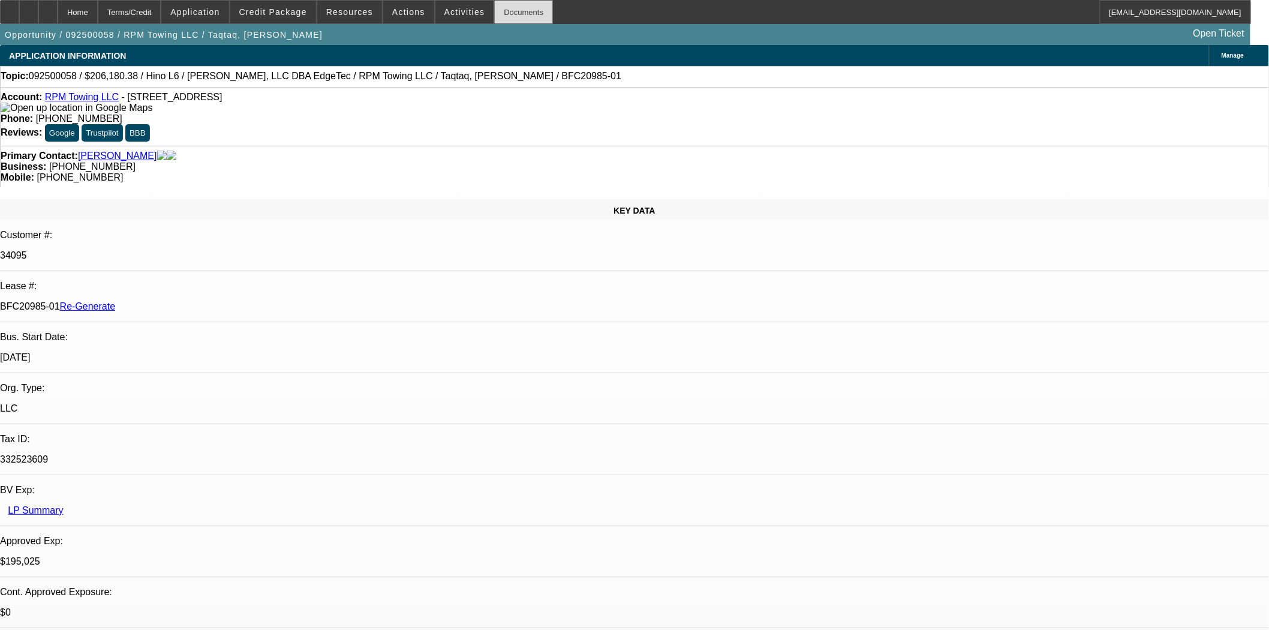
click at [513, 12] on div "Documents" at bounding box center [523, 12] width 59 height 24
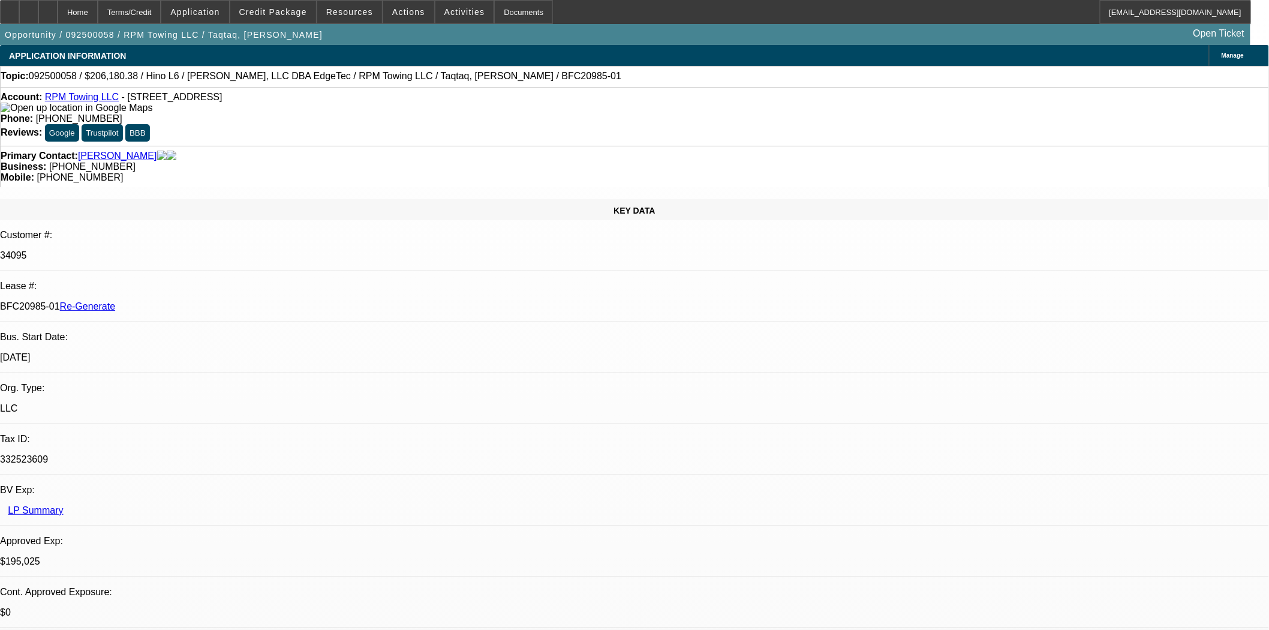
click at [445, 13] on span "Activities" at bounding box center [464, 12] width 41 height 10
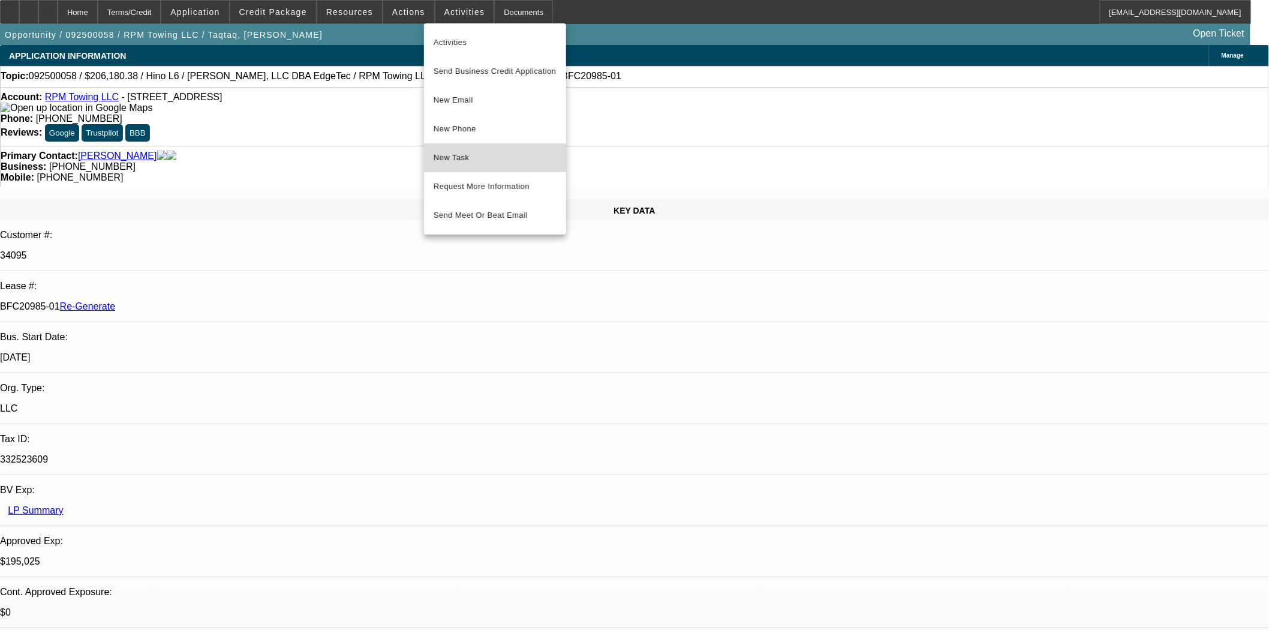
click at [453, 154] on span "New Task" at bounding box center [495, 158] width 123 height 14
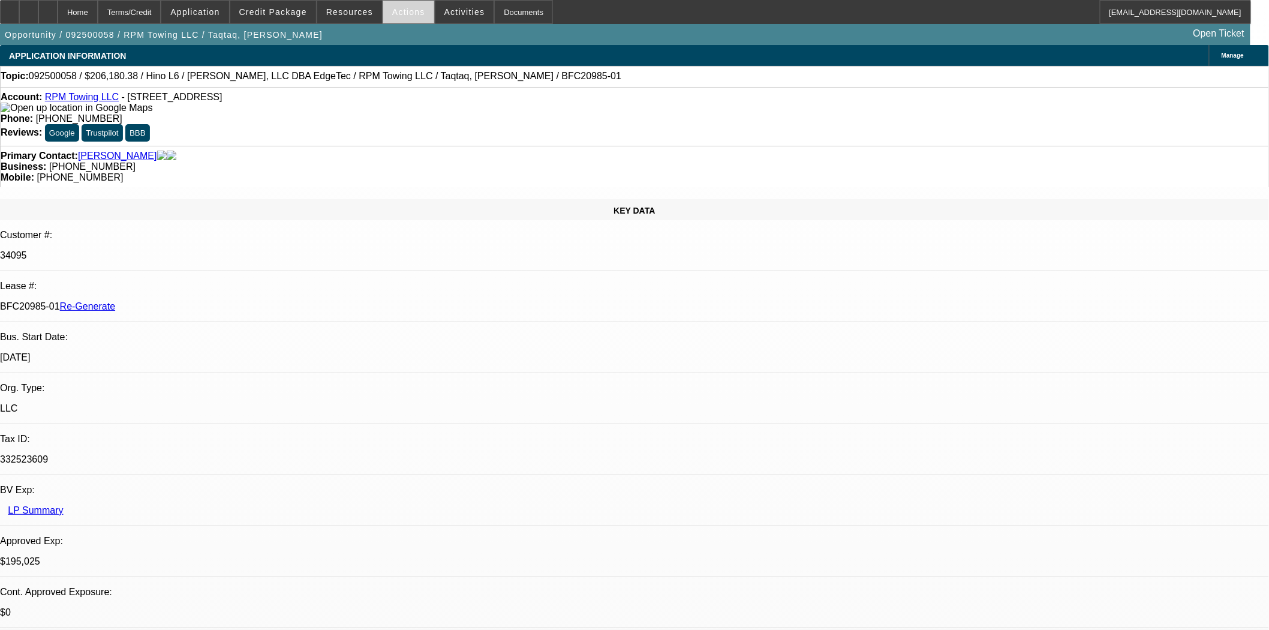
click at [392, 12] on span "Actions" at bounding box center [408, 12] width 33 height 10
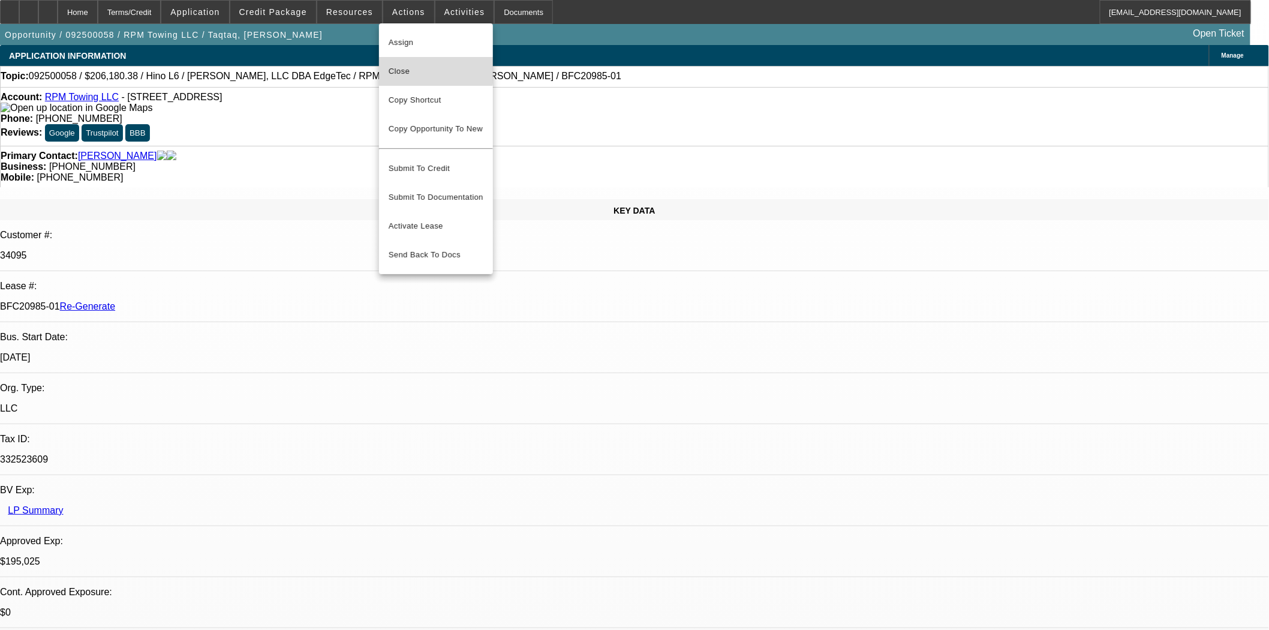
click at [392, 68] on span "Close" at bounding box center [436, 71] width 95 height 14
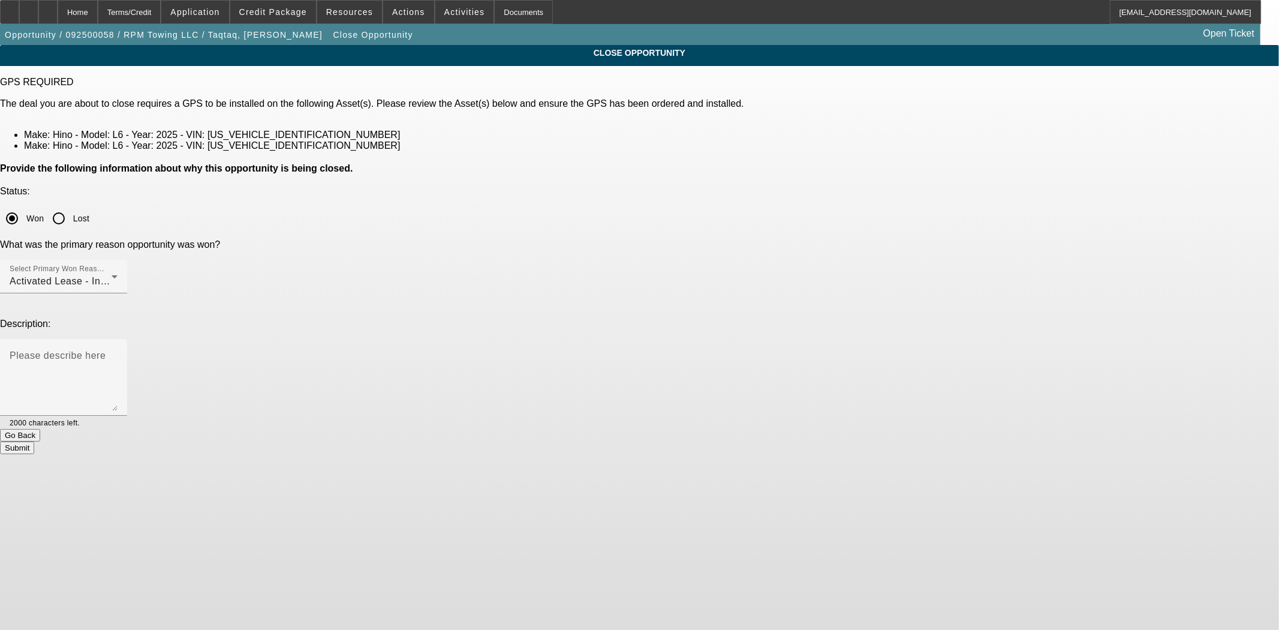
click at [34, 441] on button "Submit" at bounding box center [17, 447] width 34 height 13
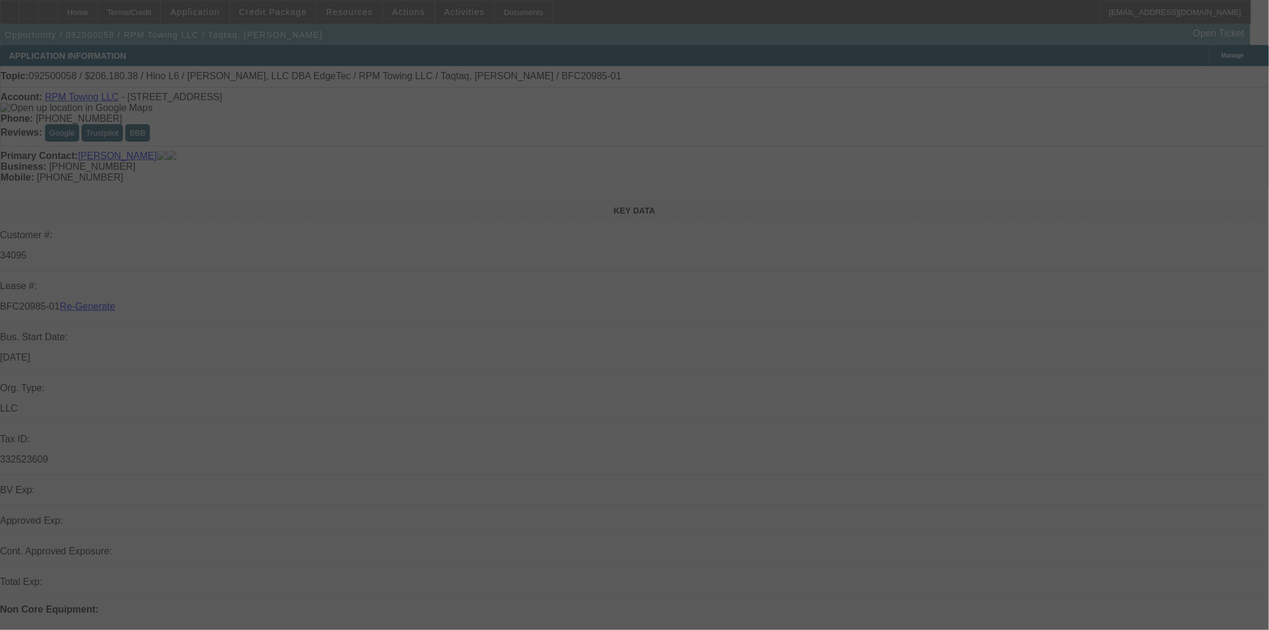
select select "4"
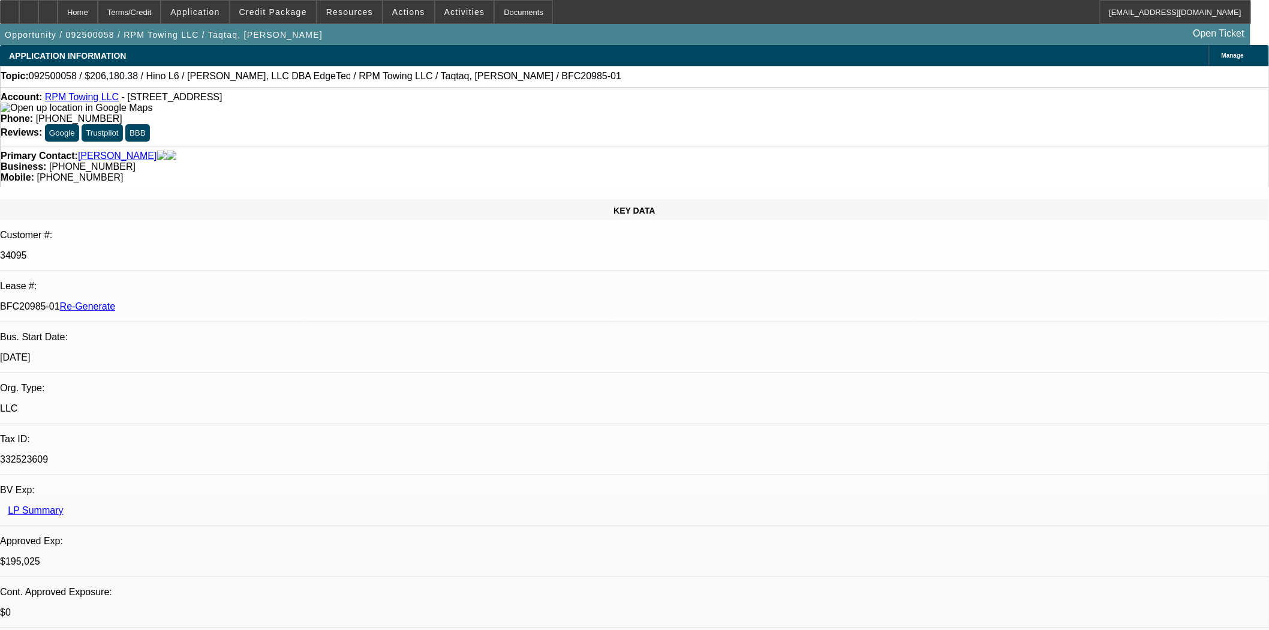
select select "0"
select select "2"
select select "0"
select select "6"
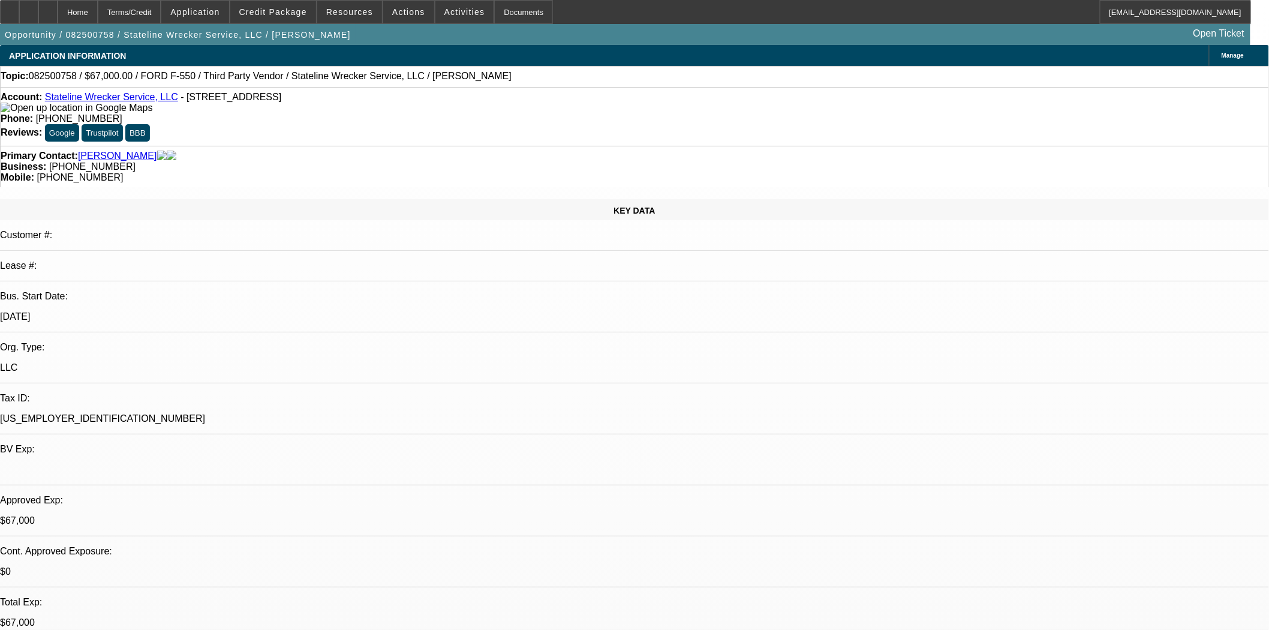
select select "0"
select select "2"
select select "0.1"
select select "4"
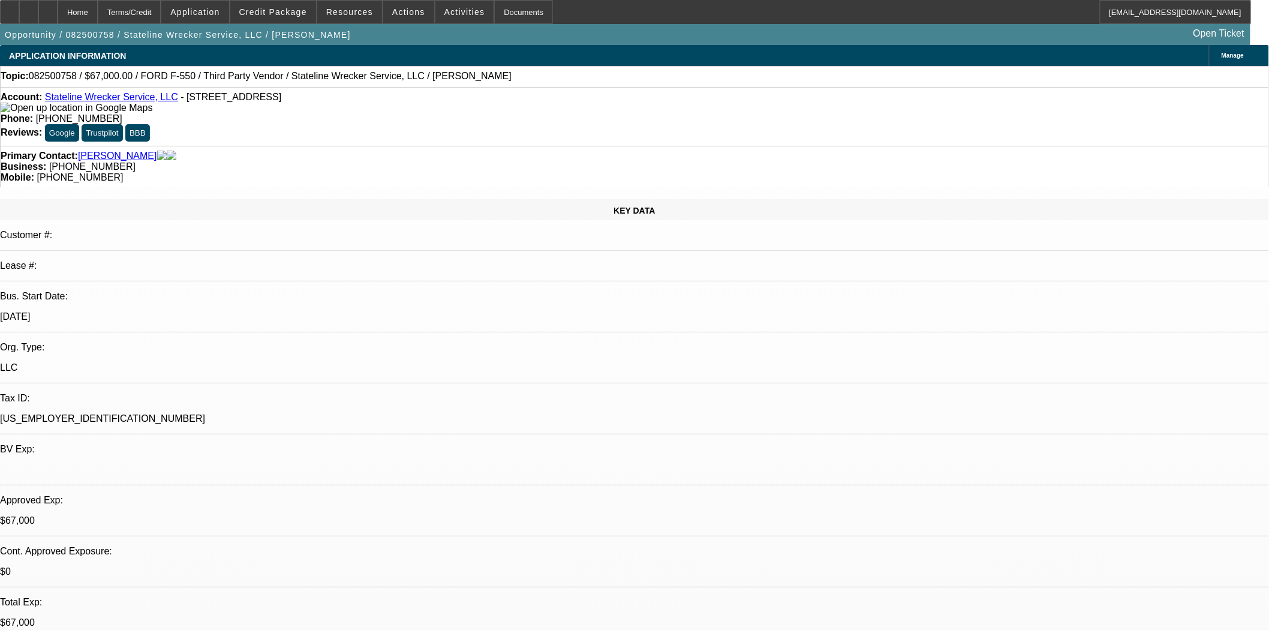
select select "0"
select select "2"
select select "0.1"
select select "4"
select select "0"
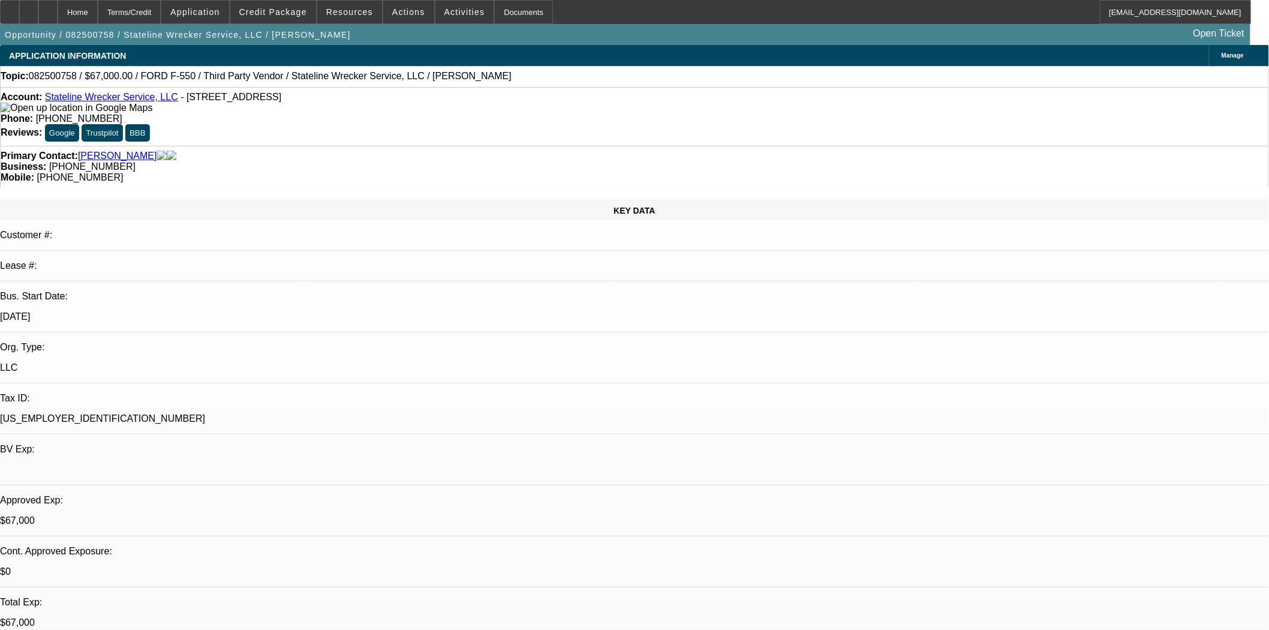
select select "2"
select select "0.1"
select select "4"
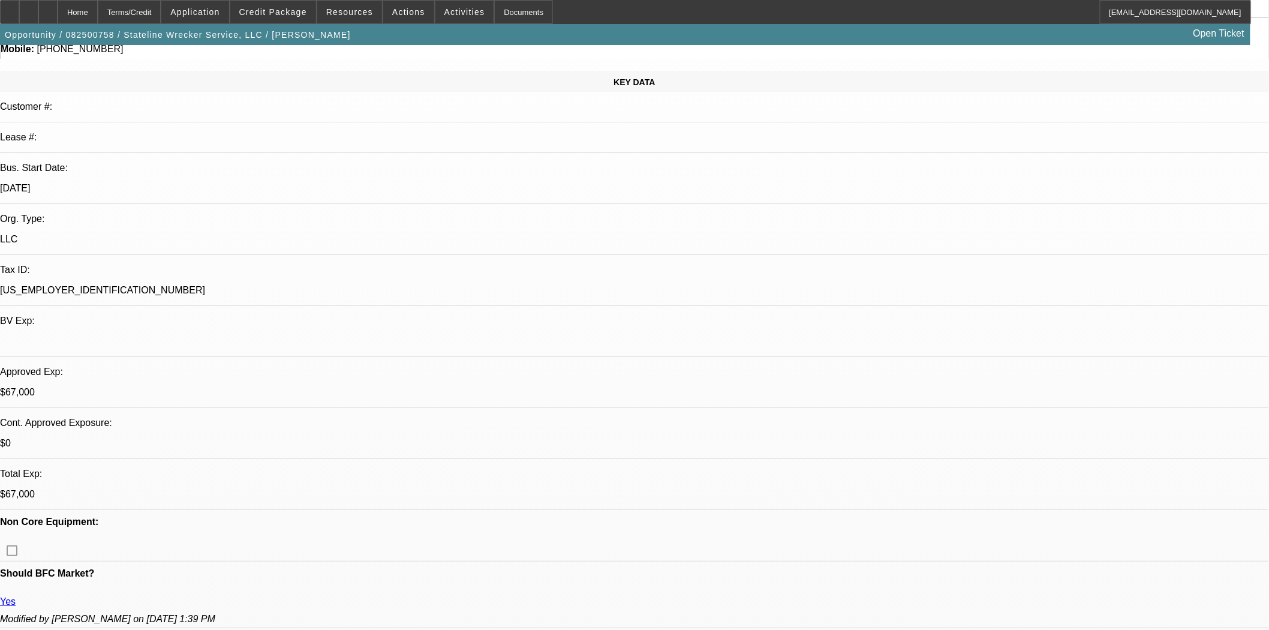
scroll to position [133, 0]
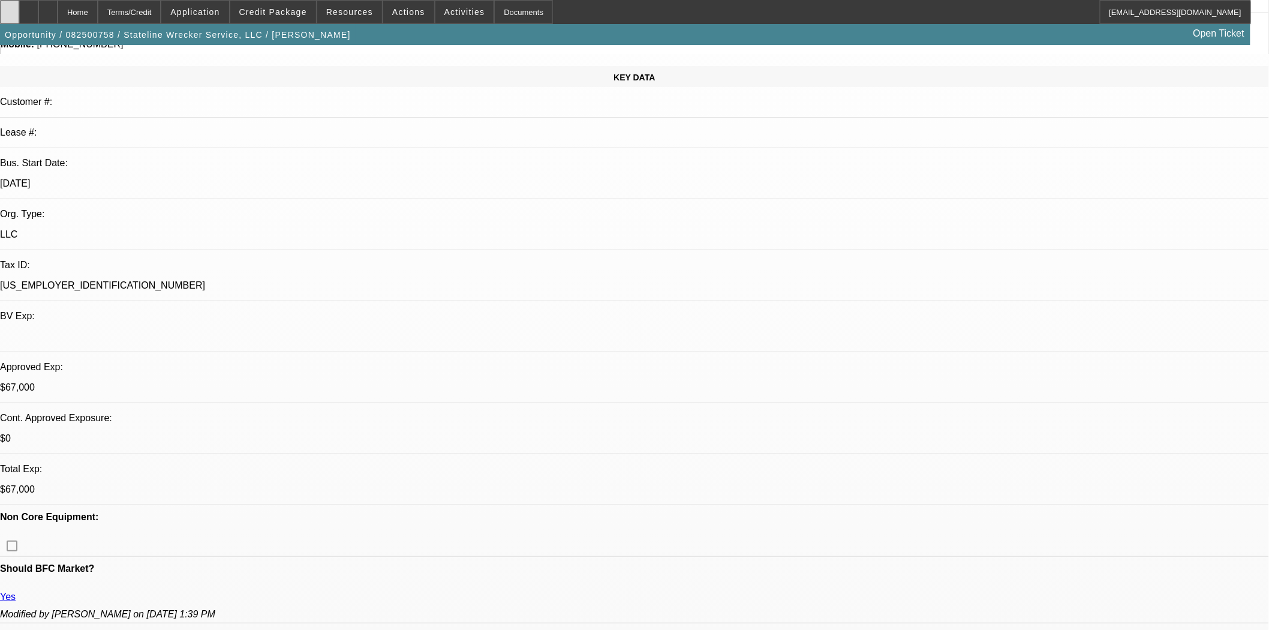
click at [10, 8] on icon at bounding box center [10, 8] width 0 height 0
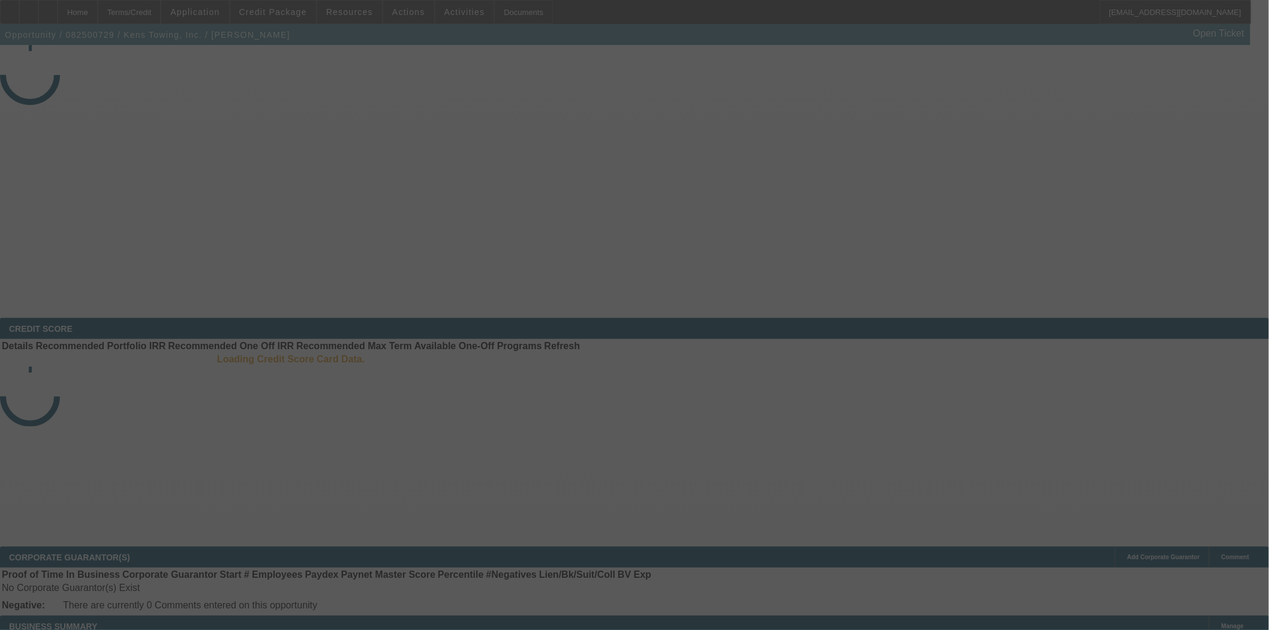
select select "3"
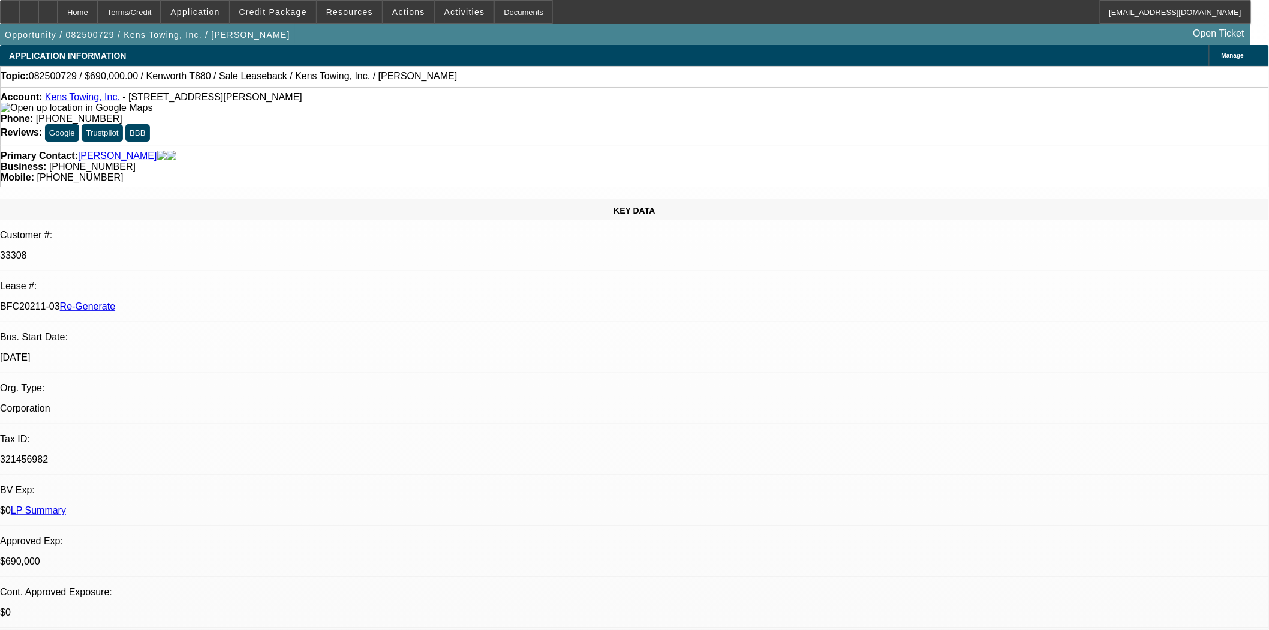
select select "0"
select select "2"
select select "0"
select select "6"
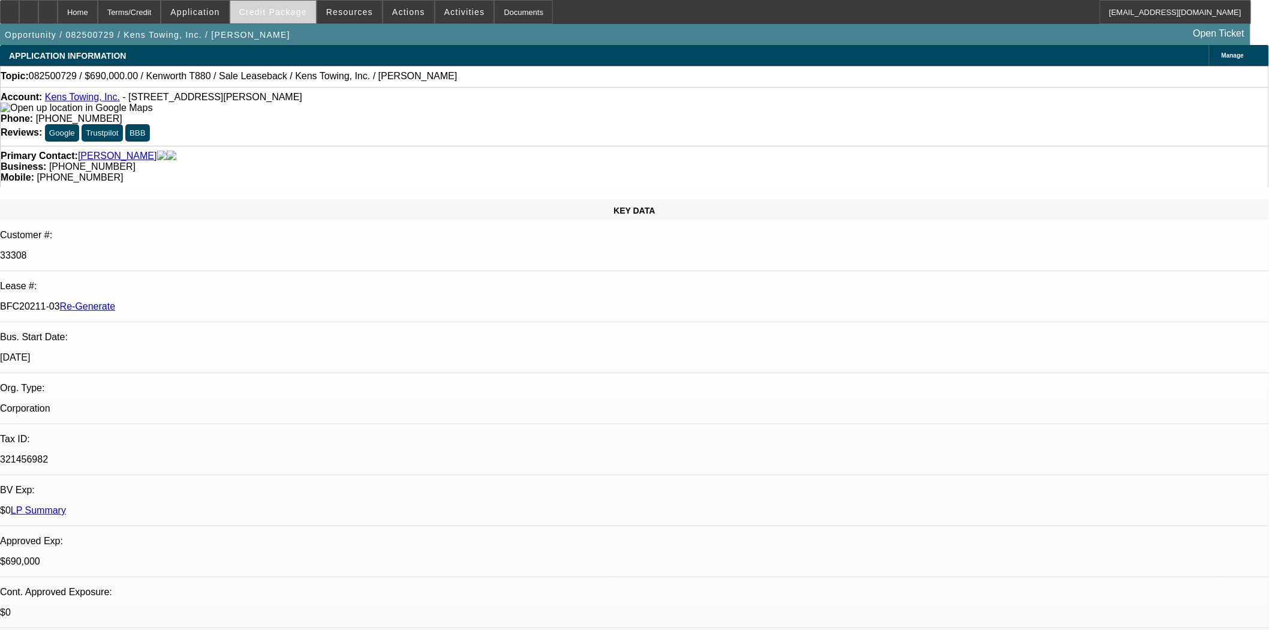
click at [284, 7] on button "Credit Package" at bounding box center [273, 12] width 86 height 23
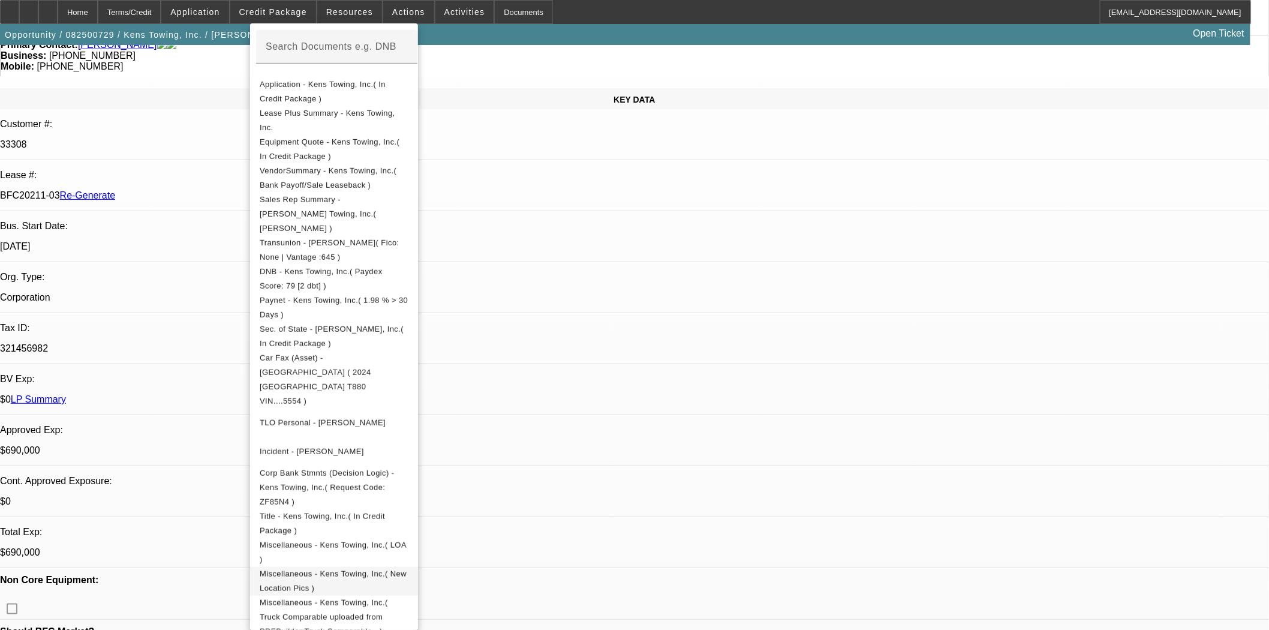
scroll to position [133, 0]
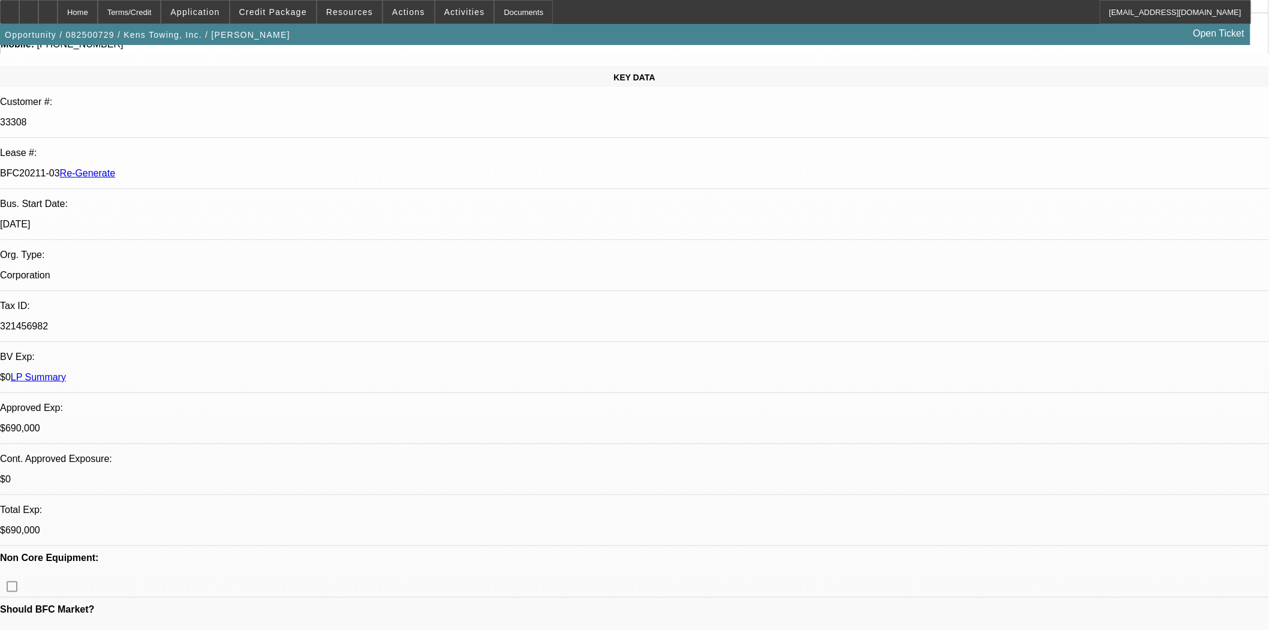
drag, startPoint x: 1117, startPoint y: 431, endPoint x: 970, endPoint y: 432, distance: 147.5
copy link "ChristineLorenzen@ascentiumcapital.com"
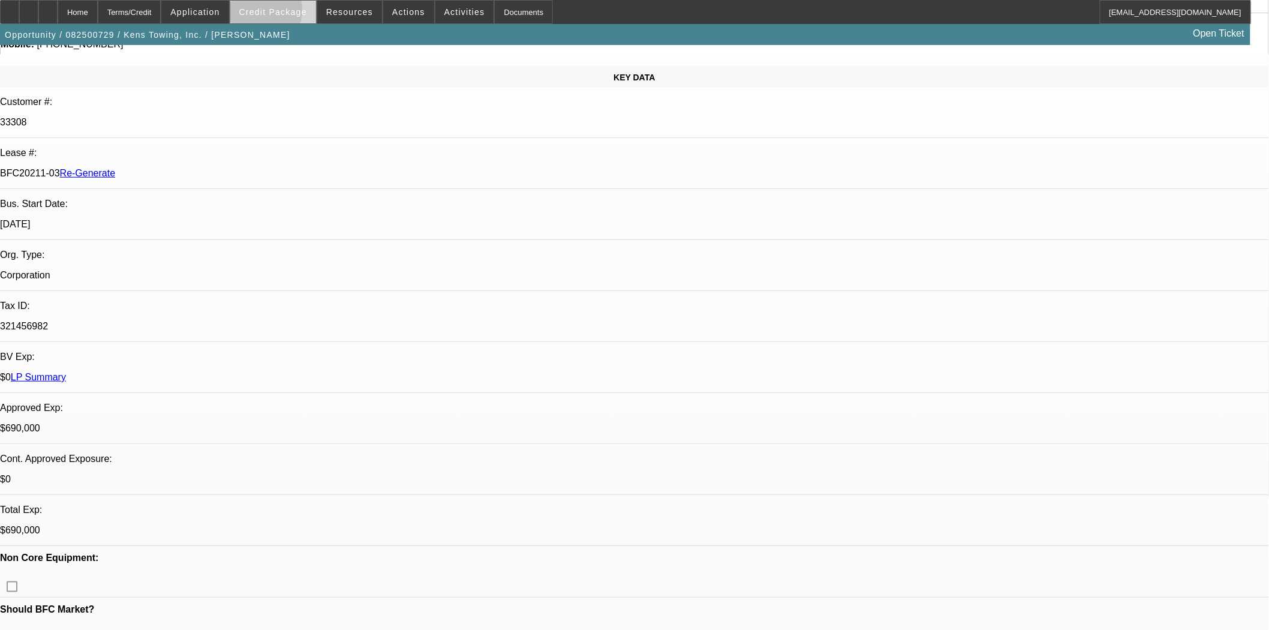
click at [273, 13] on span "Credit Package" at bounding box center [273, 12] width 68 height 10
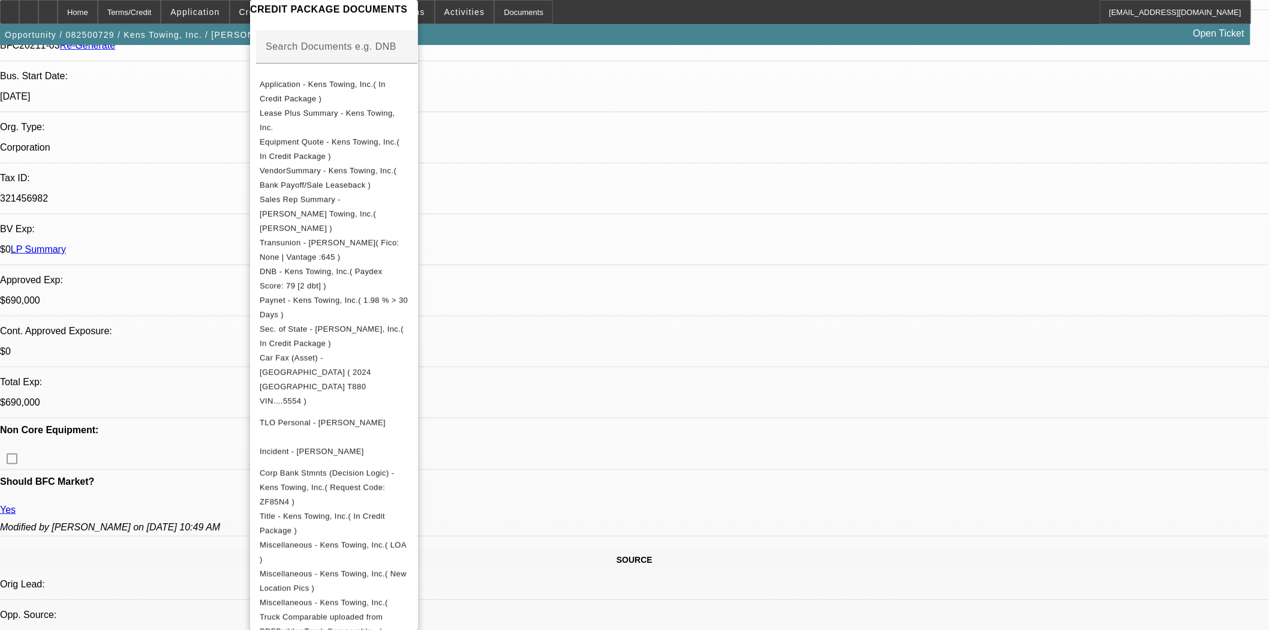
scroll to position [266, 0]
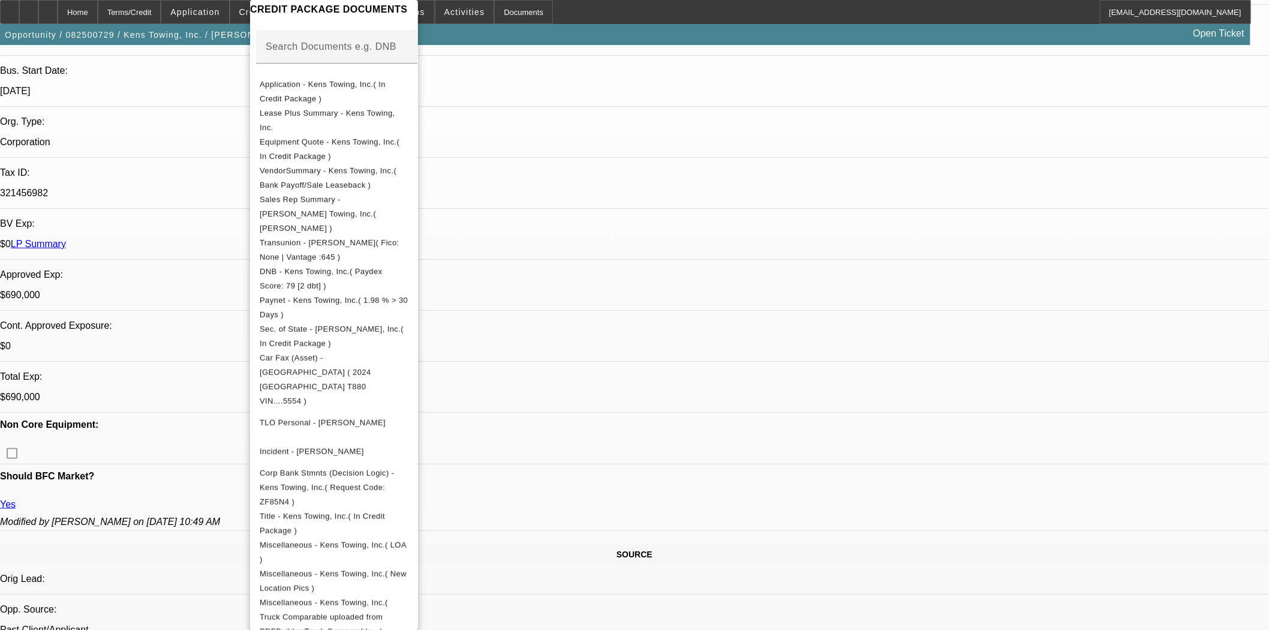
drag, startPoint x: 440, startPoint y: 602, endPoint x: 444, endPoint y: 596, distance: 7.7
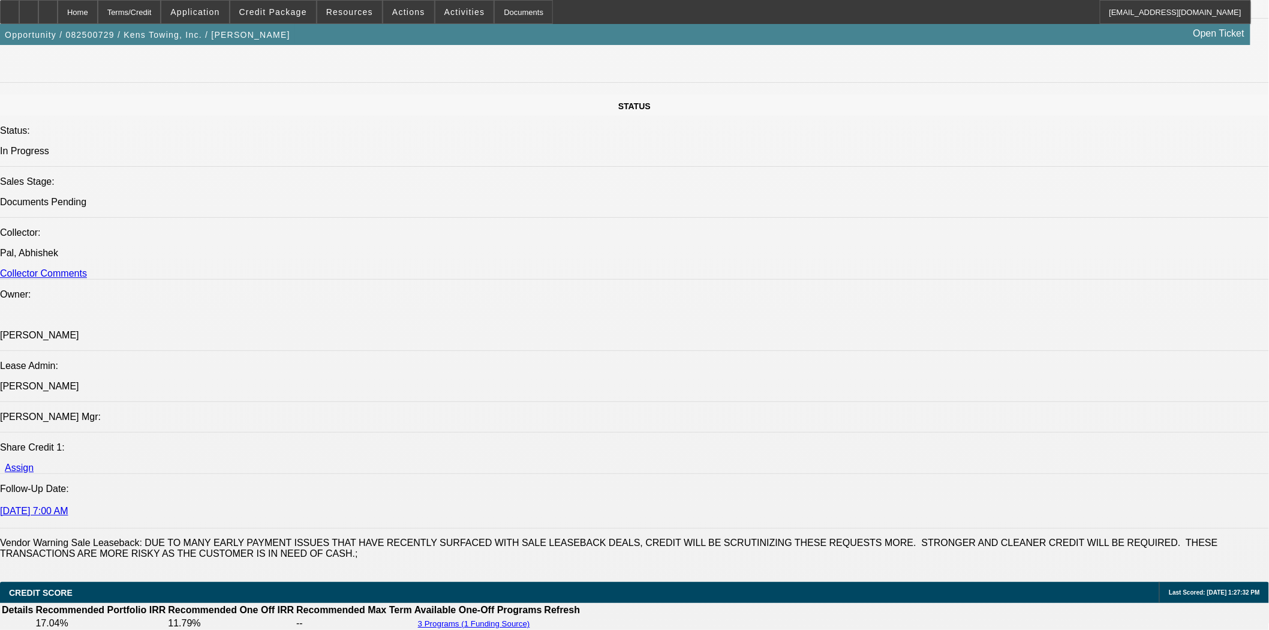
scroll to position [1599, 0]
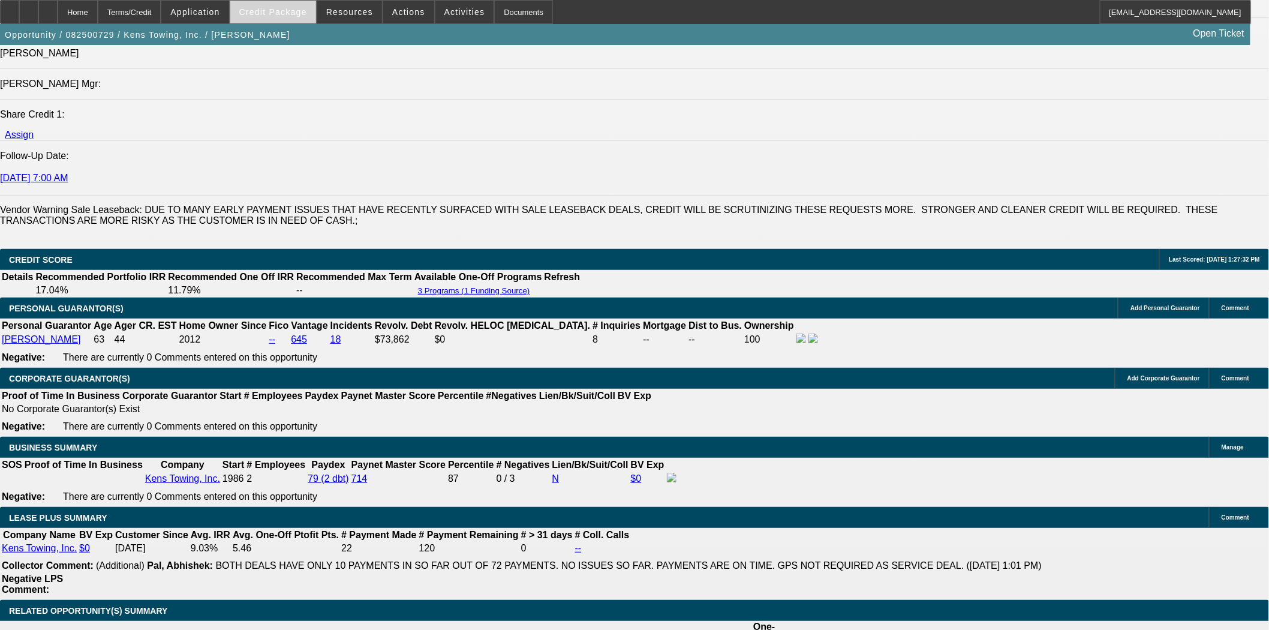
click at [294, 21] on span at bounding box center [273, 12] width 86 height 29
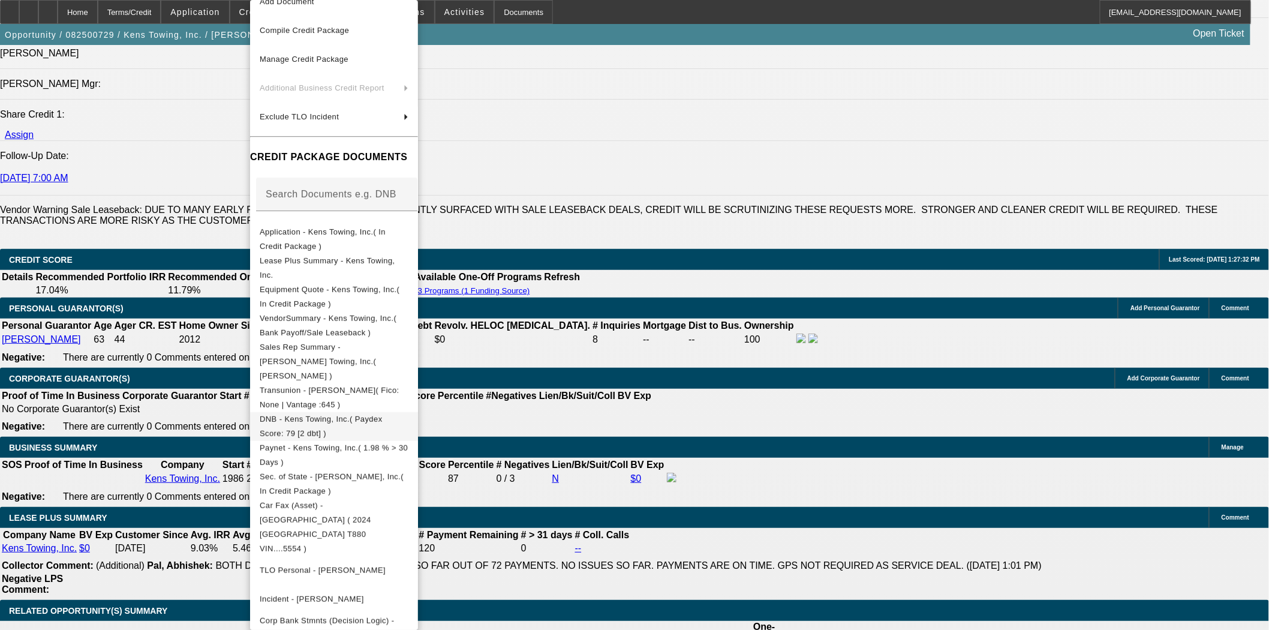
scroll to position [194, 0]
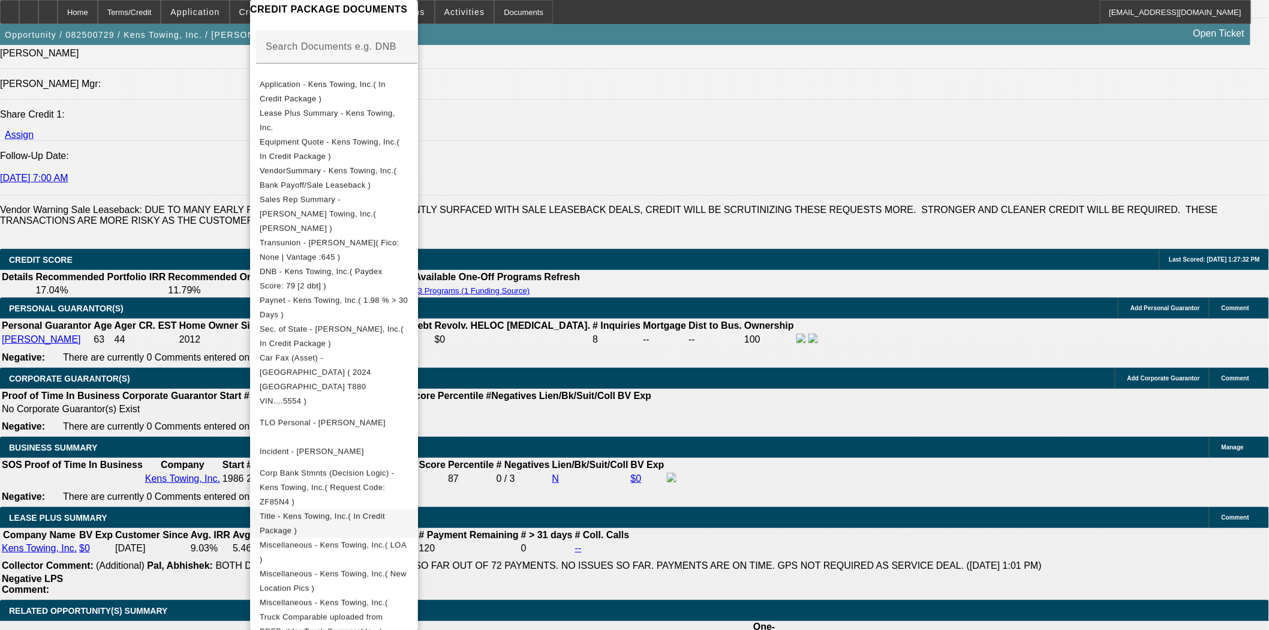
click at [372, 512] on span "Title - Kens Towing, Inc.( In Credit Package )" at bounding box center [322, 523] width 125 height 23
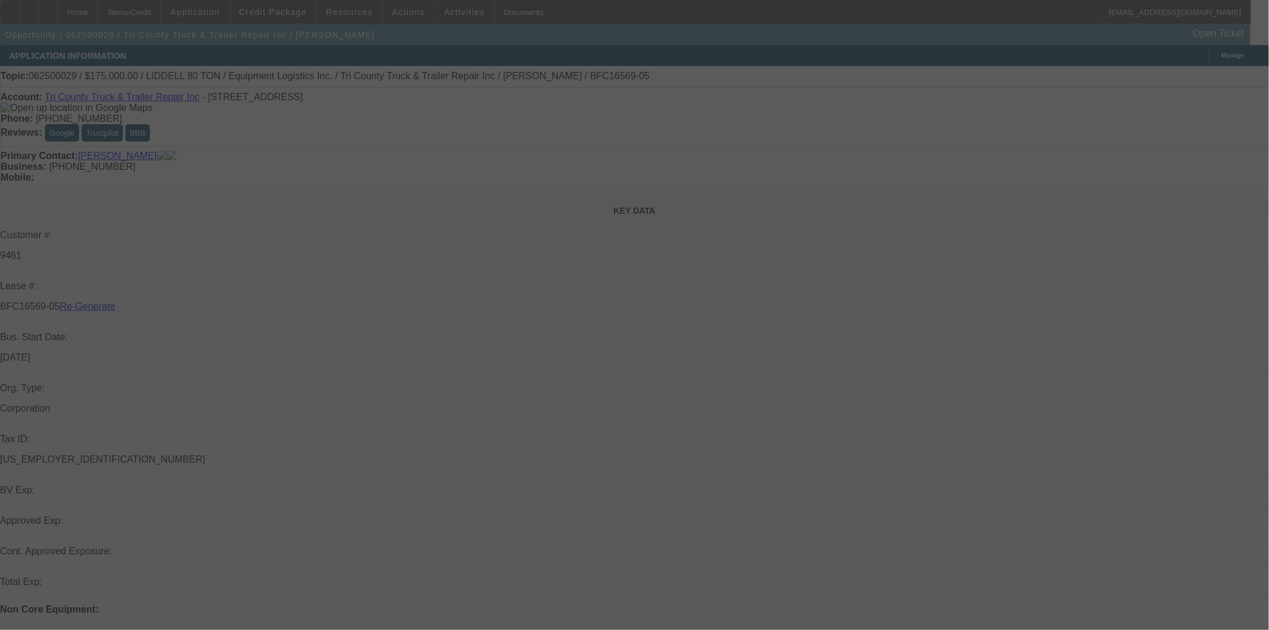
select select "3"
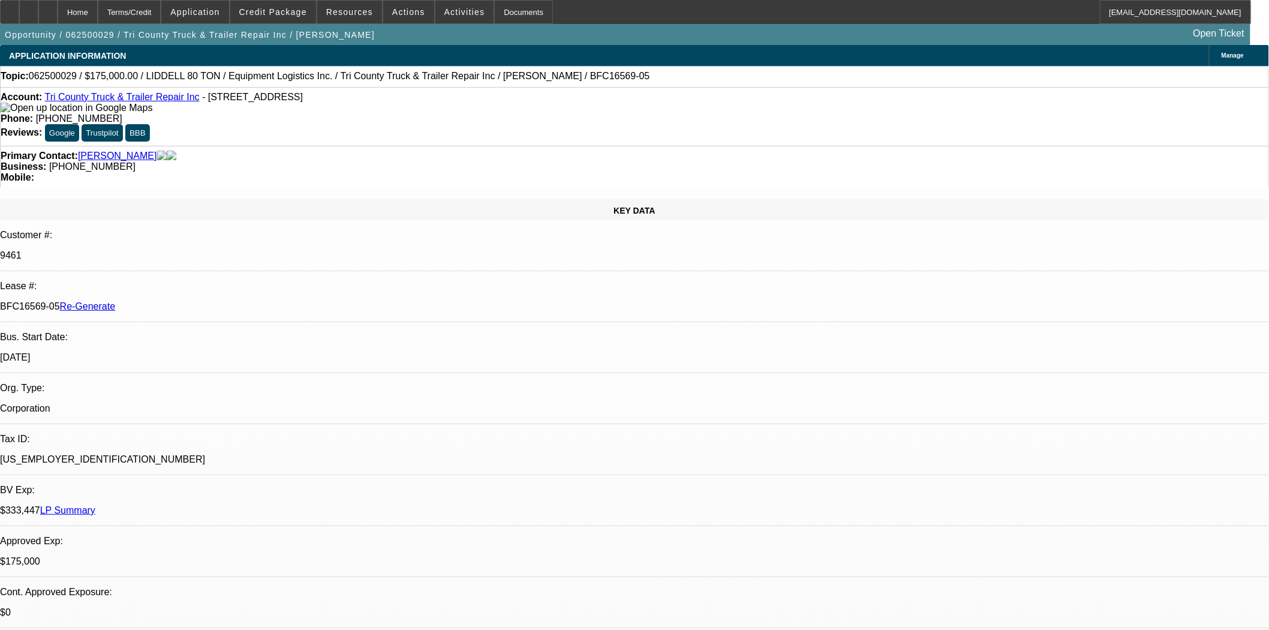
select select "0"
select select "6"
click at [404, 16] on span at bounding box center [408, 12] width 51 height 29
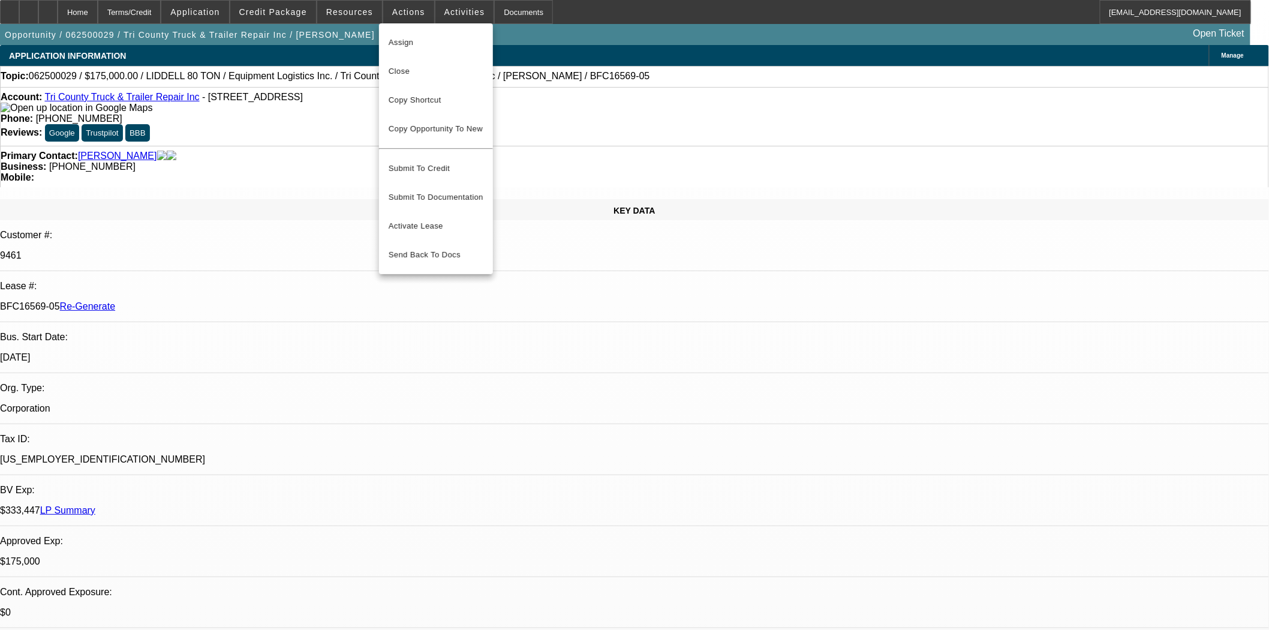
click at [404, 47] on span "Assign" at bounding box center [436, 42] width 95 height 14
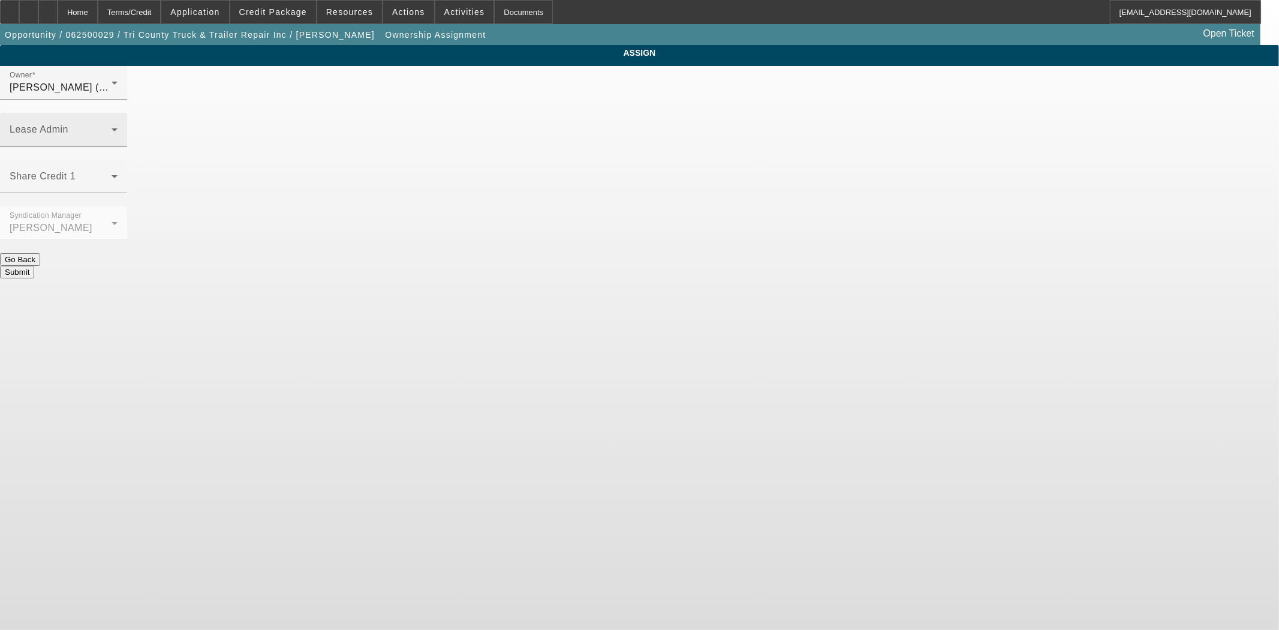
click at [118, 113] on div "Lease Admin" at bounding box center [64, 130] width 108 height 34
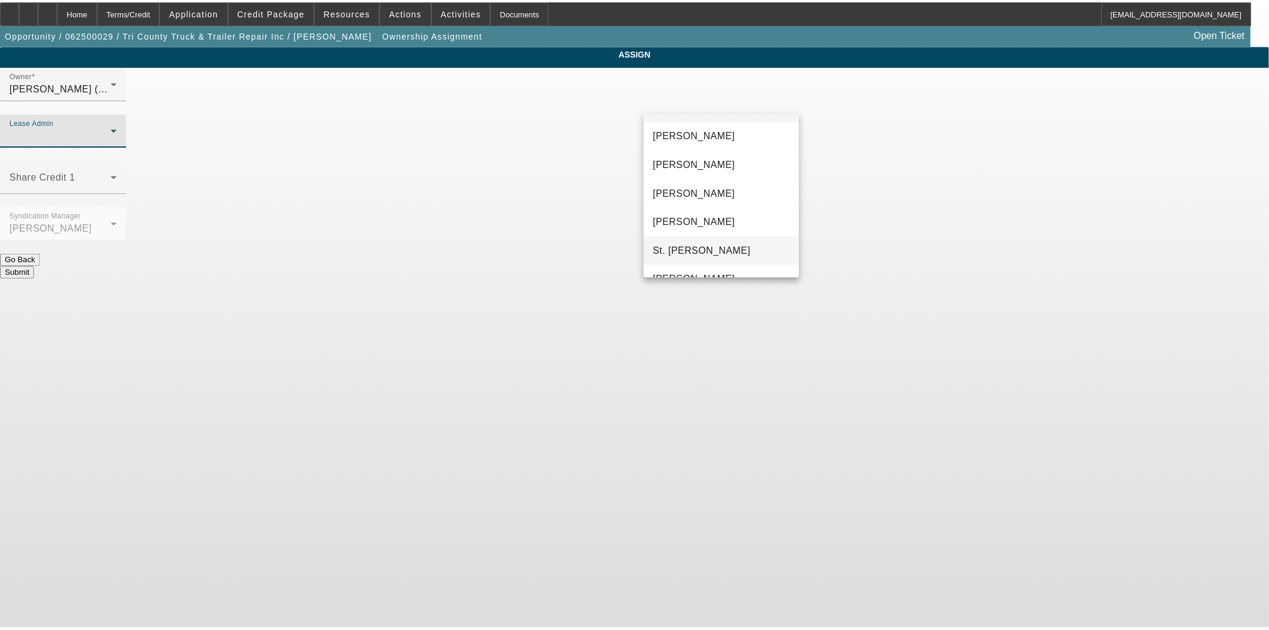
scroll to position [46, 0]
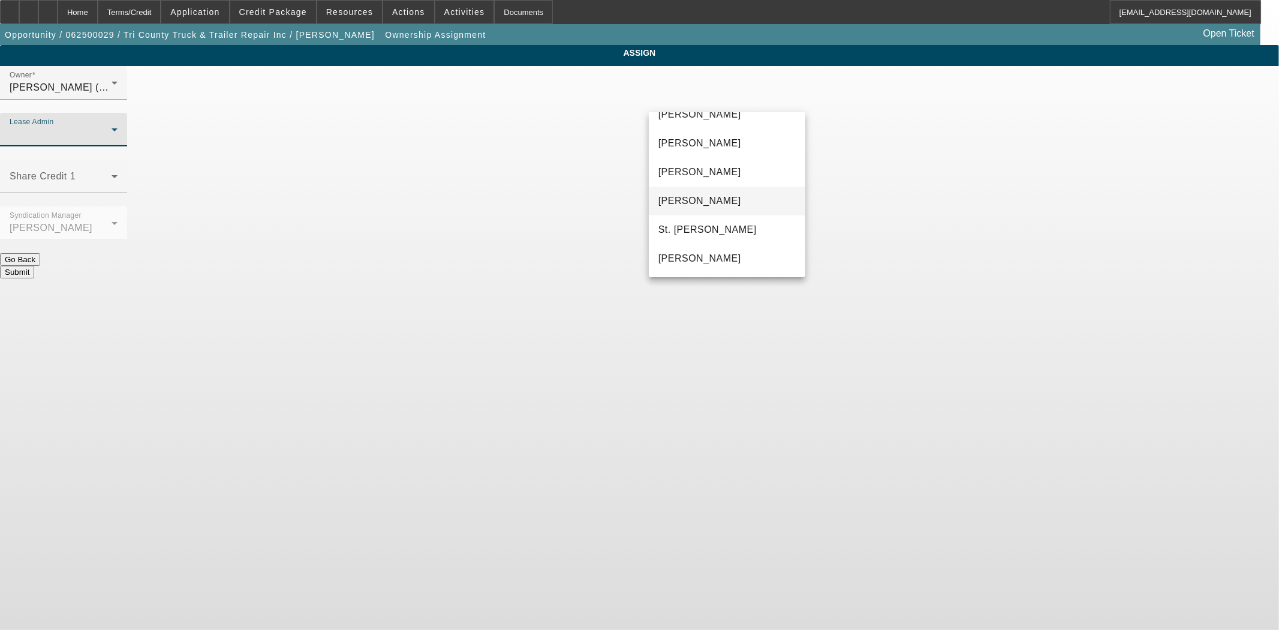
click at [703, 194] on span "Solis, Monica" at bounding box center [699, 201] width 83 height 14
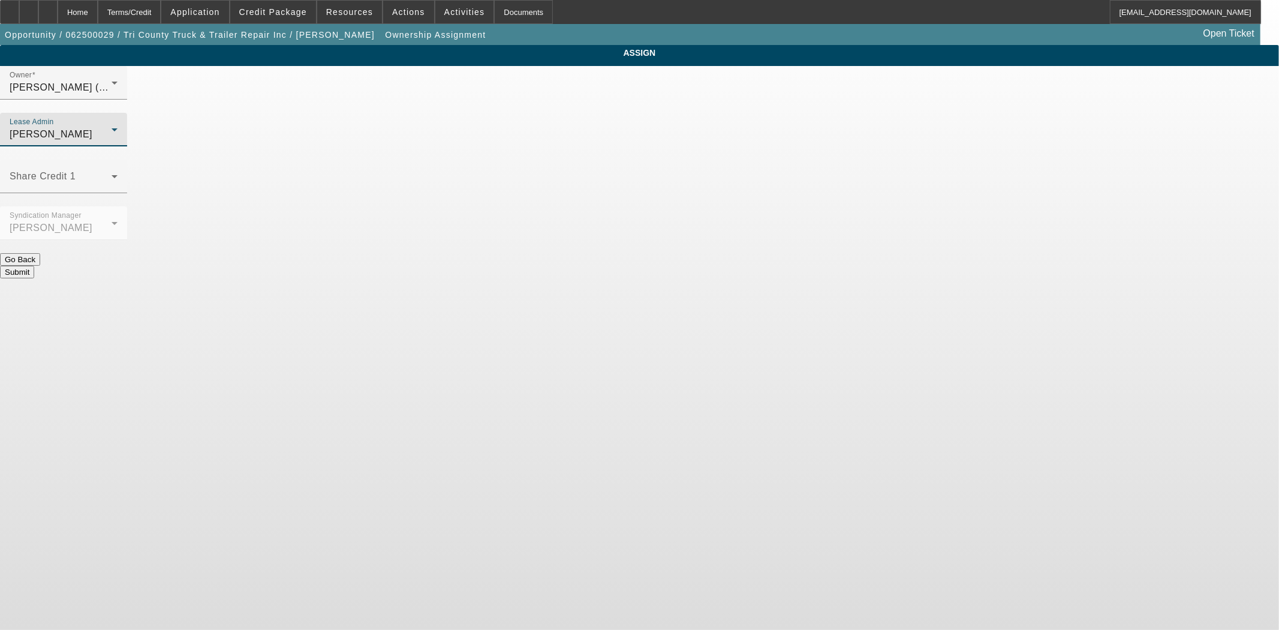
click at [34, 266] on button "Submit" at bounding box center [17, 272] width 34 height 13
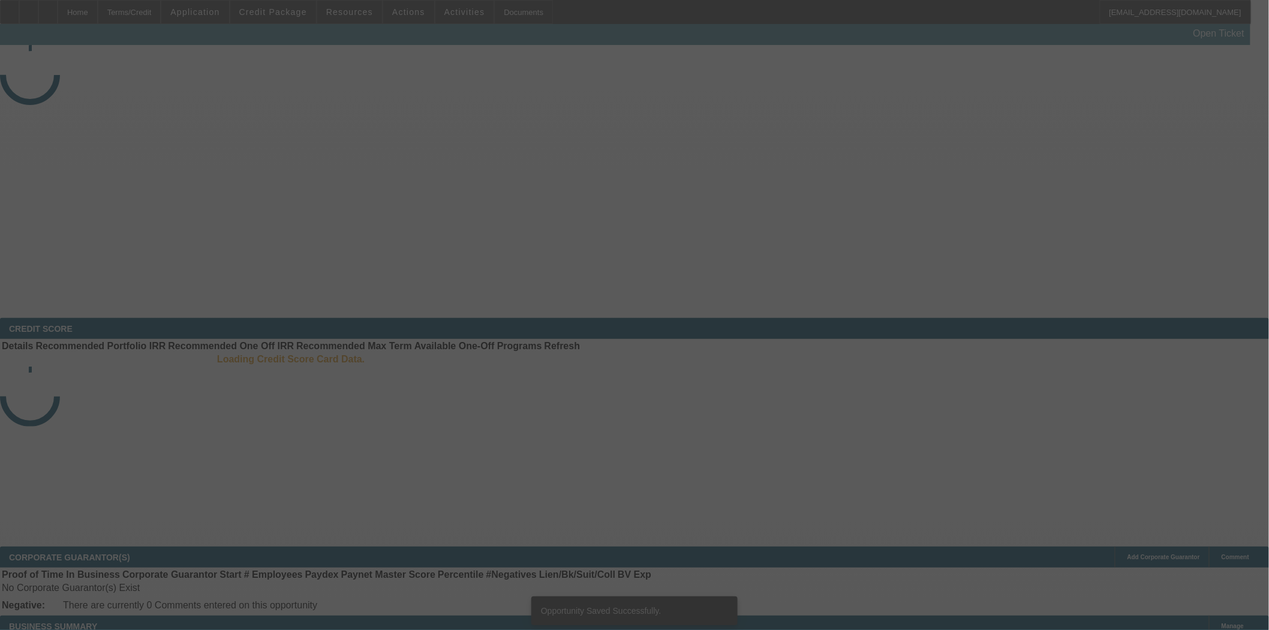
select select "3"
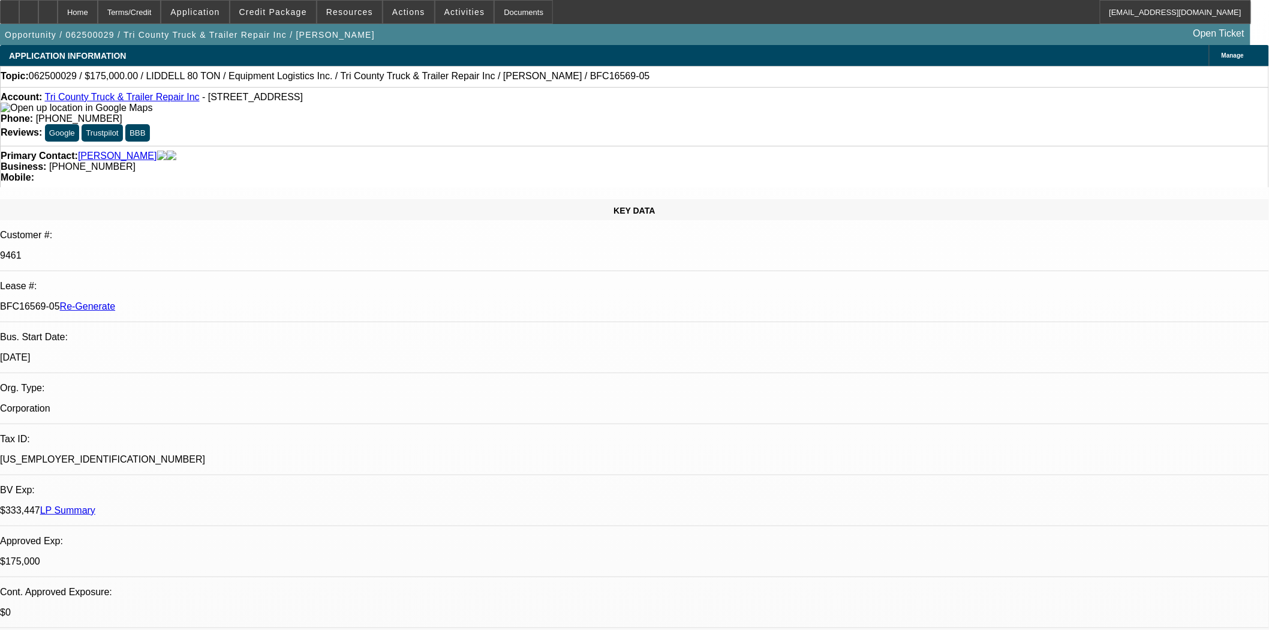
select select "0"
select select "6"
click at [494, 16] on div "Documents" at bounding box center [523, 12] width 59 height 24
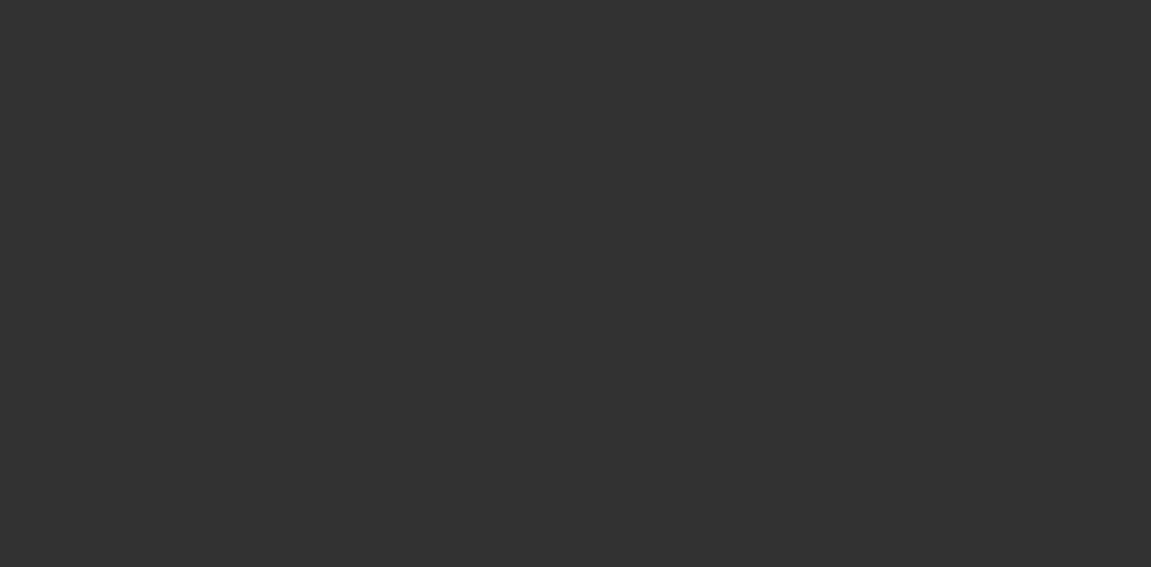
select select "3"
select select "0"
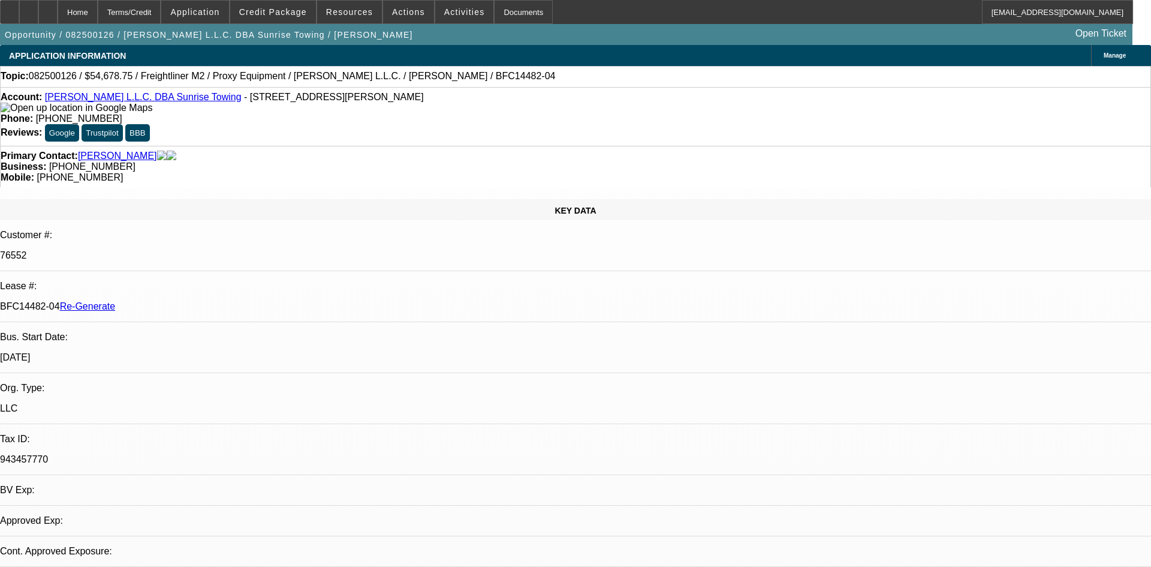
select select "1"
select select "3"
select select "6"
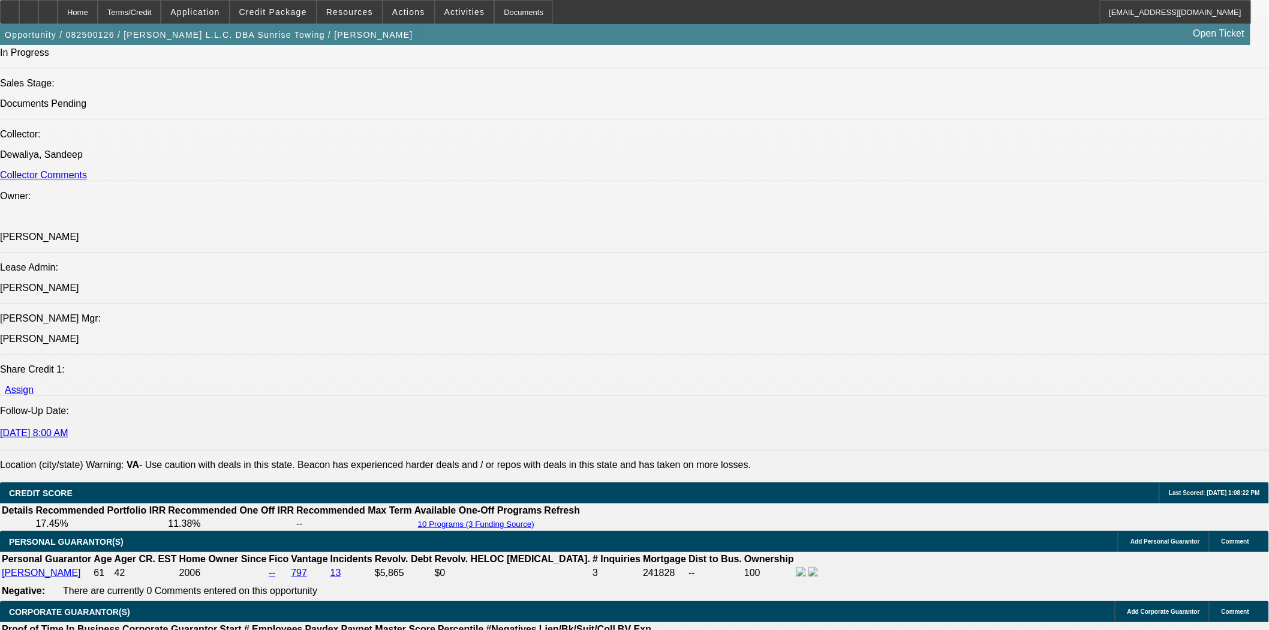
scroll to position [1599, 0]
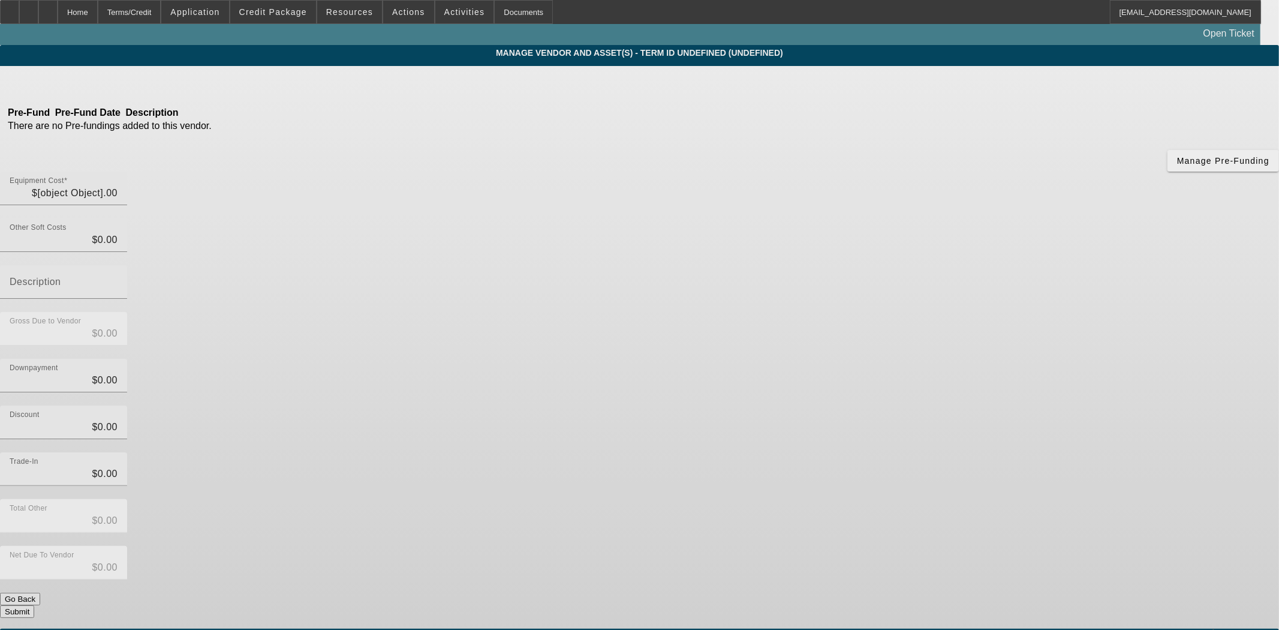
type input "$52,500.00"
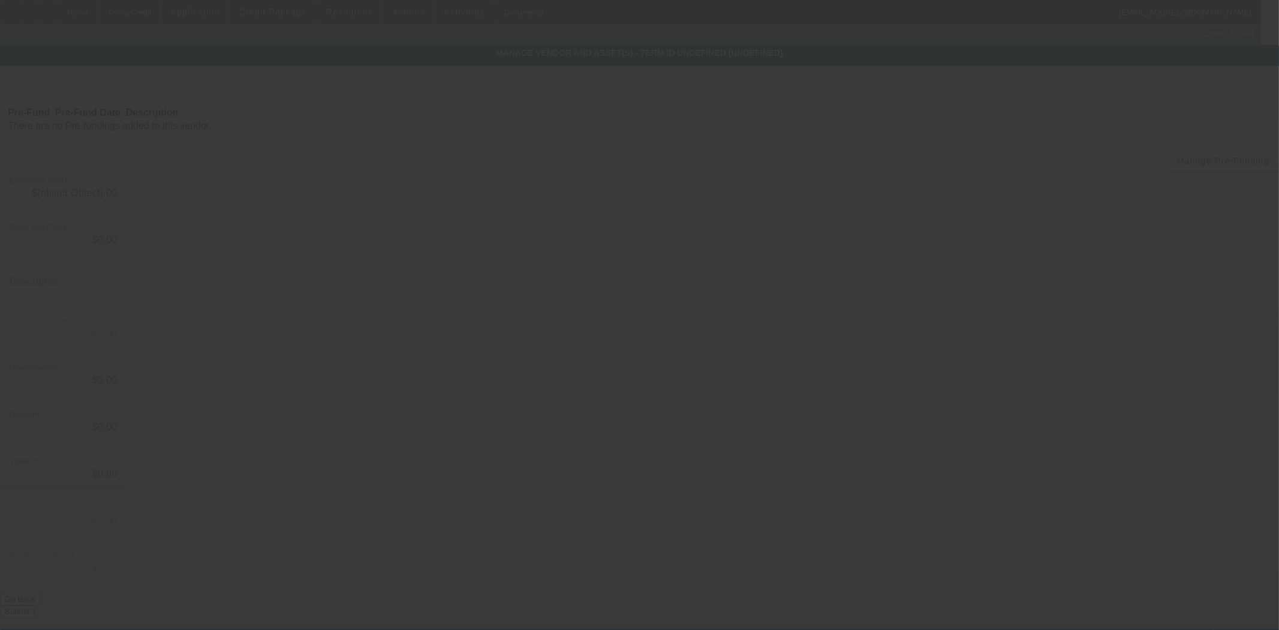
type input "$52,500.00"
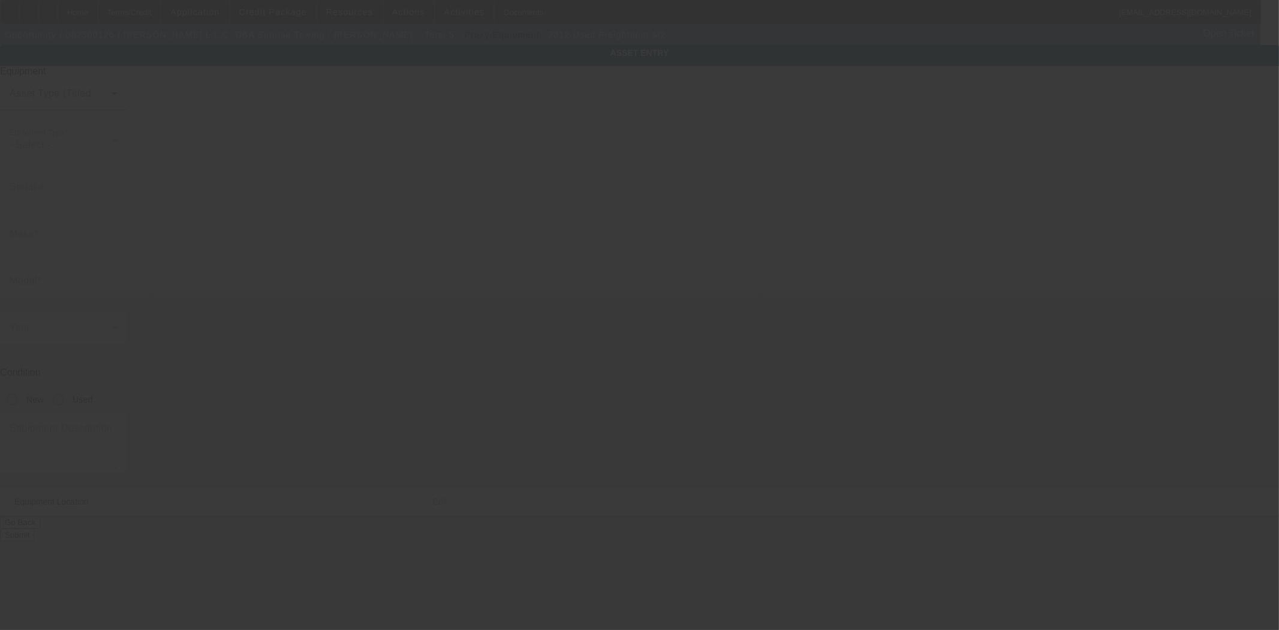
type input "[US_VEHICLE_IDENTIFICATION_NUMBER]"
type input "Freightliner"
type input "M2"
radio input "true"
type textarea "includes: all options, attachments and accessories"
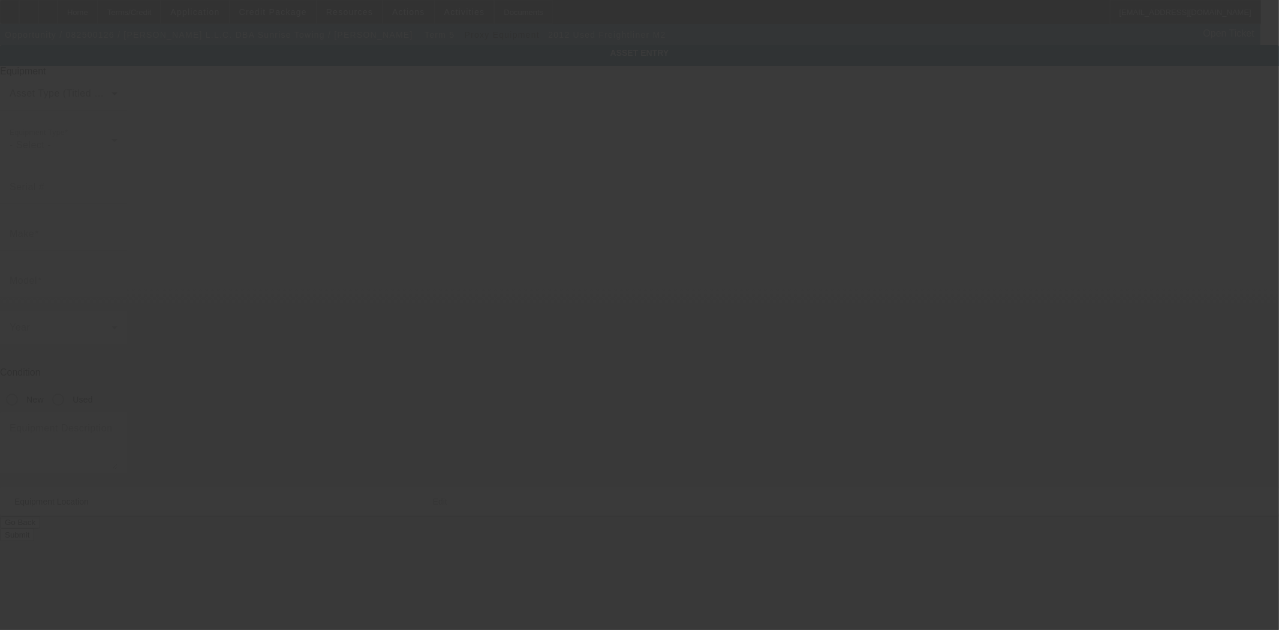
type input "[STREET_ADDRESS][PERSON_NAME]"
type input "Midlothian"
type input "23112"
type input "Chesterfield"
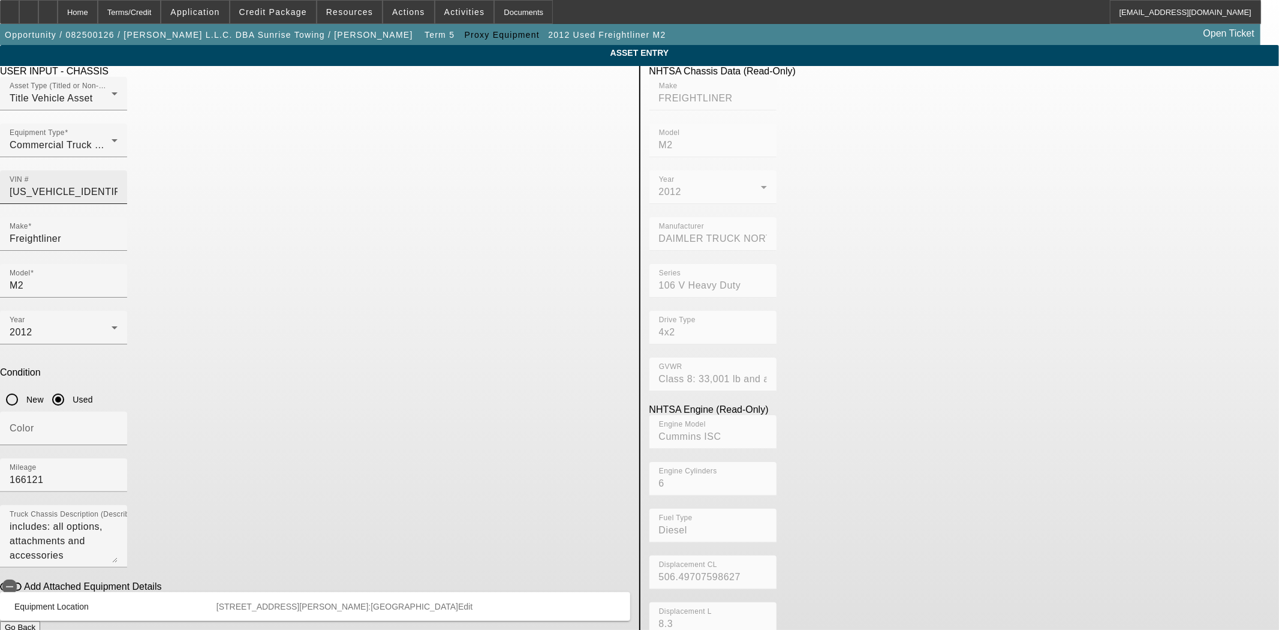
click at [118, 185] on input "1FVAC3BS1CHBJ4629" at bounding box center [64, 192] width 108 height 14
click at [98, 17] on div "Home" at bounding box center [78, 12] width 40 height 24
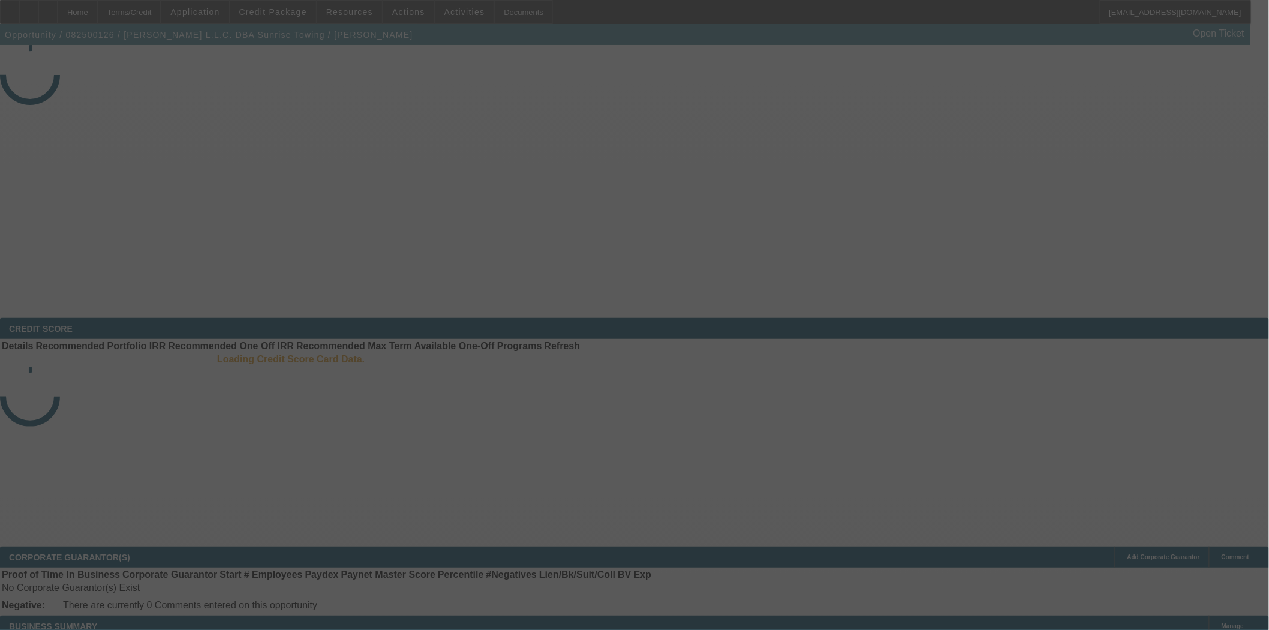
select select "3"
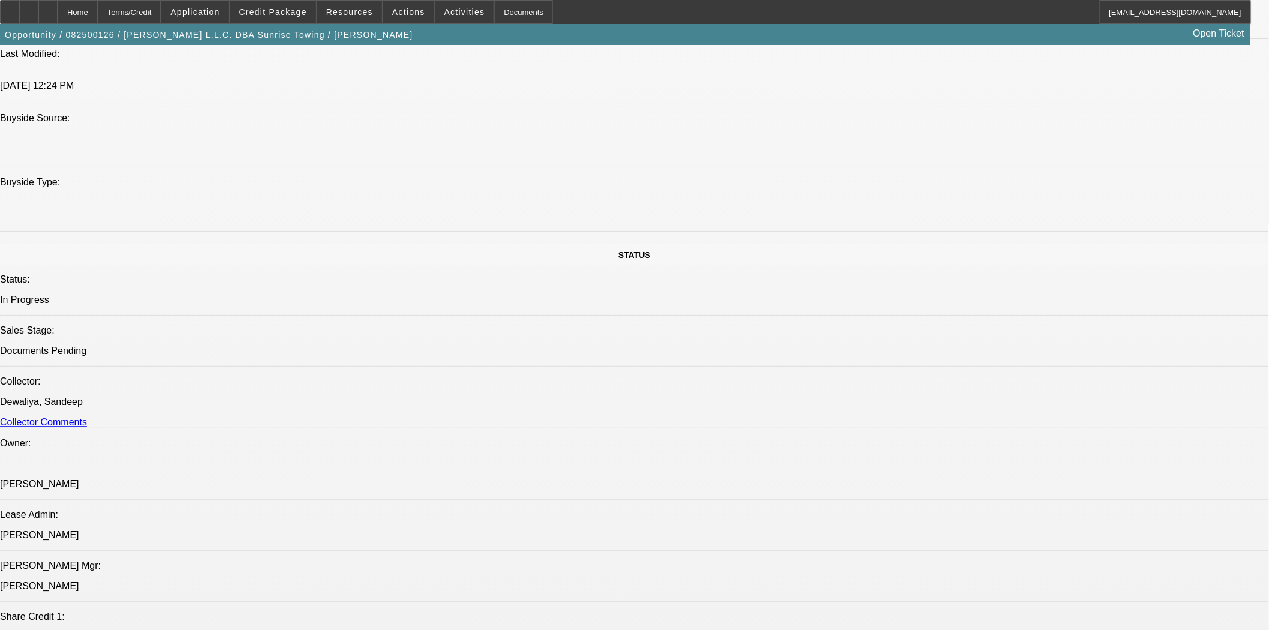
select select "0"
select select "3"
select select "0"
select select "6"
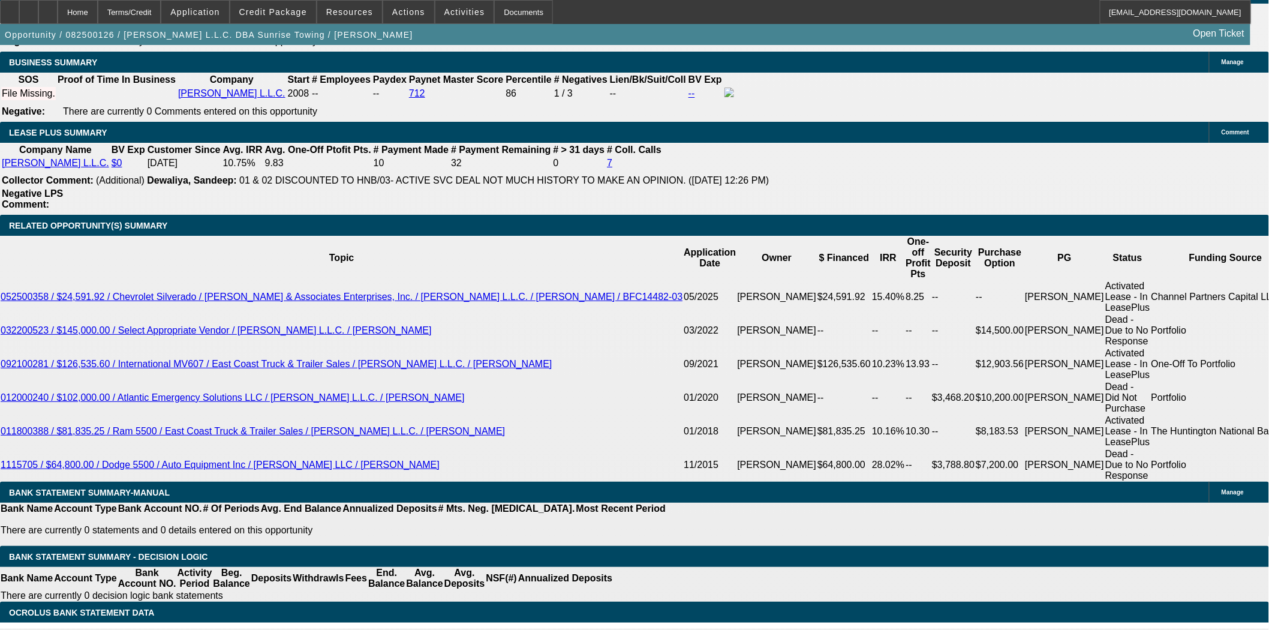
scroll to position [1953, 0]
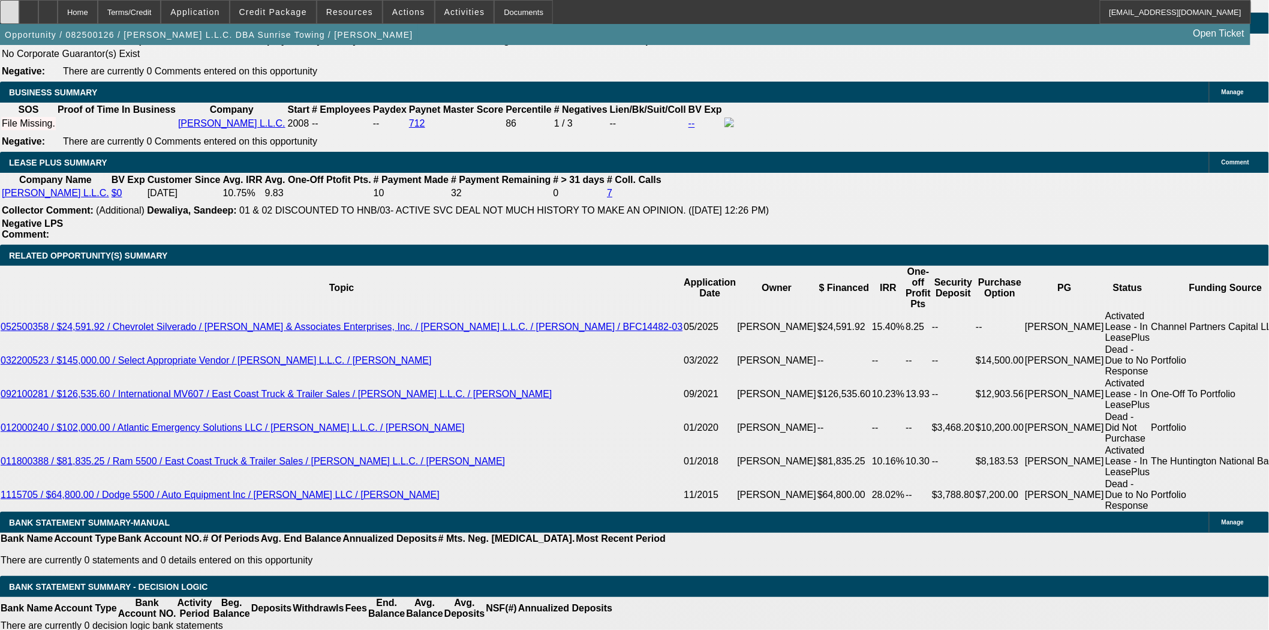
click at [10, 8] on icon at bounding box center [10, 8] width 0 height 0
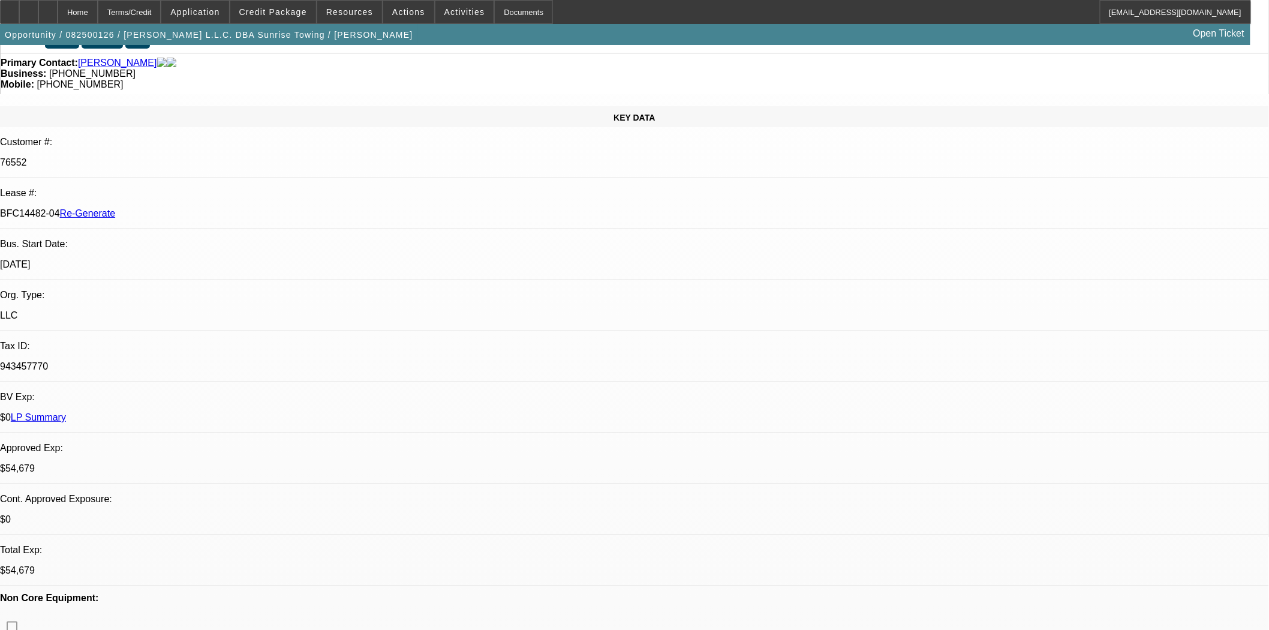
scroll to position [0, 0]
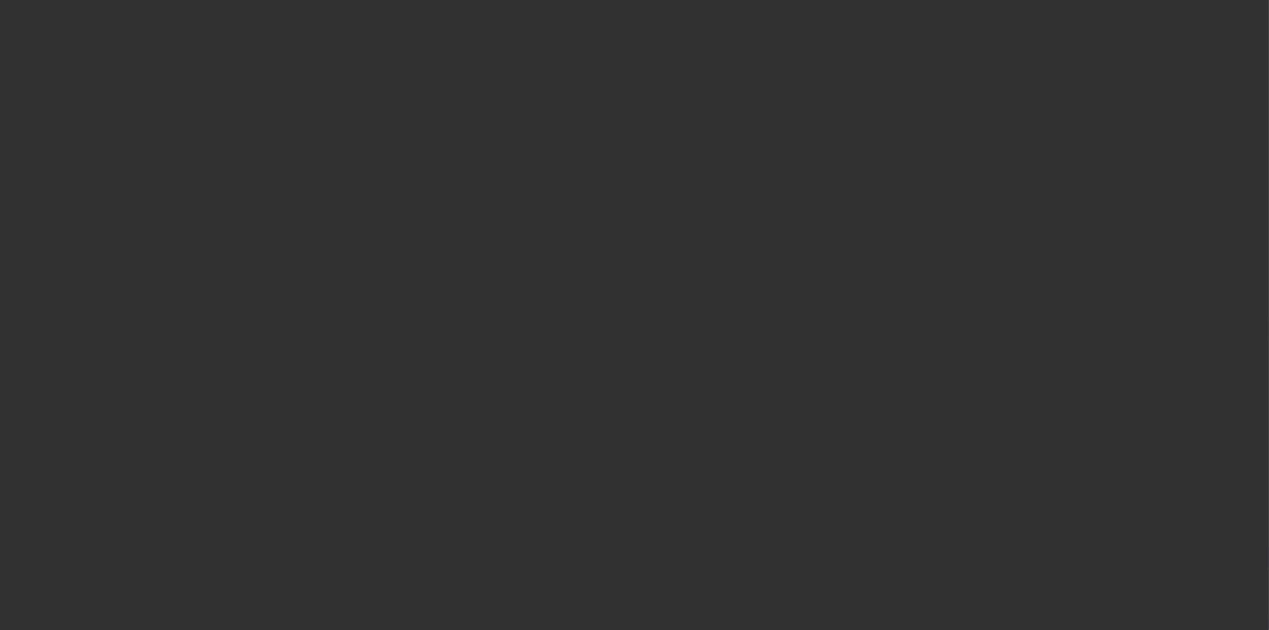
select select "3"
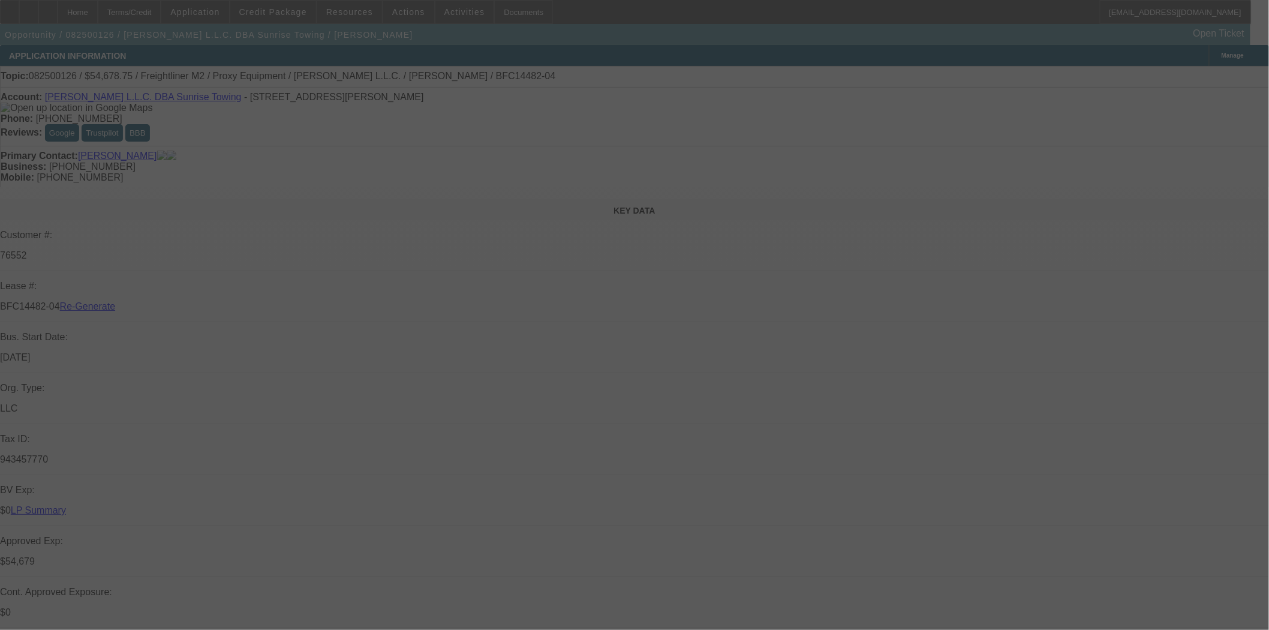
select select "0"
select select "3"
select select "0"
select select "6"
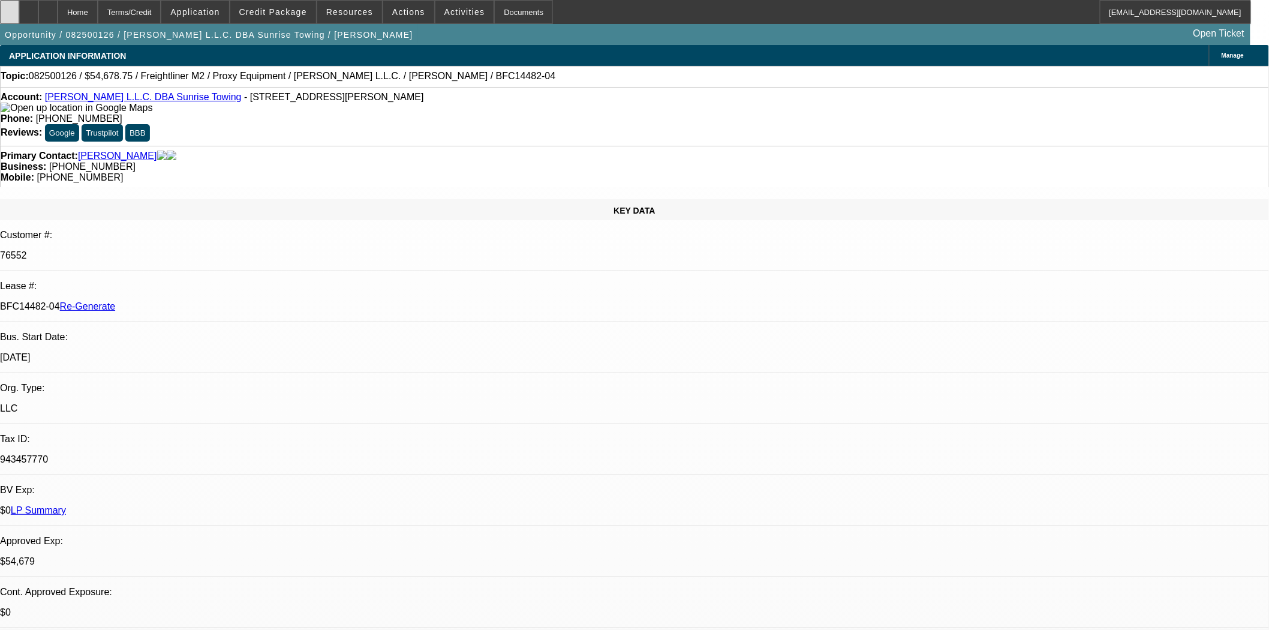
click at [14, 10] on div at bounding box center [9, 12] width 19 height 24
